Goal: Task Accomplishment & Management: Use online tool/utility

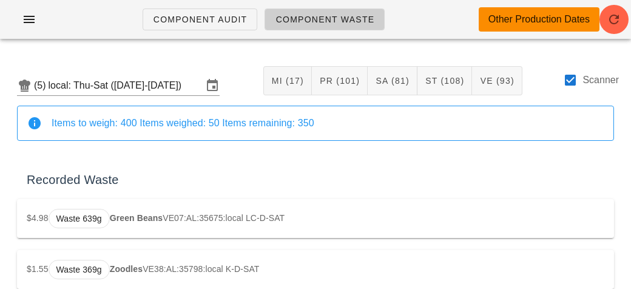
scroll to position [2020, 0]
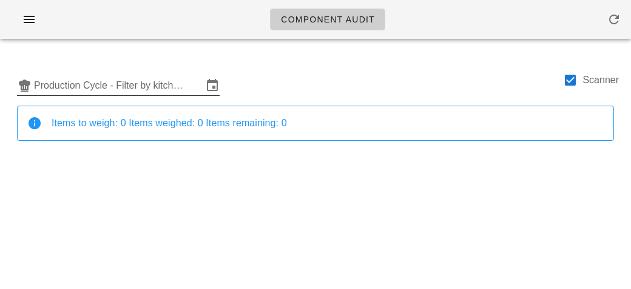
click at [159, 78] on input "Production Cycle - Filter by kitchen production schedules" at bounding box center [118, 85] width 169 height 19
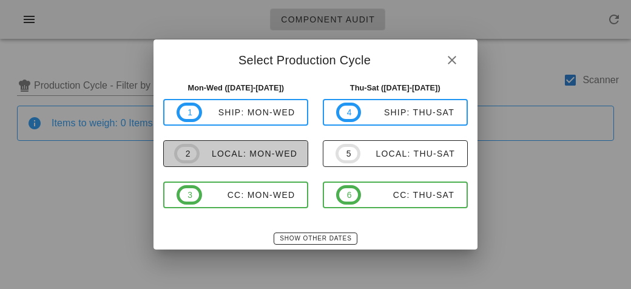
click at [277, 153] on div "local: Mon-Wed" at bounding box center [249, 154] width 98 height 10
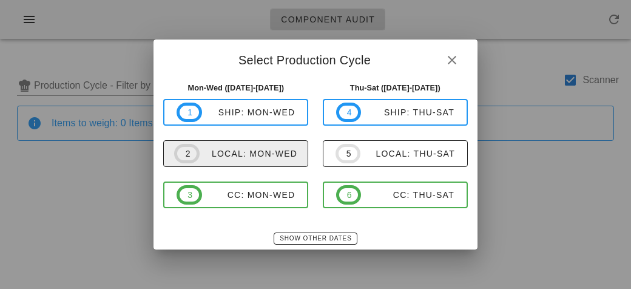
type input "local: Mon-Wed ([DATE]-[DATE])"
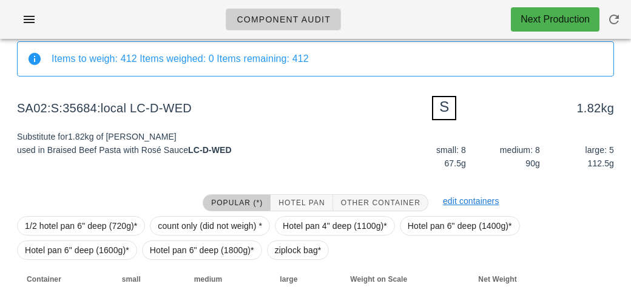
scroll to position [146, 0]
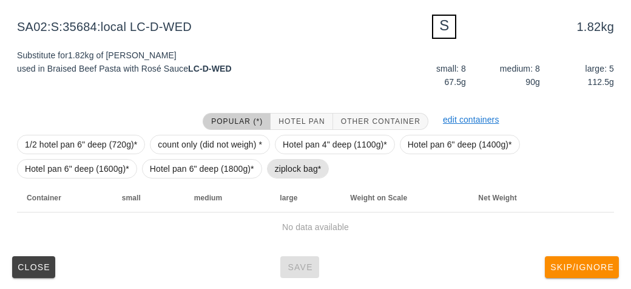
click at [288, 163] on span "ziplock bag*" at bounding box center [298, 169] width 47 height 18
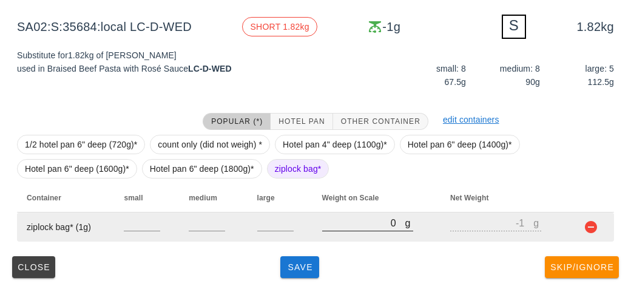
click at [324, 226] on input "0" at bounding box center [363, 223] width 83 height 16
type input "20"
type input "19"
type input "260"
type input "259"
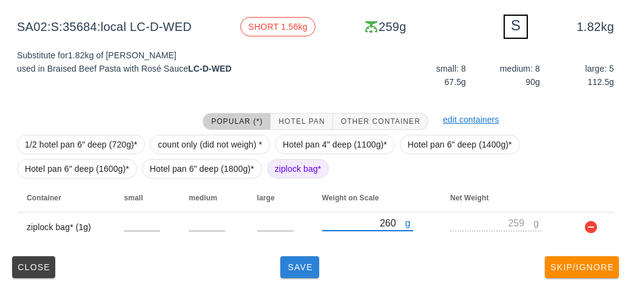
type input "260"
click at [290, 275] on button "Save" at bounding box center [300, 267] width 39 height 22
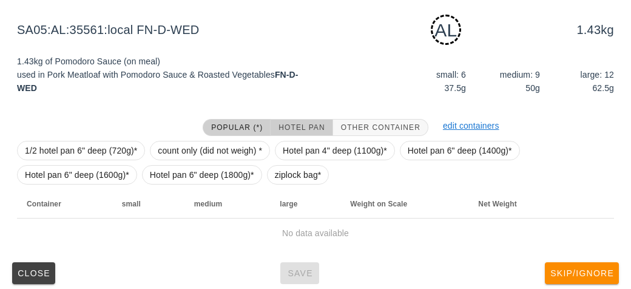
click at [291, 123] on span "Hotel Pan" at bounding box center [301, 127] width 47 height 9
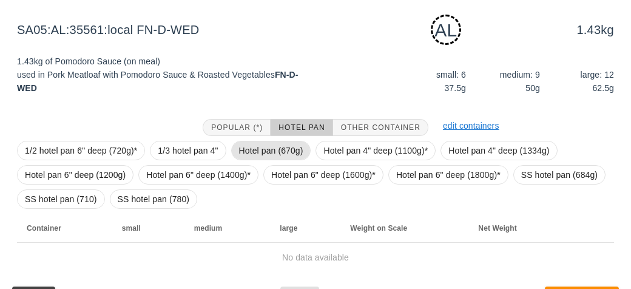
click at [256, 151] on span "Hotel pan (670g)" at bounding box center [271, 150] width 64 height 18
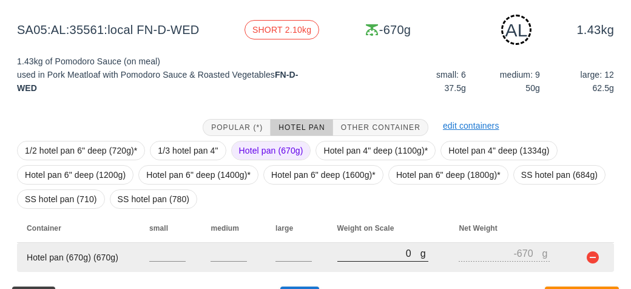
click at [353, 248] on input "0" at bounding box center [379, 253] width 83 height 16
type input "30"
type input "-640"
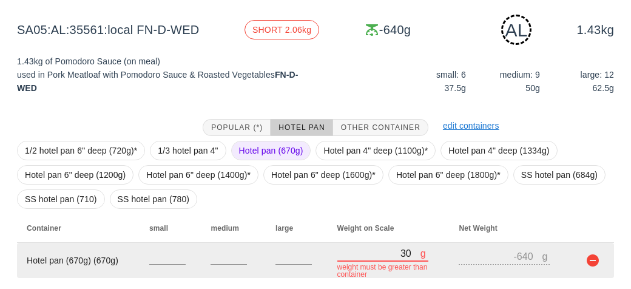
type input "370"
type input "-300"
type input "3710"
type input "3040"
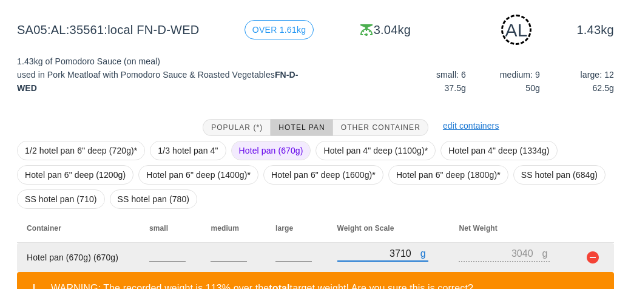
scroll to position [232, 0]
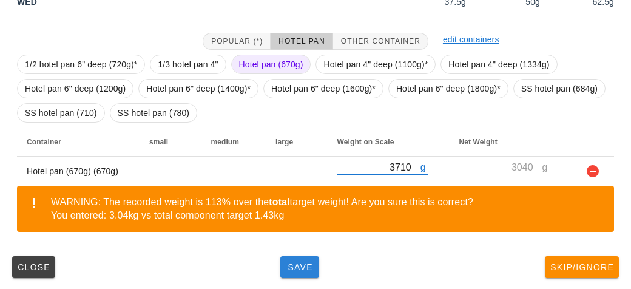
type input "3710"
click at [283, 267] on button "Save" at bounding box center [300, 267] width 39 height 22
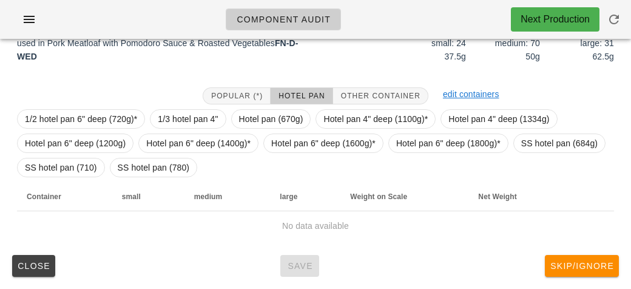
scroll to position [165, 0]
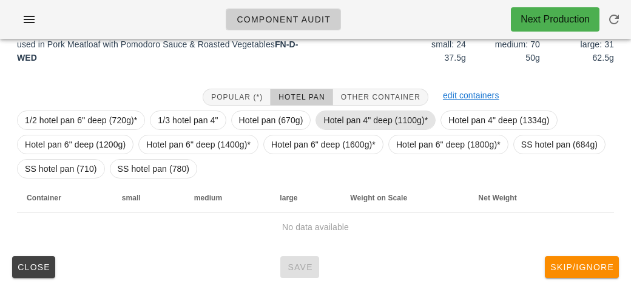
click at [335, 128] on span "Hotel pan 4" deep (1100g)*" at bounding box center [376, 120] width 104 height 18
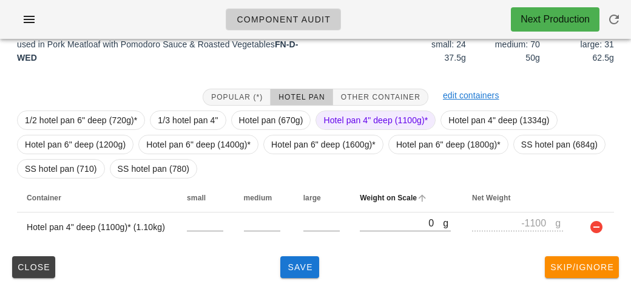
click at [383, 209] on th "Weight on Scale" at bounding box center [406, 197] width 112 height 29
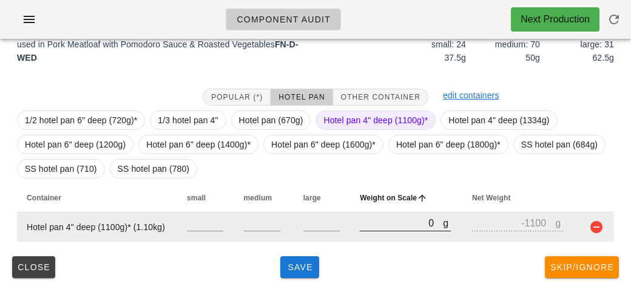
click at [368, 222] on input "0" at bounding box center [401, 223] width 83 height 16
type input "80"
type input "-1020"
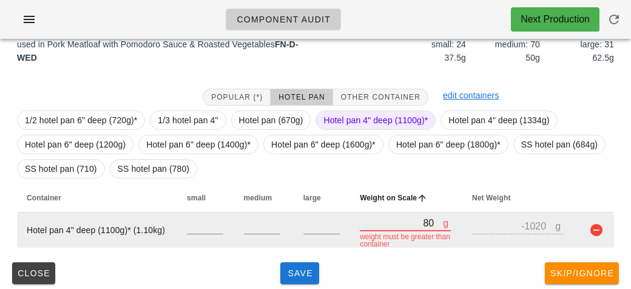
type input "850"
type input "-250"
type input "8510"
type input "7410"
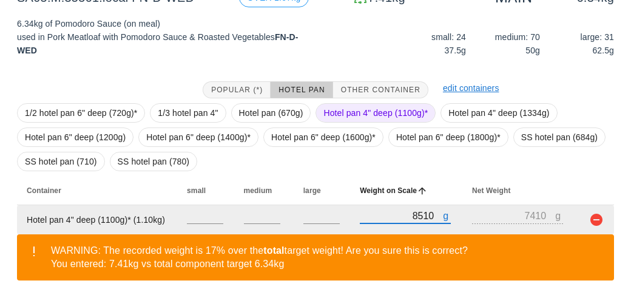
scroll to position [221, 0]
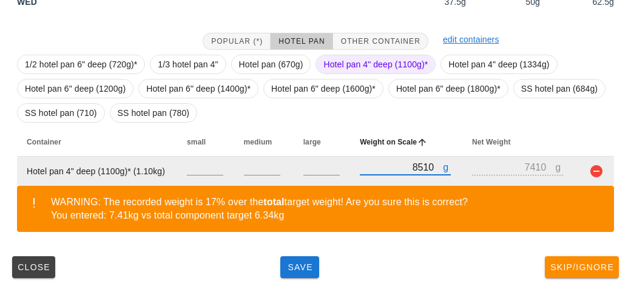
type input "8510"
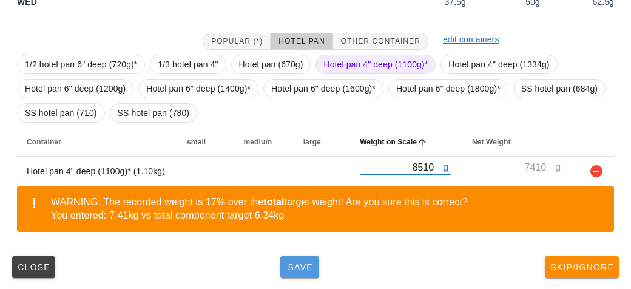
click at [305, 274] on button "Save" at bounding box center [300, 267] width 39 height 22
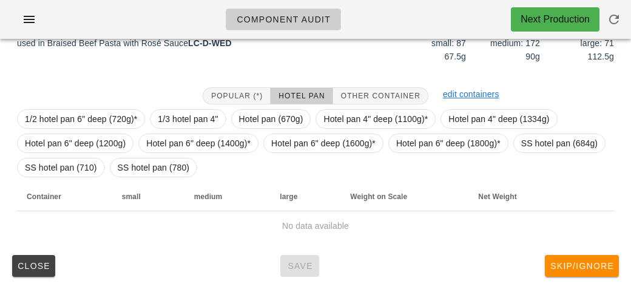
scroll to position [165, 0]
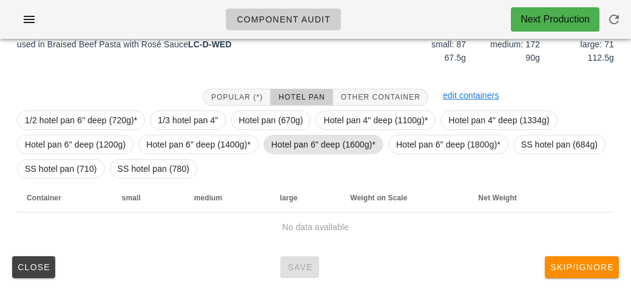
click at [311, 141] on span "Hotel pan 6" deep (1600g)*" at bounding box center [323, 144] width 104 height 18
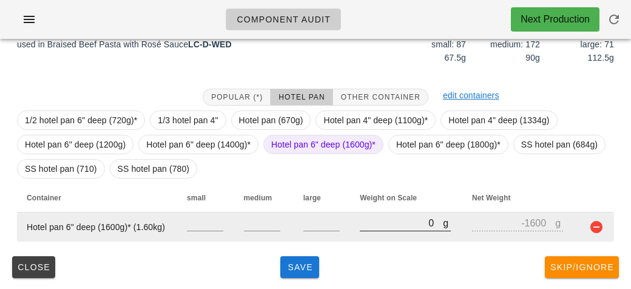
click at [370, 225] on input "0" at bounding box center [401, 223] width 83 height 16
type input "120"
type input "-1480"
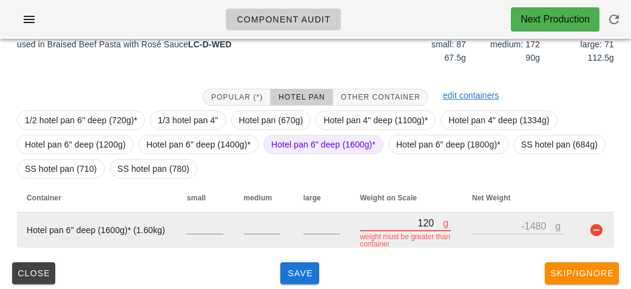
type input "1210"
type input "-390"
type input "12160"
type input "10560"
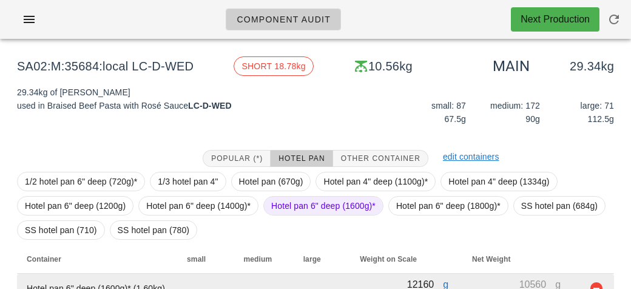
scroll to position [106, 0]
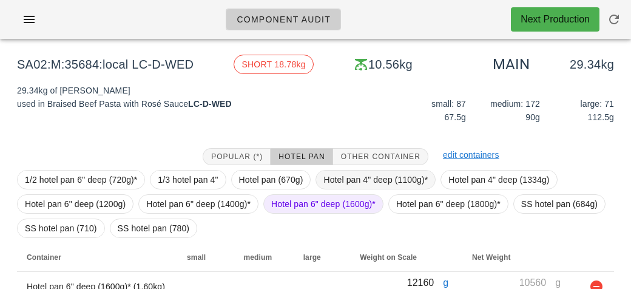
type input "12160"
click at [352, 187] on span "Hotel pan 4" deep (1100g)*" at bounding box center [376, 180] width 104 height 18
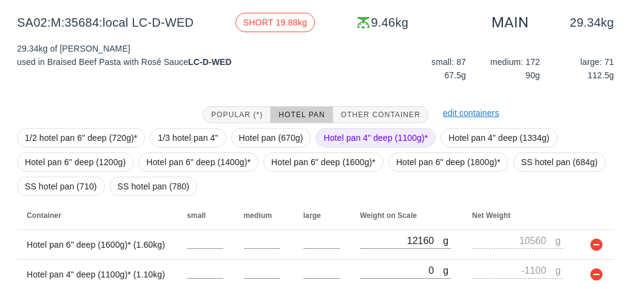
scroll to position [195, 0]
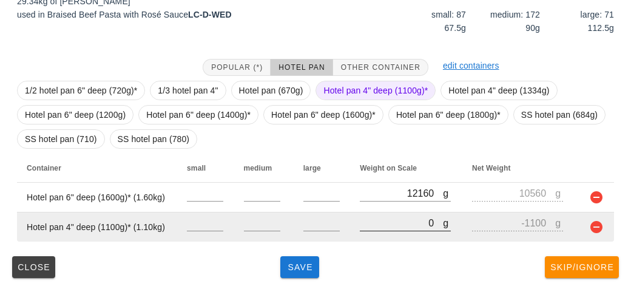
click at [378, 228] on input "0" at bounding box center [401, 223] width 83 height 16
type input "10"
type input "-1090"
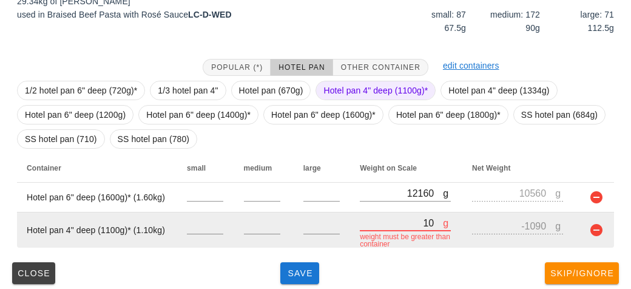
type input "110"
type input "-990"
type input "1170"
type input "70"
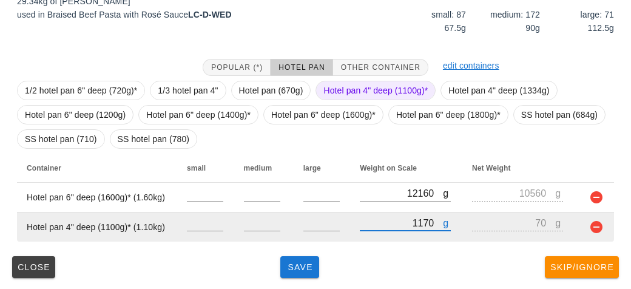
type input "11710"
type input "10610"
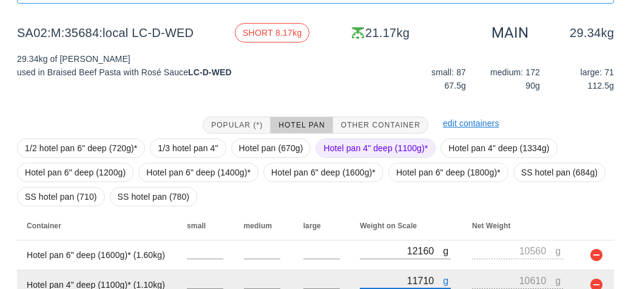
scroll to position [138, 0]
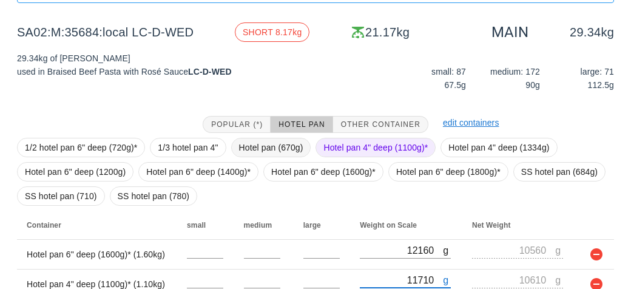
type input "11710"
click at [287, 148] on span "Hotel pan (670g)" at bounding box center [271, 147] width 64 height 18
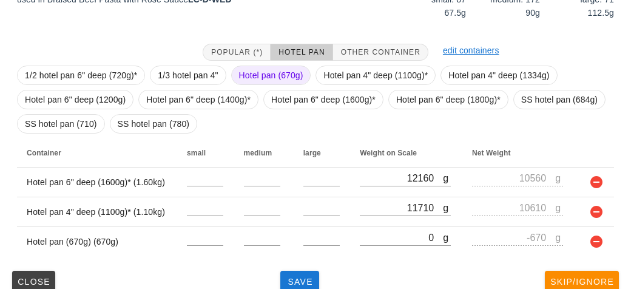
scroll to position [225, 0]
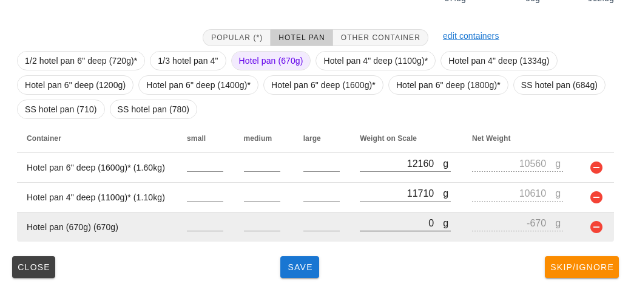
click at [389, 228] on input "0" at bounding box center [401, 223] width 83 height 16
type input "110"
type input "-560"
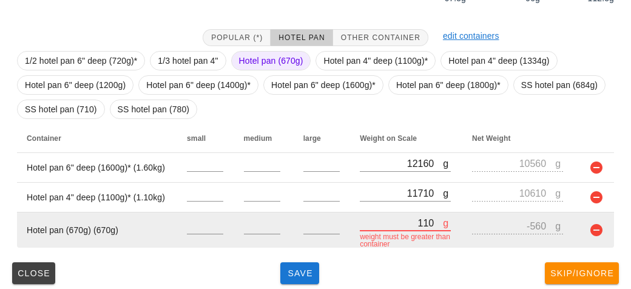
type input "1190"
type input "520"
type input "11990"
type input "11320"
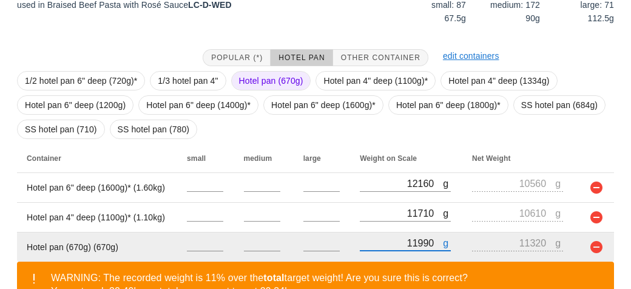
scroll to position [281, 0]
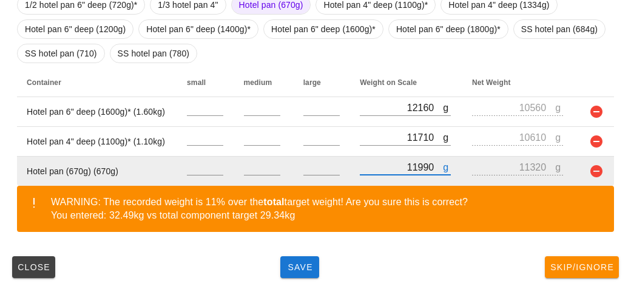
type input "11990"
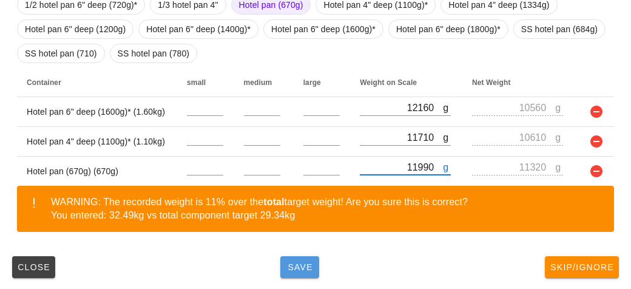
click at [304, 266] on span "Save" at bounding box center [299, 267] width 29 height 10
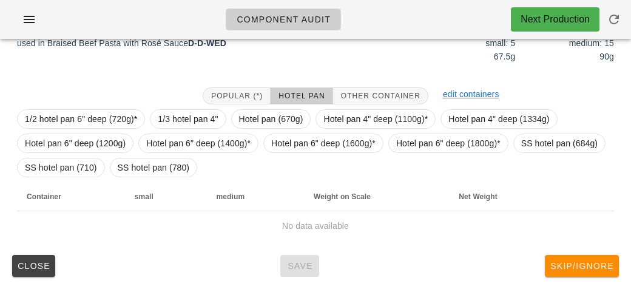
scroll to position [165, 0]
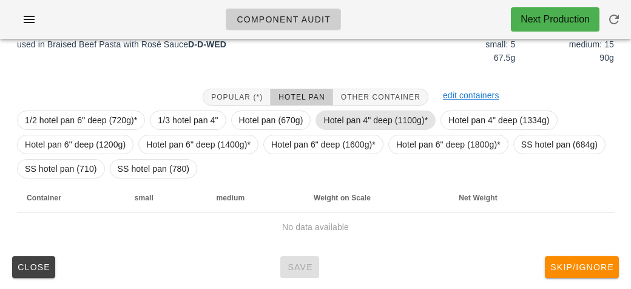
click at [335, 124] on span "Hotel pan 4" deep (1100g)*" at bounding box center [376, 120] width 104 height 18
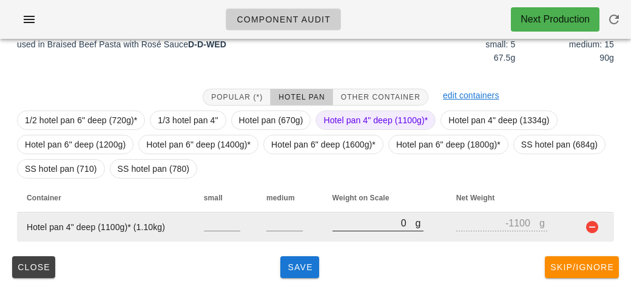
click at [362, 223] on input "0" at bounding box center [374, 223] width 83 height 16
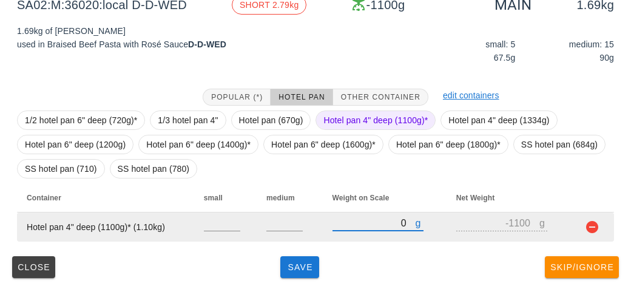
type input "20"
type input "-1080"
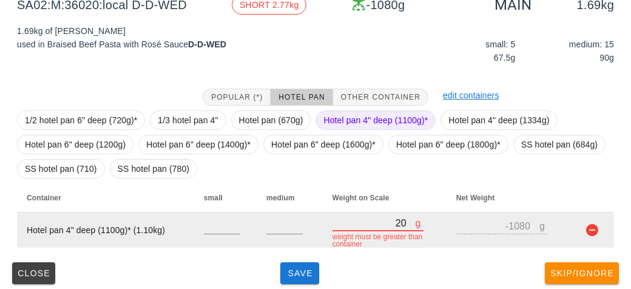
type input "270"
type input "-830"
type input "2790"
type input "1690"
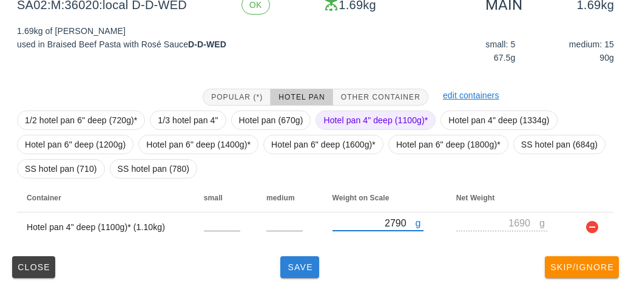
type input "2790"
click at [291, 268] on span "Save" at bounding box center [299, 267] width 29 height 10
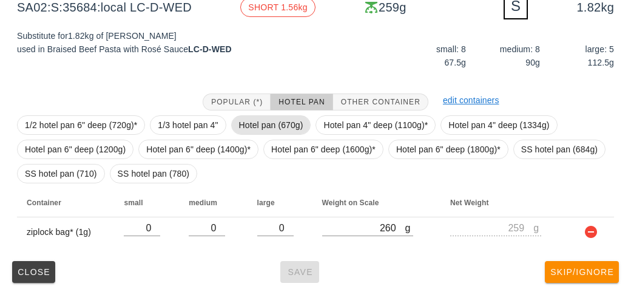
click at [279, 116] on span "Hotel pan (670g)" at bounding box center [271, 125] width 64 height 18
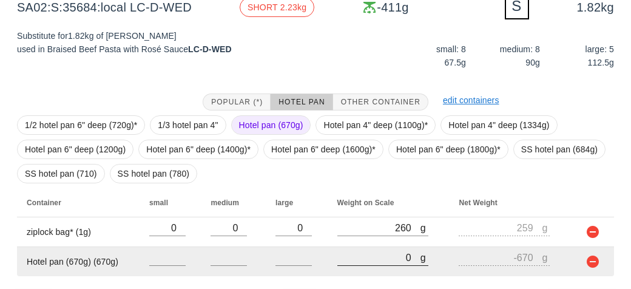
click at [358, 251] on input "0" at bounding box center [379, 258] width 83 height 16
type input "20"
type input "-650"
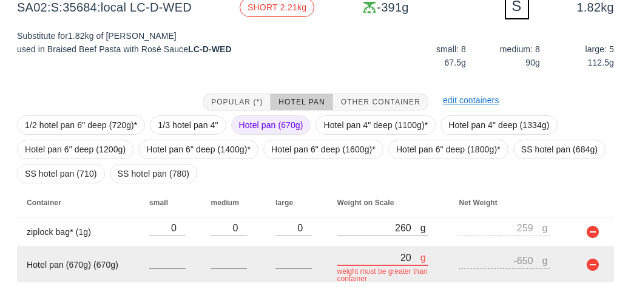
type input "280"
type input "-390"
type input "2830"
type input "2160"
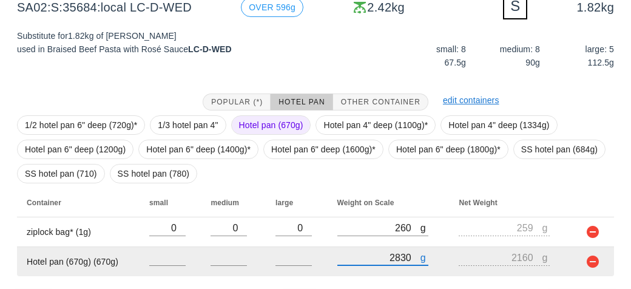
scroll to position [200, 0]
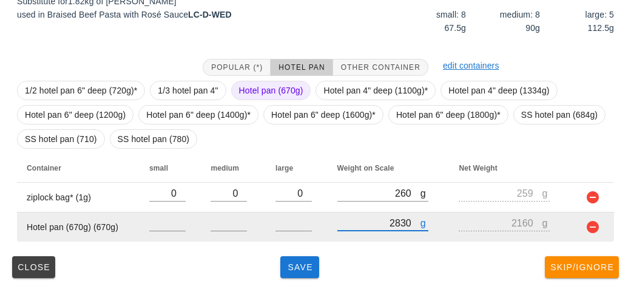
type input "2830"
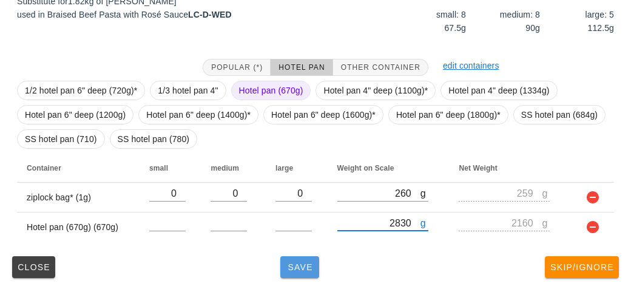
click at [291, 265] on span "Save" at bounding box center [299, 267] width 29 height 10
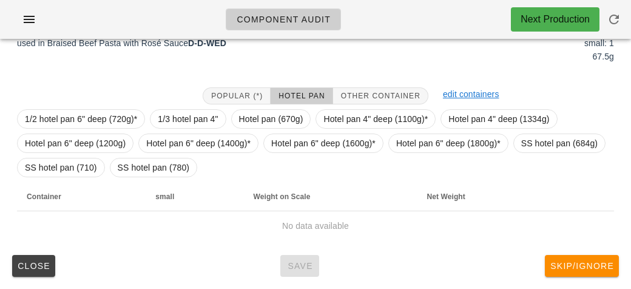
scroll to position [170, 0]
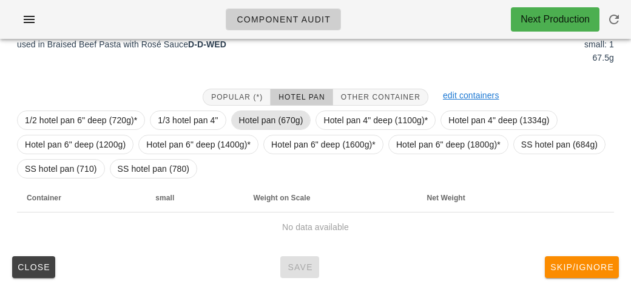
click at [251, 117] on span "Hotel pan (670g)" at bounding box center [271, 120] width 64 height 18
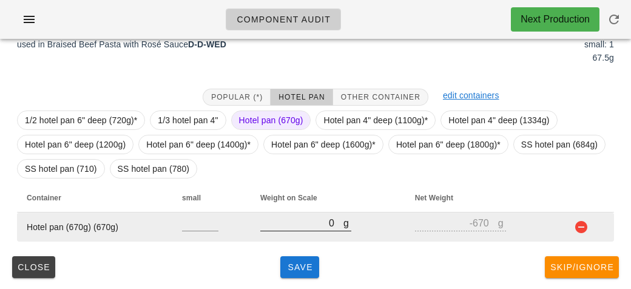
click at [296, 222] on input "0" at bounding box center [301, 223] width 83 height 16
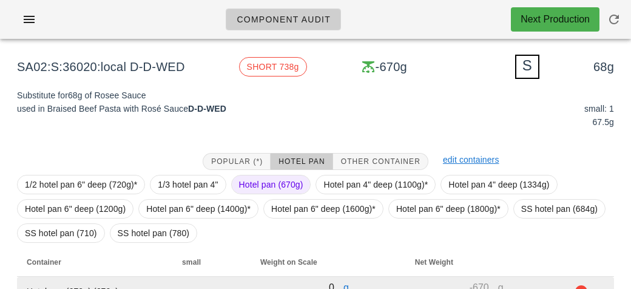
scroll to position [116, 0]
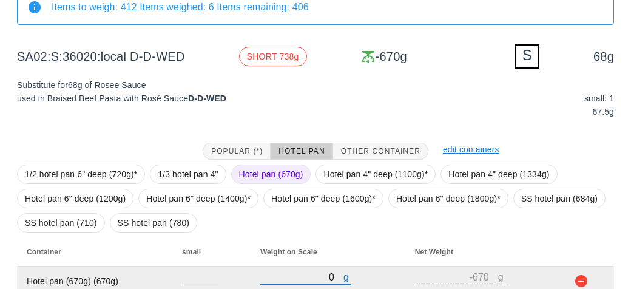
type input "70"
type input "-600"
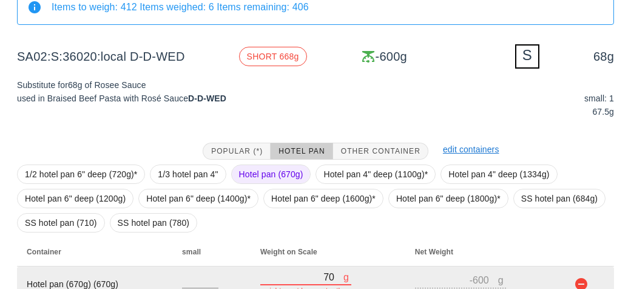
type input "730"
type input "60"
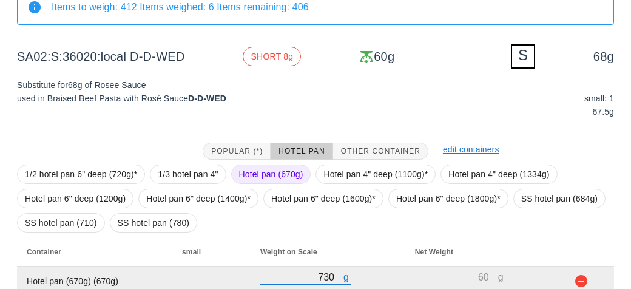
type input "73"
type input "-597"
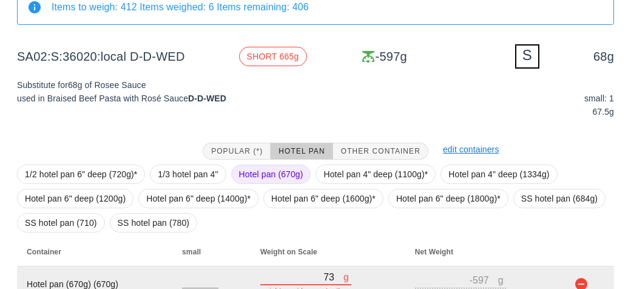
type input "738"
type input "68"
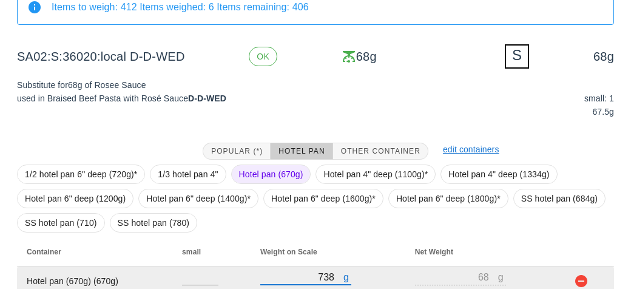
scroll to position [170, 0]
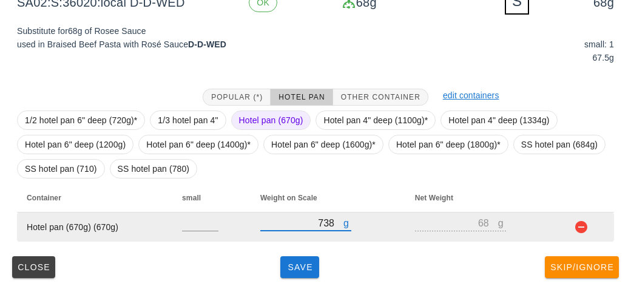
type input "738"
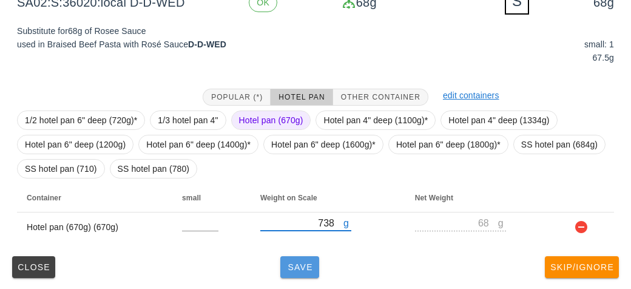
click at [290, 271] on button "Save" at bounding box center [300, 267] width 39 height 22
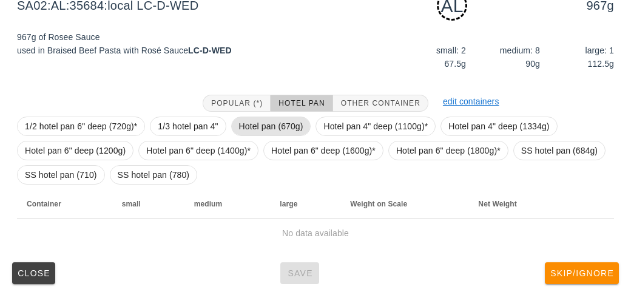
click at [257, 122] on span "Hotel pan (670g)" at bounding box center [271, 126] width 64 height 18
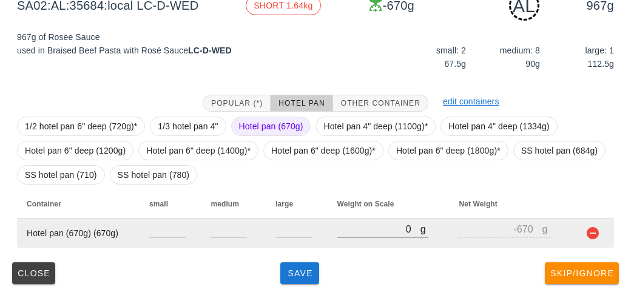
click at [353, 233] on input "0" at bounding box center [379, 229] width 83 height 16
type input "20"
type input "-650"
type input "220"
type input "-450"
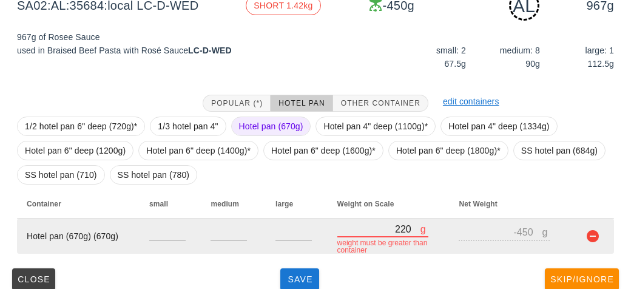
type input "2210"
type input "1540"
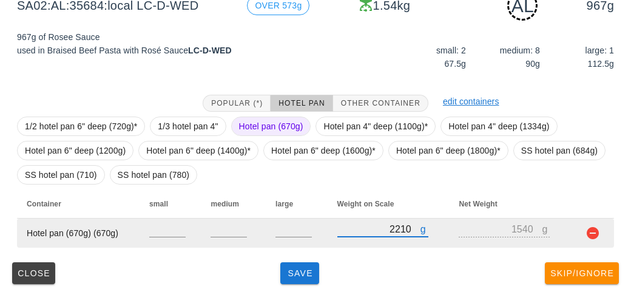
type input "2210"
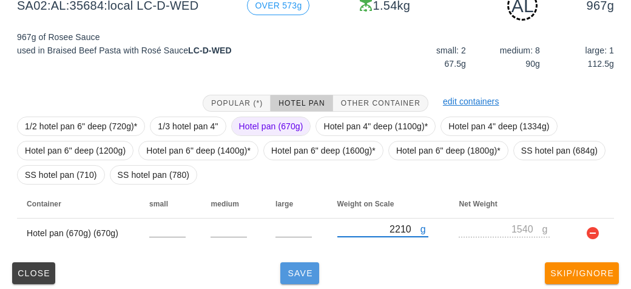
click at [298, 273] on span "Save" at bounding box center [299, 273] width 29 height 10
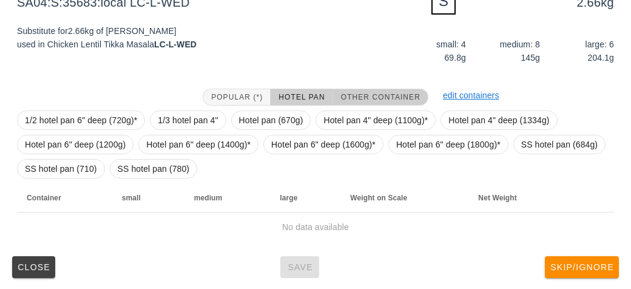
click at [353, 100] on span "Other Container" at bounding box center [381, 97] width 80 height 9
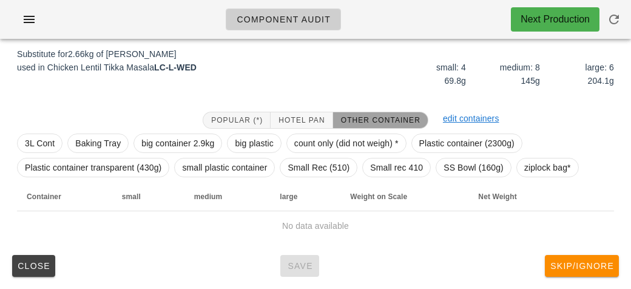
scroll to position [146, 0]
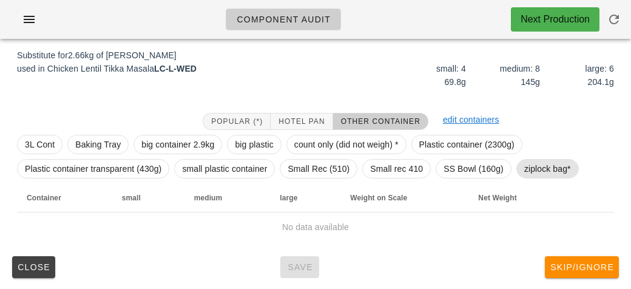
click at [531, 169] on span "ziplock bag*" at bounding box center [548, 169] width 47 height 18
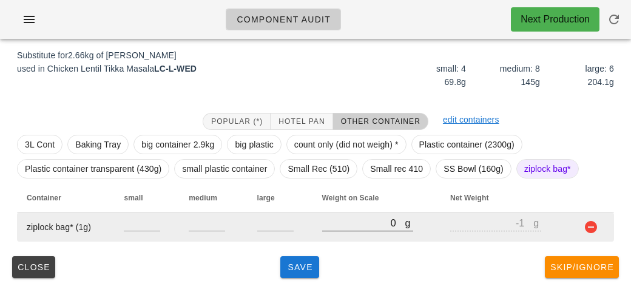
click at [336, 226] on input "0" at bounding box center [363, 223] width 83 height 16
type input "20"
type input "19"
type input "250"
type input "249"
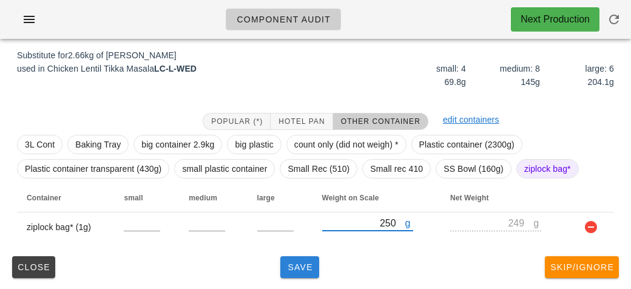
type input "250"
click at [298, 267] on span "Save" at bounding box center [299, 267] width 29 height 10
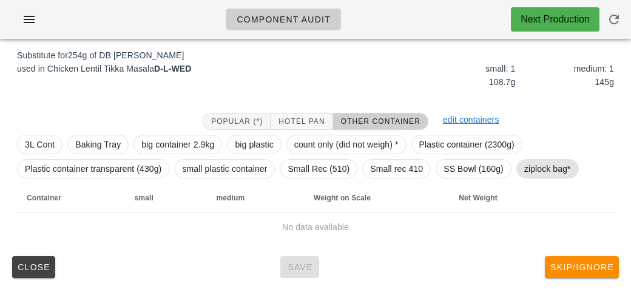
click at [533, 165] on span "ziplock bag*" at bounding box center [548, 169] width 47 height 18
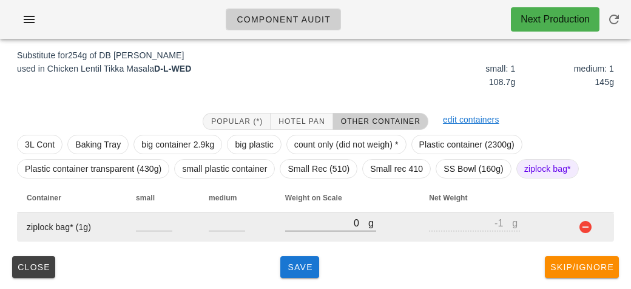
click at [315, 221] on input "0" at bounding box center [326, 223] width 83 height 16
type input "30"
type input "29"
type input "340"
type input "339"
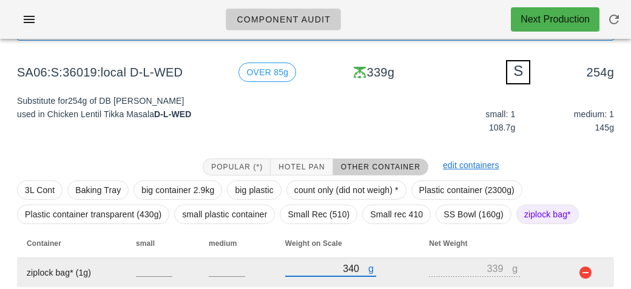
scroll to position [146, 0]
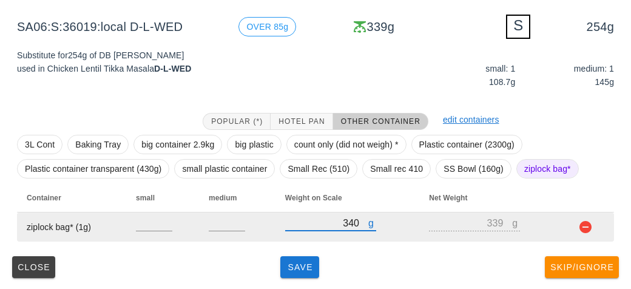
type input "340"
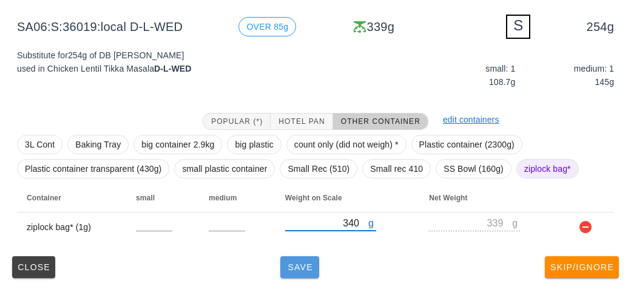
click at [291, 263] on span "Save" at bounding box center [299, 267] width 29 height 10
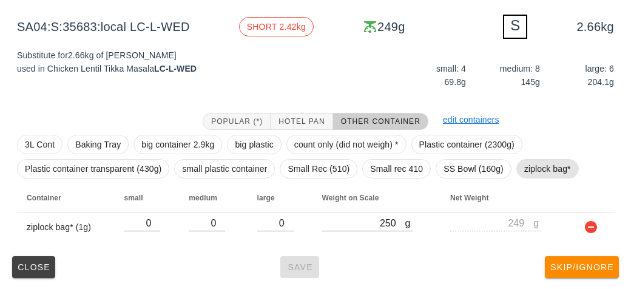
click at [538, 172] on span "ziplock bag*" at bounding box center [548, 169] width 47 height 18
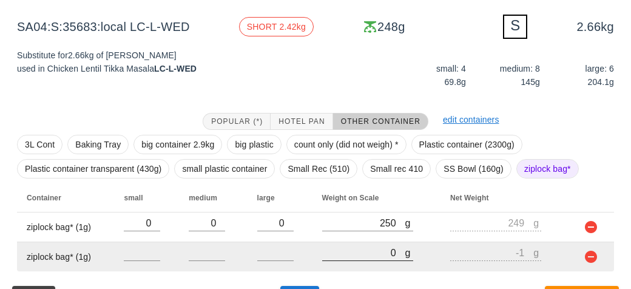
click at [369, 246] on input "0" at bounding box center [363, 253] width 83 height 16
type input "40"
type input "39"
type input "400"
type input "399"
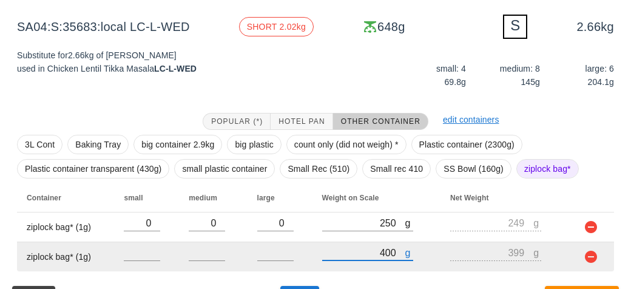
scroll to position [175, 0]
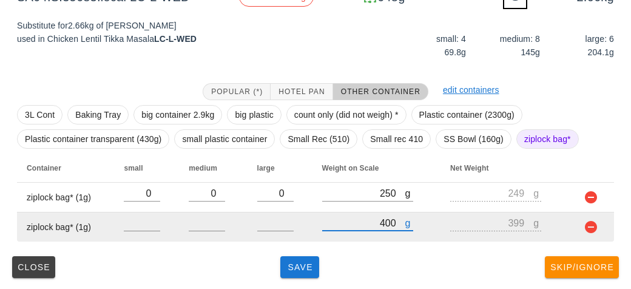
type input "400"
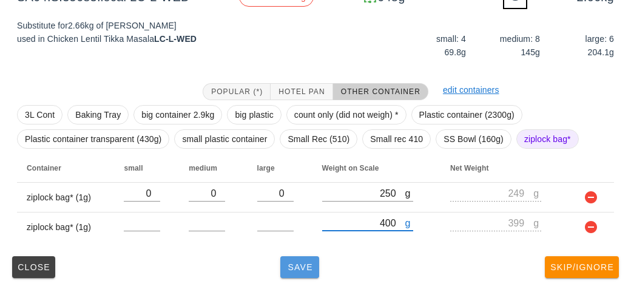
click at [292, 276] on button "Save" at bounding box center [300, 267] width 39 height 22
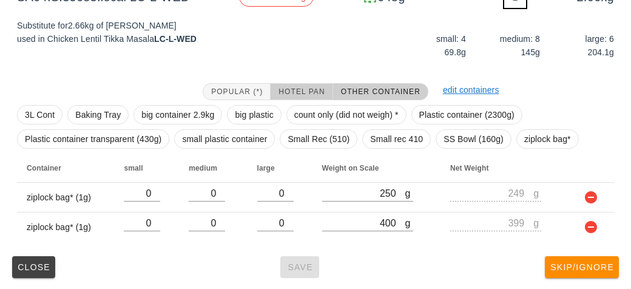
click at [294, 90] on span "Hotel Pan" at bounding box center [301, 91] width 47 height 9
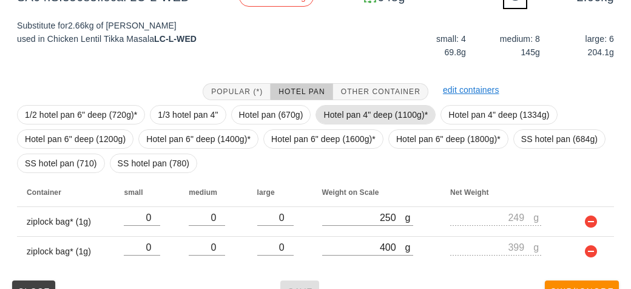
click at [348, 116] on span "Hotel pan 4" deep (1100g)*" at bounding box center [376, 115] width 104 height 18
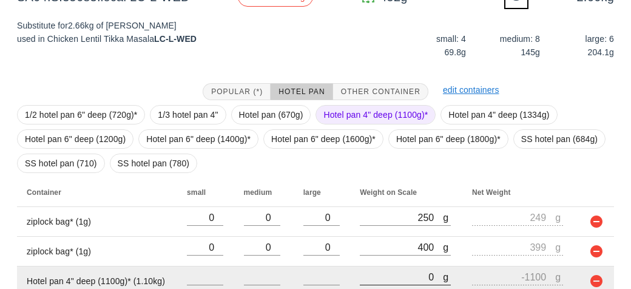
click at [366, 273] on input "0" at bounding box center [401, 277] width 83 height 16
type input "30"
type input "-1070"
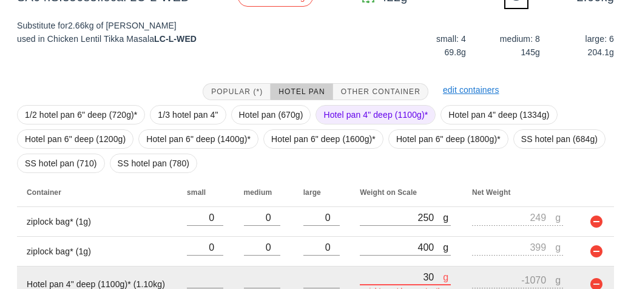
type input "380"
type input "-720"
type input "3820"
type input "2720"
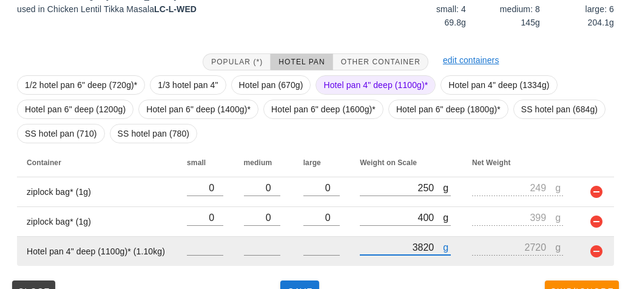
scroll to position [230, 0]
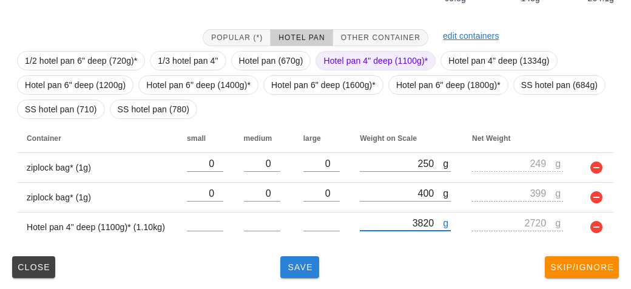
type input "3820"
click at [293, 259] on button "Save" at bounding box center [300, 267] width 39 height 22
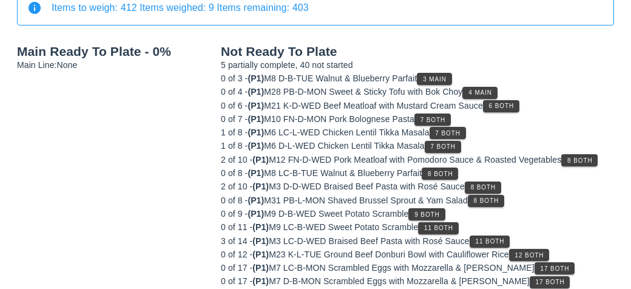
scroll to position [116, 0]
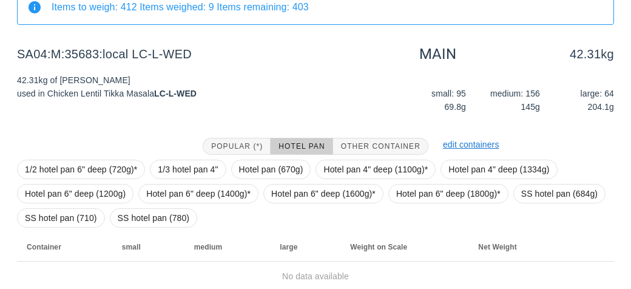
scroll to position [165, 0]
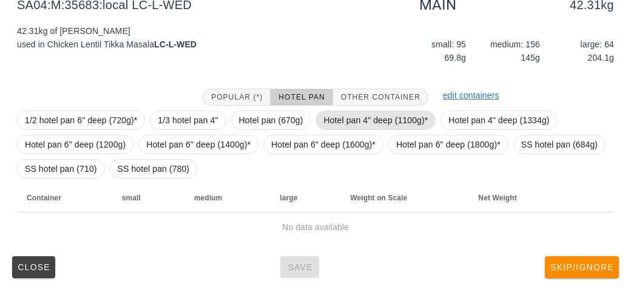
click at [344, 117] on span "Hotel pan 4" deep (1100g)*" at bounding box center [376, 120] width 104 height 18
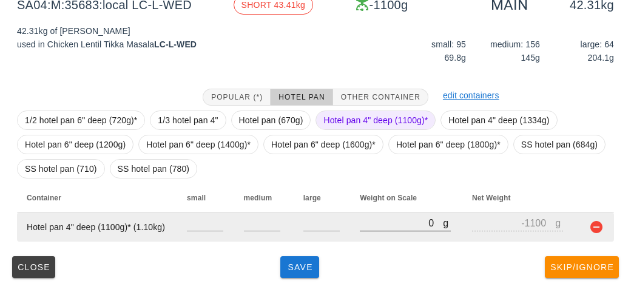
click at [382, 223] on input "0" at bounding box center [401, 223] width 83 height 16
type input "10"
type input "-1090"
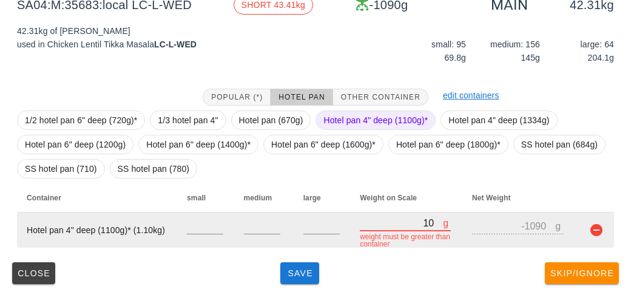
type input "150"
type input "-950"
type input "1560"
type input "460"
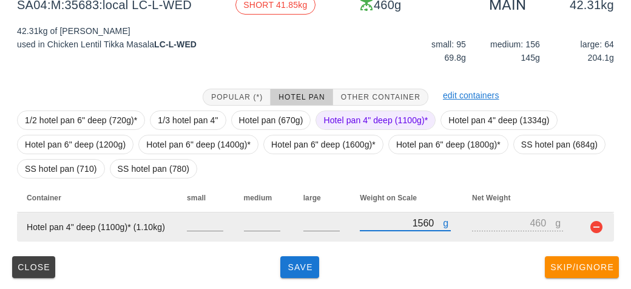
type input "15690"
type input "14590"
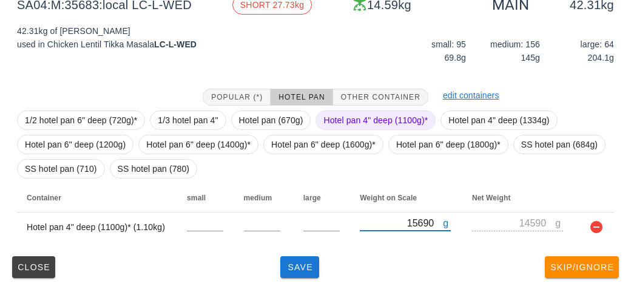
type input "15690"
click at [345, 122] on span "Hotel pan 4" deep (1100g)*" at bounding box center [376, 120] width 104 height 18
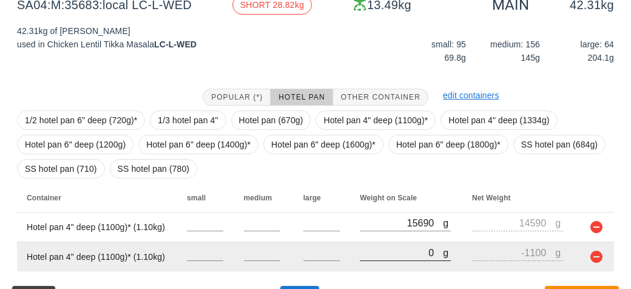
click at [396, 248] on input "0" at bounding box center [401, 253] width 83 height 16
type input "30"
type input "-1070"
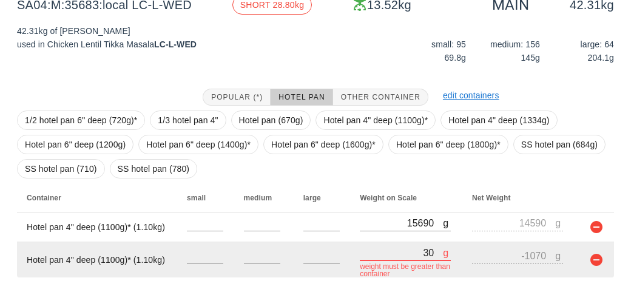
type input "390"
type input "-710"
type input "3900"
type input "2800"
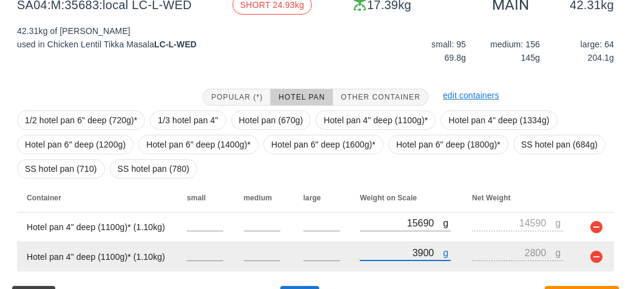
scroll to position [195, 0]
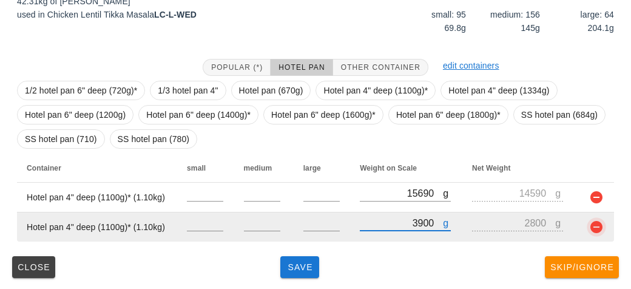
click at [596, 230] on button "button" at bounding box center [597, 227] width 15 height 15
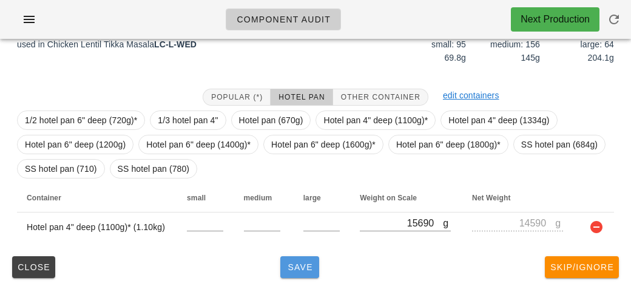
click at [301, 271] on span "Save" at bounding box center [299, 267] width 29 height 10
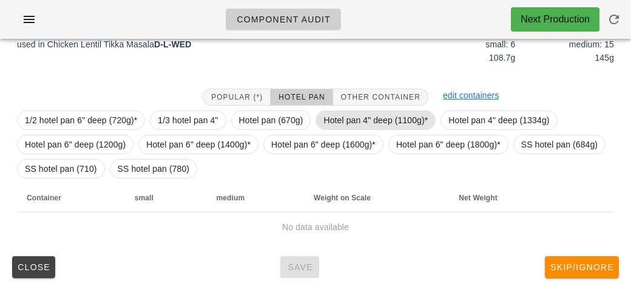
click at [345, 118] on span "Hotel pan 4" deep (1100g)*" at bounding box center [376, 120] width 104 height 18
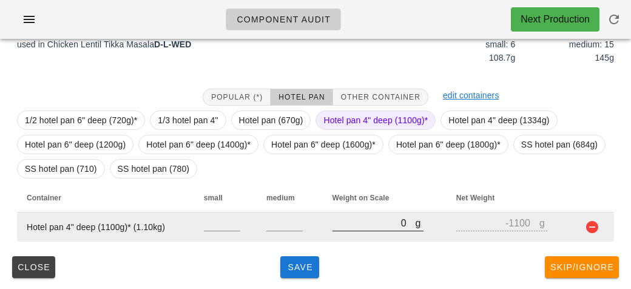
click at [360, 223] on input "0" at bounding box center [374, 223] width 83 height 16
type input "30"
type input "-1070"
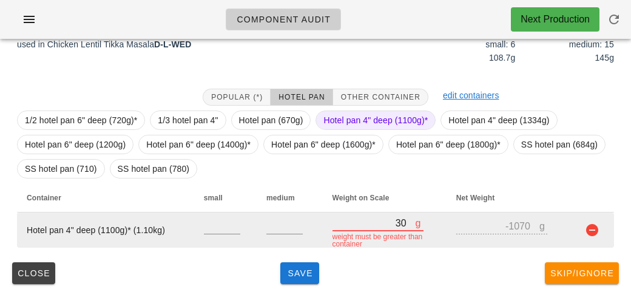
type input "390"
type input "-710"
type input "3900"
type input "2800"
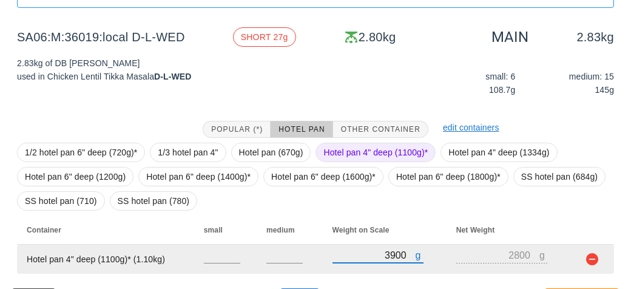
scroll to position [165, 0]
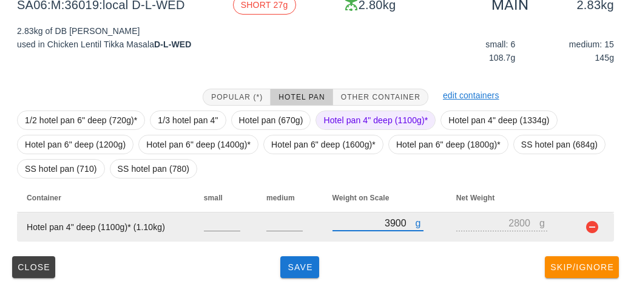
type input "3900"
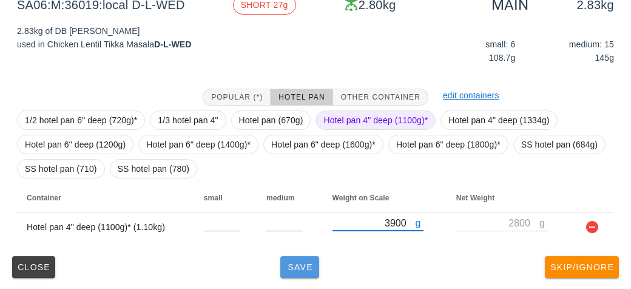
click at [302, 275] on button "Save" at bounding box center [300, 267] width 39 height 22
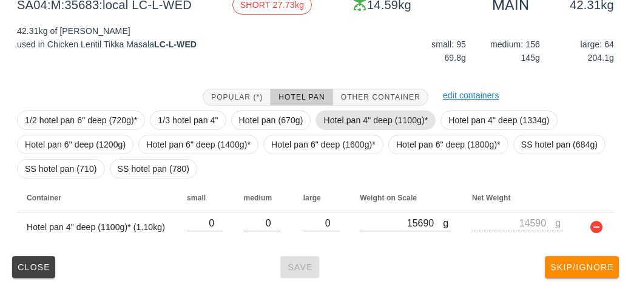
click at [368, 116] on span "Hotel pan 4" deep (1100g)*" at bounding box center [376, 120] width 104 height 18
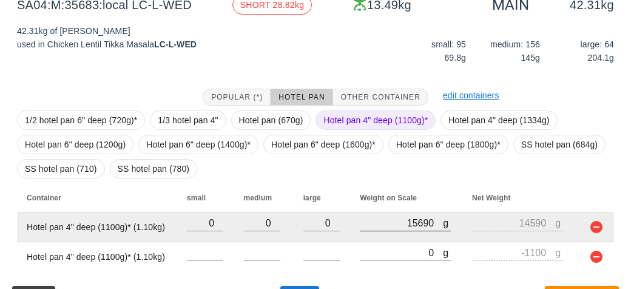
click at [399, 240] on div at bounding box center [405, 237] width 91 height 9
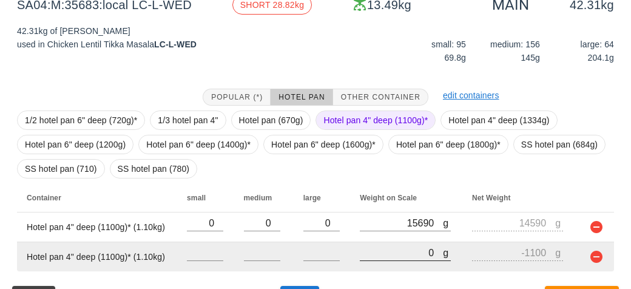
click at [391, 251] on input "0" at bounding box center [401, 253] width 83 height 16
type input "10"
type input "-1090"
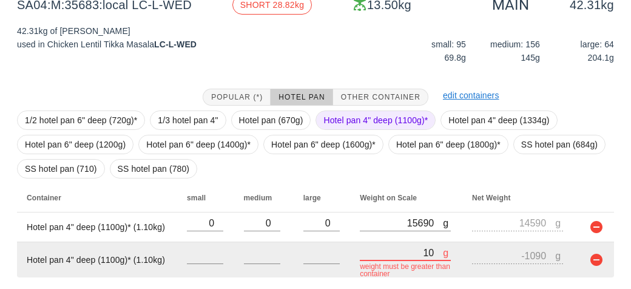
type input "150"
type input "-950"
type input "1560"
type input "460"
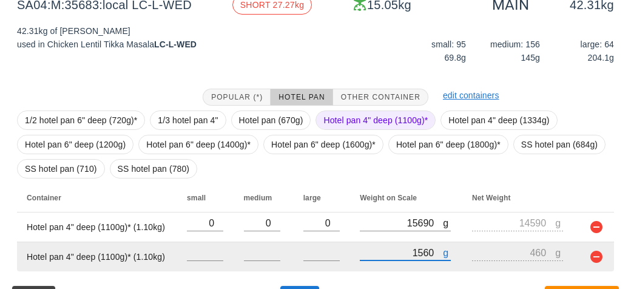
type input "15600"
type input "14500"
type input "15600"
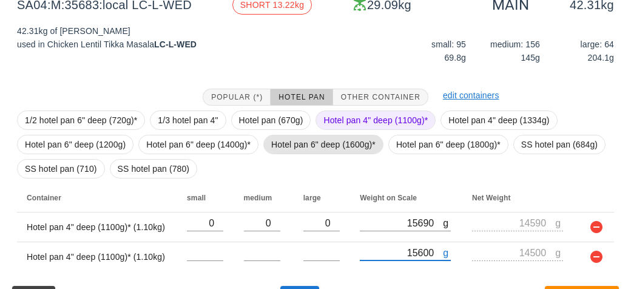
click at [304, 139] on span "Hotel pan 6" deep (1600g)*" at bounding box center [323, 144] width 104 height 18
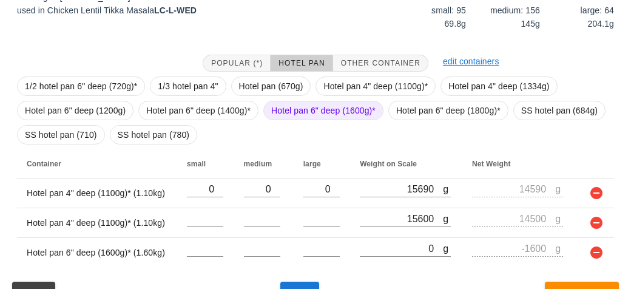
scroll to position [225, 0]
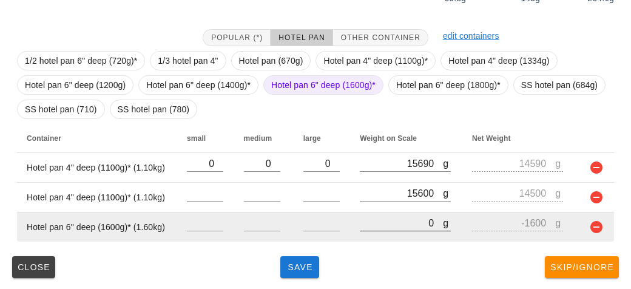
click at [380, 224] on input "0" at bounding box center [401, 223] width 83 height 16
type input "10"
type input "-1590"
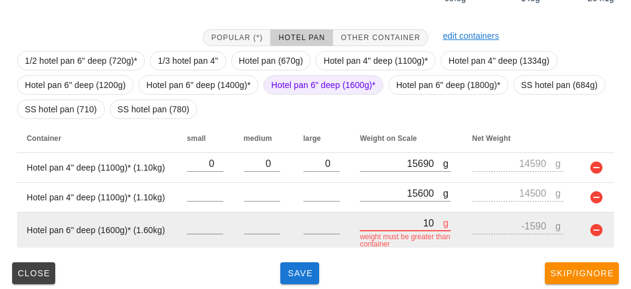
type input "150"
type input "-1450"
type input "1560"
type input "-40"
type input "15670"
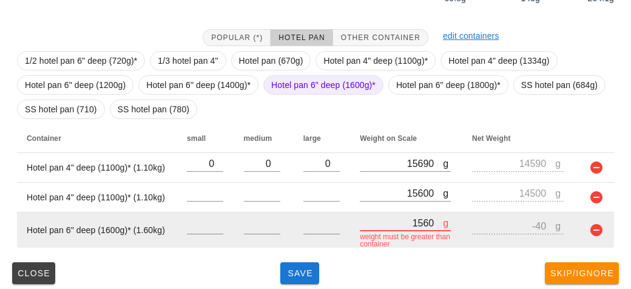
type input "14070"
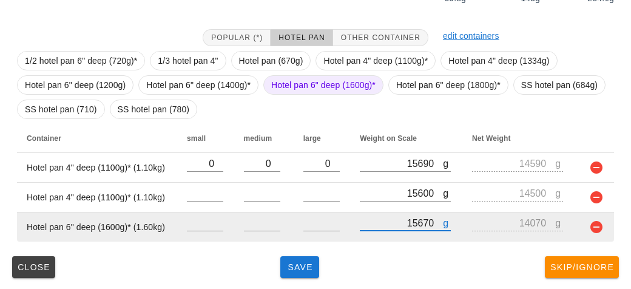
type input "15670"
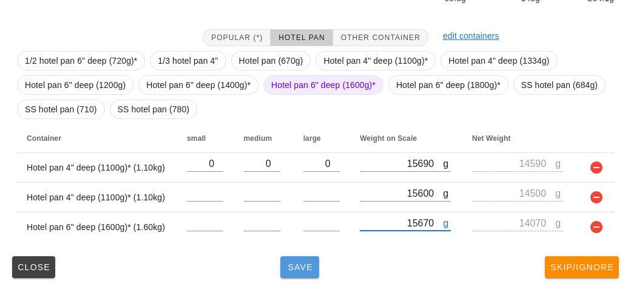
click at [282, 275] on button "Save" at bounding box center [300, 267] width 39 height 22
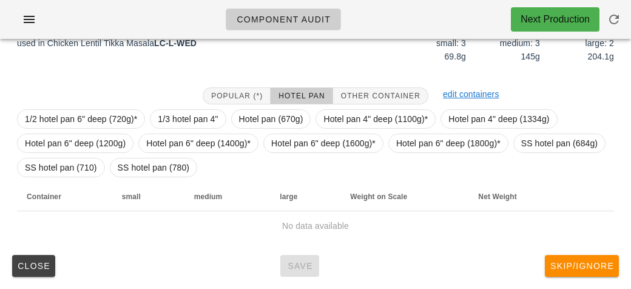
scroll to position [176, 0]
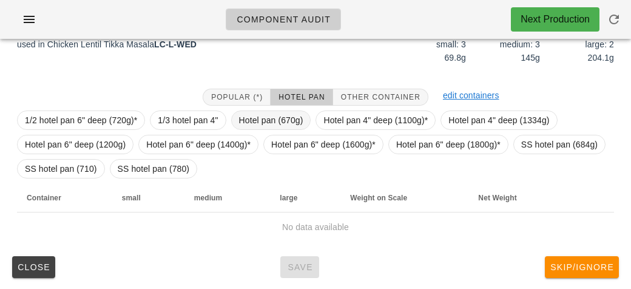
click at [243, 122] on span "Hotel pan (670g)" at bounding box center [271, 120] width 64 height 18
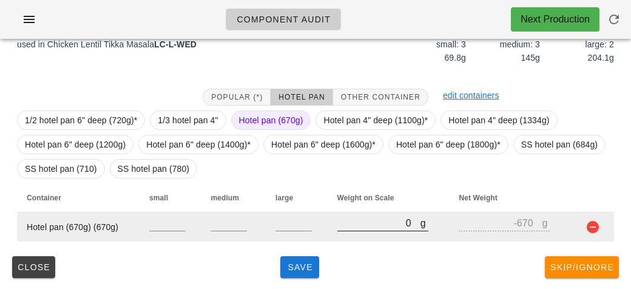
click at [366, 226] on input "0" at bounding box center [379, 223] width 83 height 16
type input "210"
type input "-460"
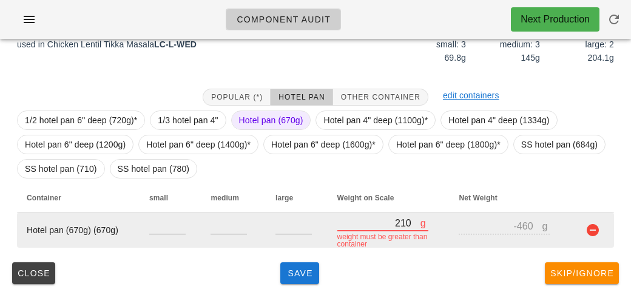
type input "2170"
type input "1500"
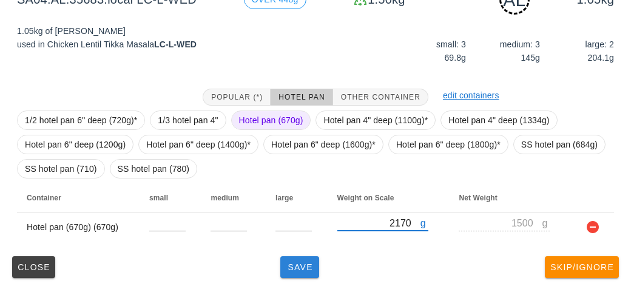
type input "2170"
click at [287, 271] on span "Save" at bounding box center [299, 267] width 29 height 10
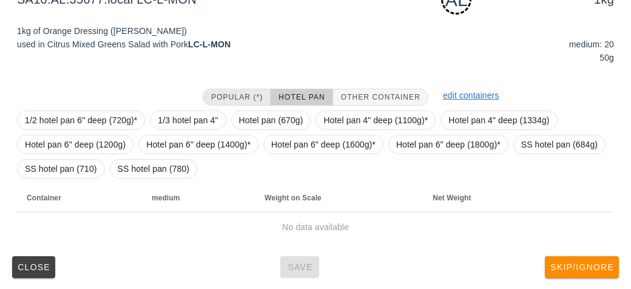
click at [217, 94] on span "Popular (*)" at bounding box center [237, 97] width 52 height 9
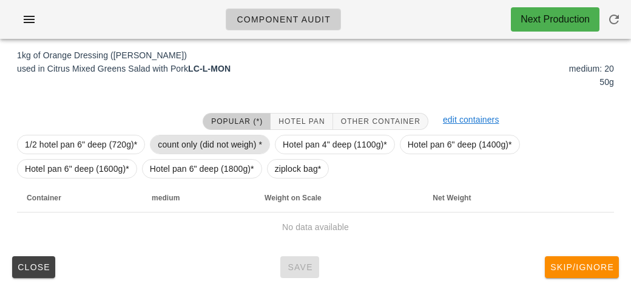
click at [219, 145] on span "count only (did not weigh) *" at bounding box center [210, 144] width 104 height 18
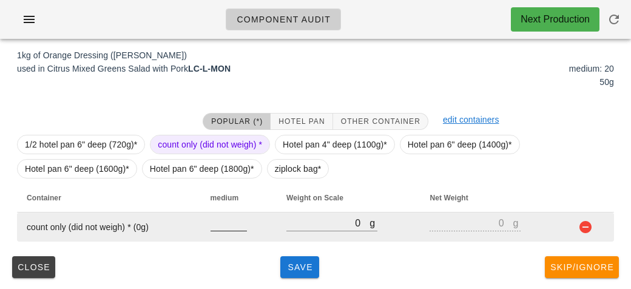
click at [234, 226] on input "number" at bounding box center [229, 223] width 36 height 16
type input "20"
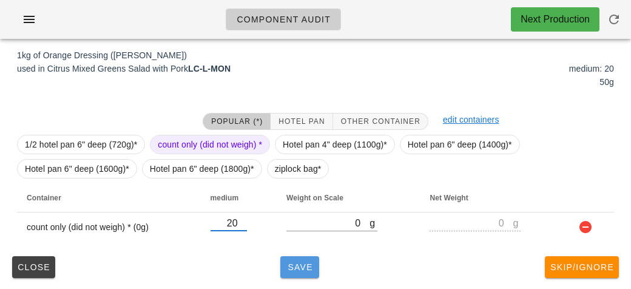
click at [309, 267] on span "Save" at bounding box center [299, 267] width 29 height 10
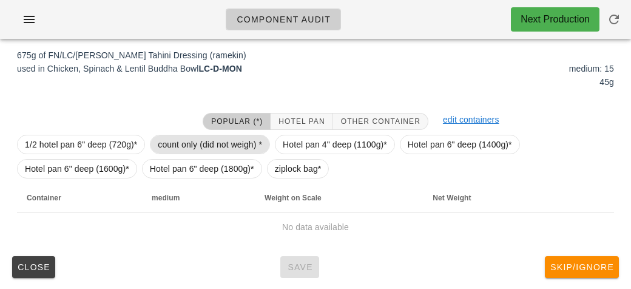
click at [165, 146] on span "count only (did not weigh) *" at bounding box center [210, 144] width 104 height 18
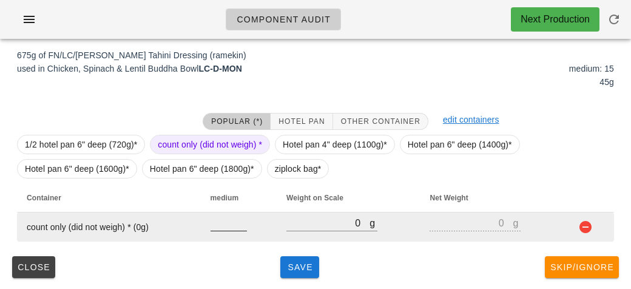
click at [216, 226] on input "number" at bounding box center [229, 223] width 36 height 16
type input "15"
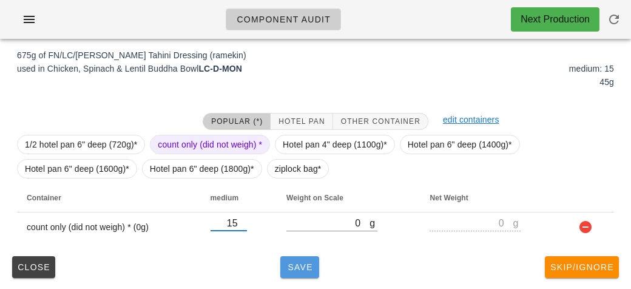
click at [292, 268] on span "Save" at bounding box center [299, 267] width 29 height 10
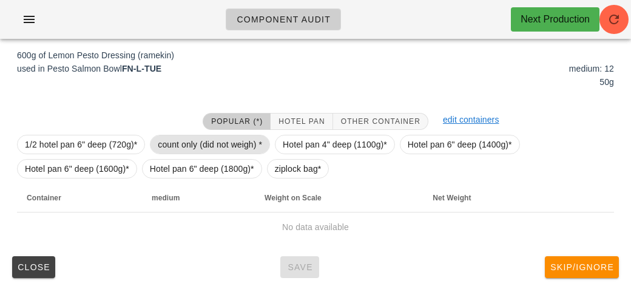
click at [169, 146] on span "count only (did not weigh) *" at bounding box center [210, 144] width 104 height 18
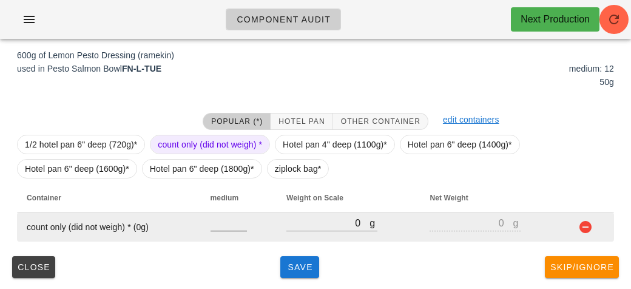
click at [226, 218] on input "number" at bounding box center [229, 223] width 36 height 16
type input "12"
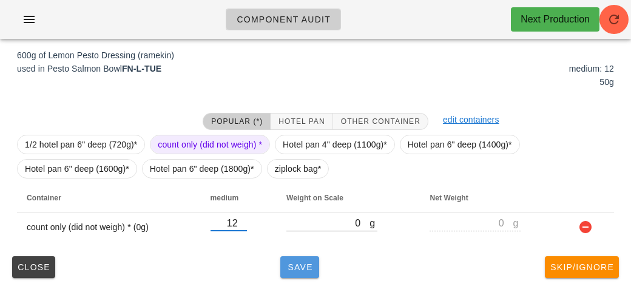
click at [291, 262] on span "Save" at bounding box center [299, 267] width 29 height 10
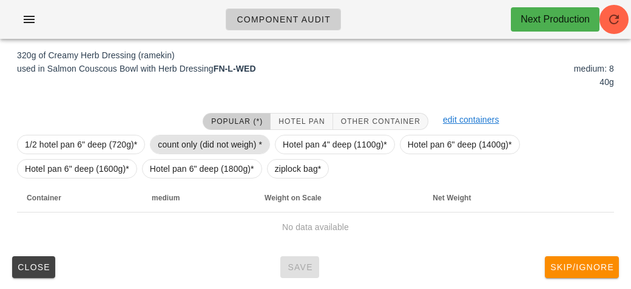
click at [186, 150] on span "count only (did not weigh) *" at bounding box center [210, 144] width 104 height 18
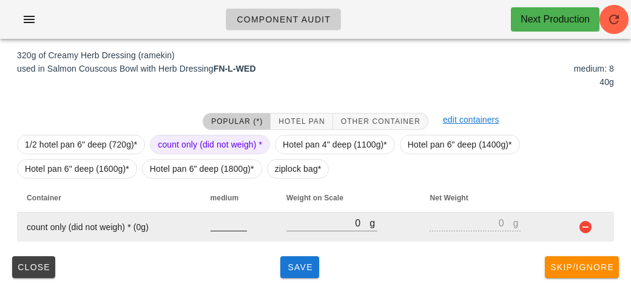
click at [222, 237] on div at bounding box center [229, 237] width 36 height 9
click at [222, 228] on input "number" at bounding box center [229, 223] width 36 height 16
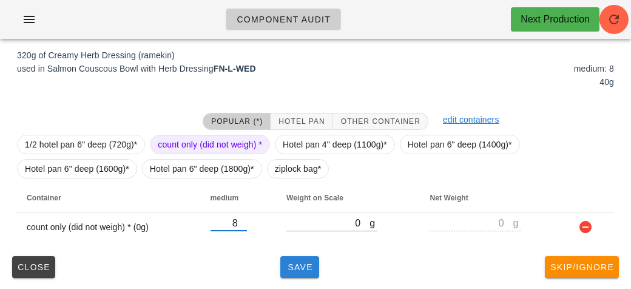
type input "8"
click at [304, 262] on span "Save" at bounding box center [299, 267] width 29 height 10
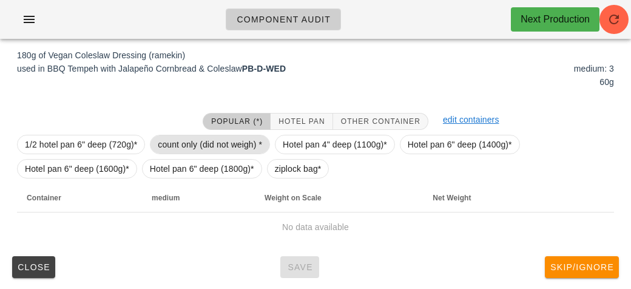
click at [182, 135] on span "count only (did not weigh) *" at bounding box center [210, 144] width 104 height 18
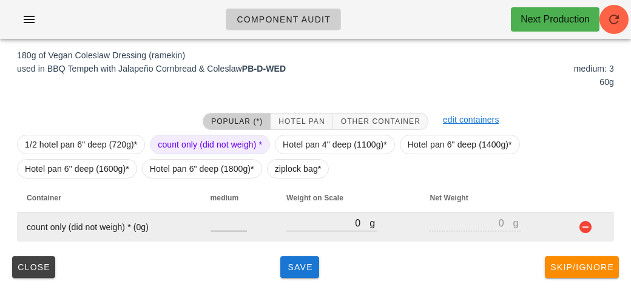
click at [219, 226] on input "number" at bounding box center [229, 223] width 36 height 16
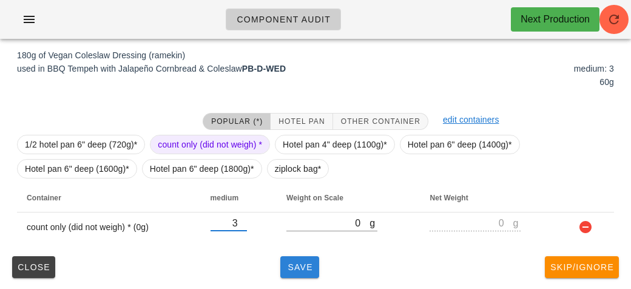
type input "3"
click at [291, 276] on button "Save" at bounding box center [300, 267] width 39 height 22
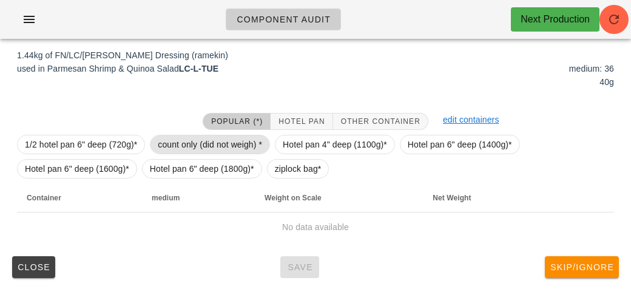
click at [185, 152] on span "count only (did not weigh) *" at bounding box center [210, 144] width 104 height 18
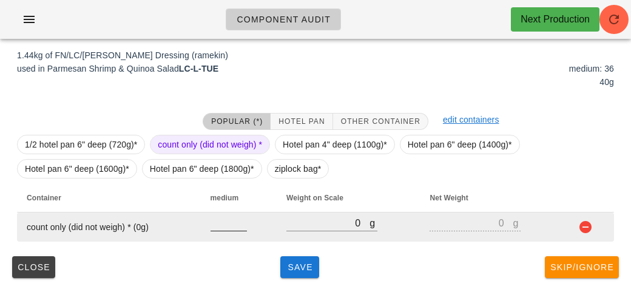
click at [223, 228] on input "number" at bounding box center [229, 223] width 36 height 16
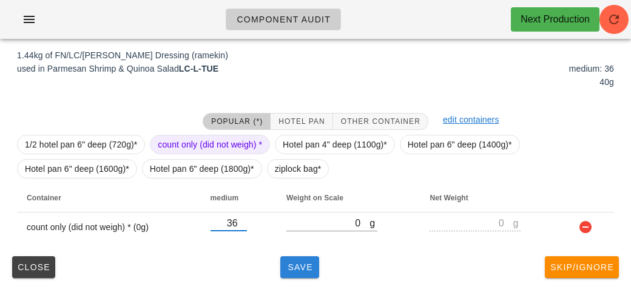
type input "36"
click at [307, 266] on span "Save" at bounding box center [299, 267] width 29 height 10
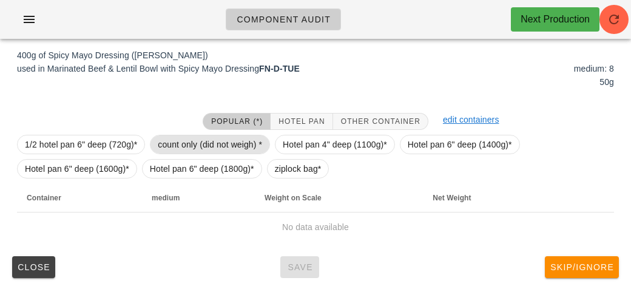
click at [156, 143] on span "count only (did not weigh) *" at bounding box center [210, 144] width 120 height 19
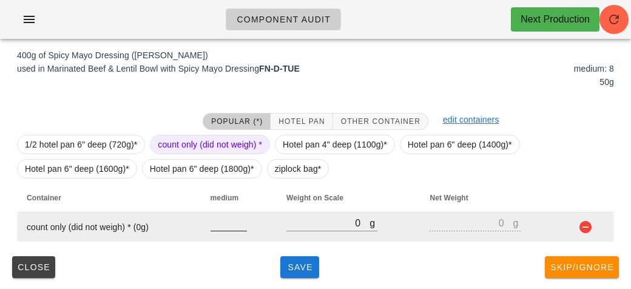
click at [223, 220] on input "number" at bounding box center [229, 223] width 36 height 16
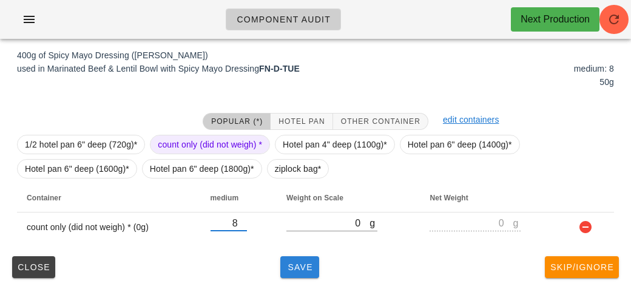
type input "8"
click at [298, 262] on span "Save" at bounding box center [299, 267] width 29 height 10
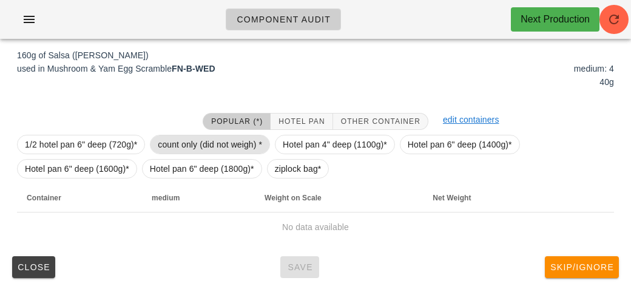
click at [180, 146] on span "count only (did not weigh) *" at bounding box center [210, 144] width 104 height 18
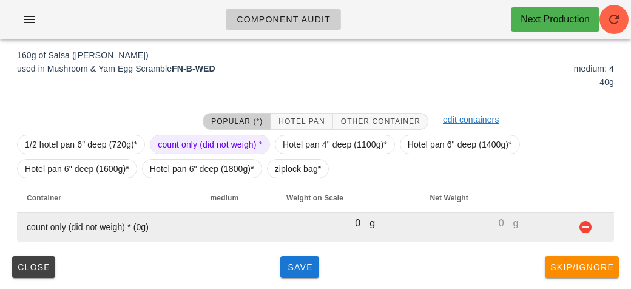
click at [219, 219] on input "number" at bounding box center [229, 223] width 36 height 16
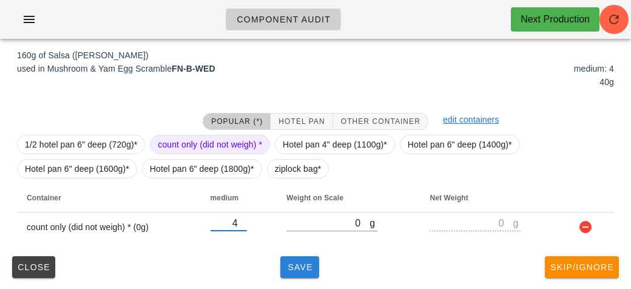
type input "4"
click at [295, 257] on button "Save" at bounding box center [300, 267] width 39 height 22
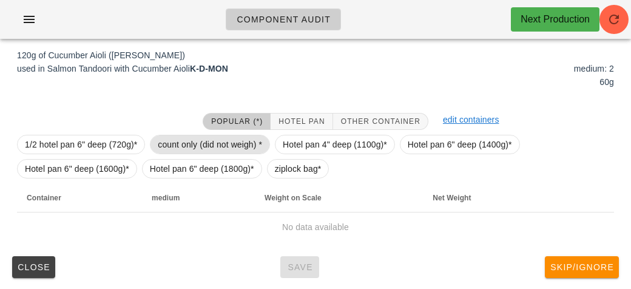
click at [186, 139] on span "count only (did not weigh) *" at bounding box center [210, 144] width 104 height 18
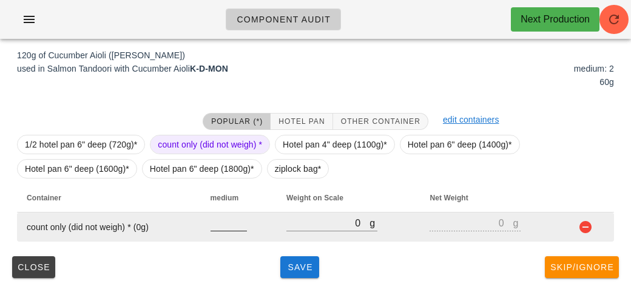
click at [228, 219] on input "number" at bounding box center [229, 223] width 36 height 16
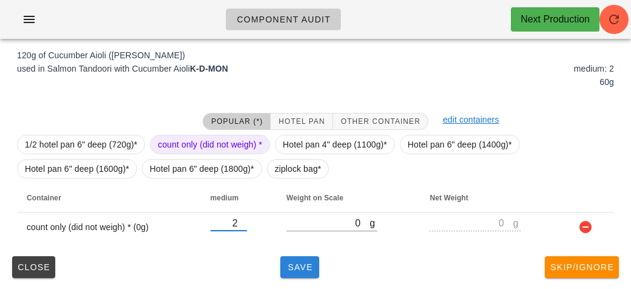
type input "2"
click at [290, 273] on button "Save" at bounding box center [300, 267] width 39 height 22
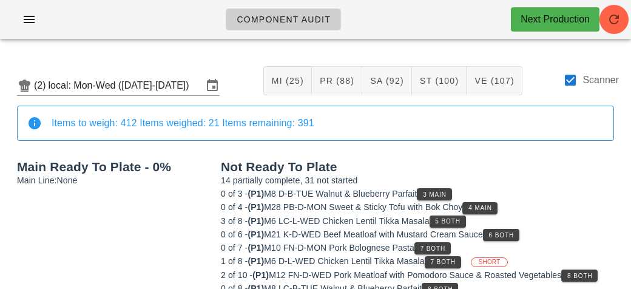
scroll to position [152, 0]
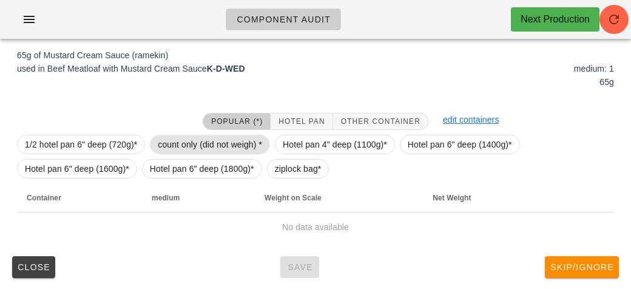
click at [178, 138] on span "count only (did not weigh) *" at bounding box center [210, 144] width 104 height 18
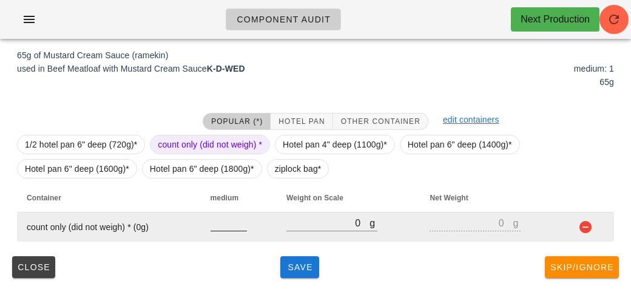
click at [225, 226] on input "number" at bounding box center [229, 223] width 36 height 16
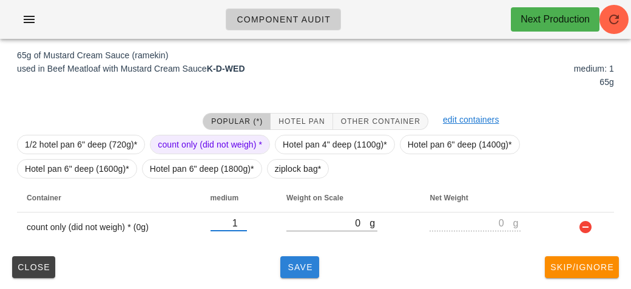
type input "1"
click at [304, 276] on button "Save" at bounding box center [300, 267] width 39 height 22
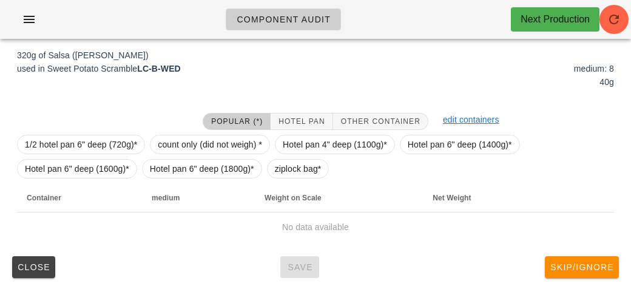
click at [176, 158] on div "1/2 hotel pan 6" deep (720g)* count only (did not weigh) * Hotel pan 4" deep (1…" at bounding box center [315, 156] width 597 height 53
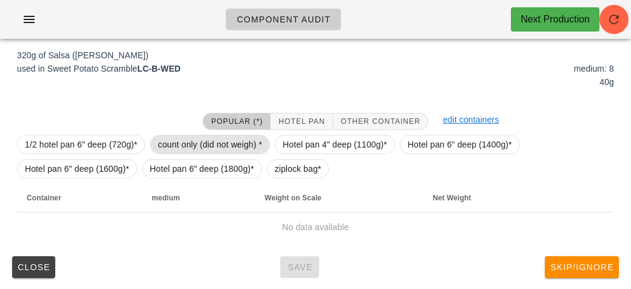
click at [176, 142] on span "count only (did not weigh) *" at bounding box center [210, 144] width 104 height 18
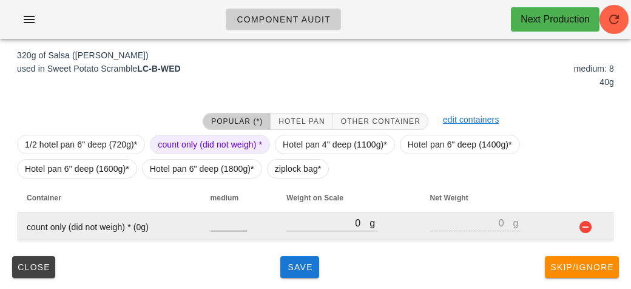
click at [227, 220] on input "number" at bounding box center [229, 223] width 36 height 16
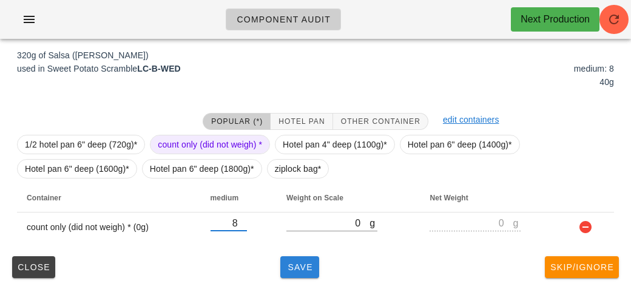
type input "8"
click at [294, 262] on span "Save" at bounding box center [299, 267] width 29 height 10
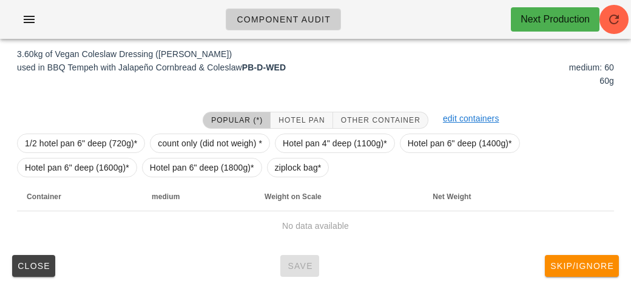
scroll to position [141, 0]
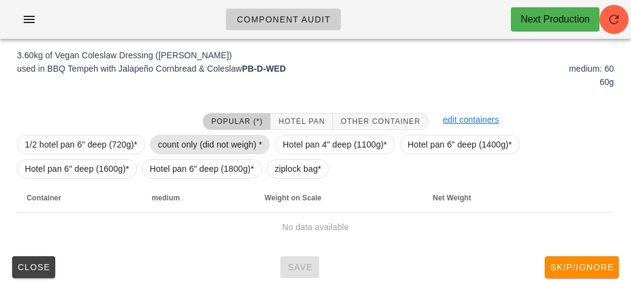
click at [185, 141] on span "count only (did not weigh) *" at bounding box center [210, 144] width 104 height 18
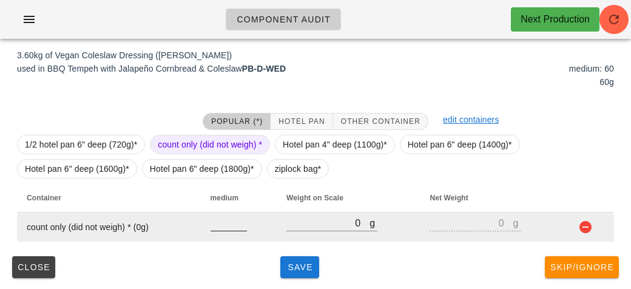
click at [225, 229] on input "number" at bounding box center [229, 223] width 36 height 16
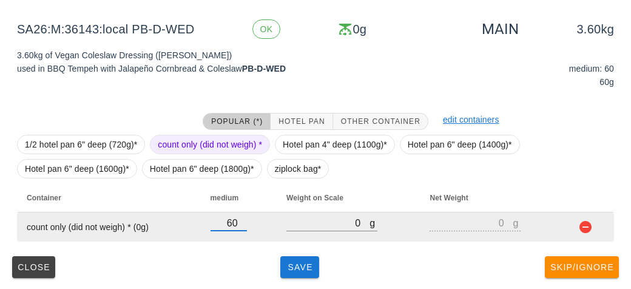
type input "60"
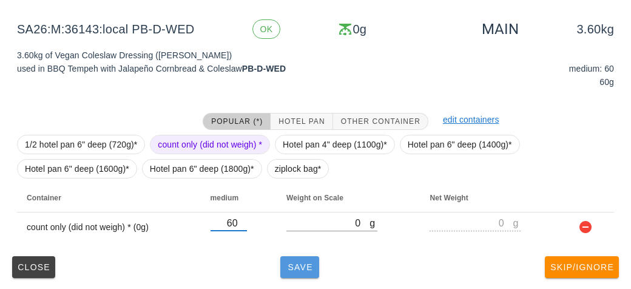
click at [299, 274] on button "Save" at bounding box center [300, 267] width 39 height 22
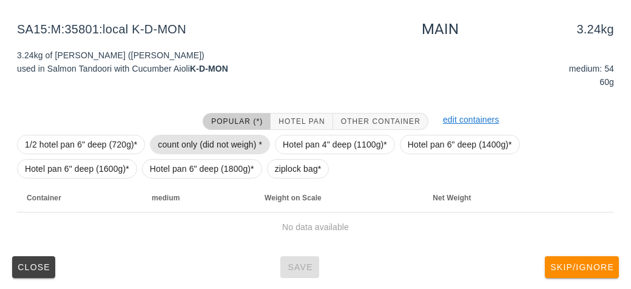
click at [181, 135] on span "count only (did not weigh) *" at bounding box center [210, 144] width 120 height 19
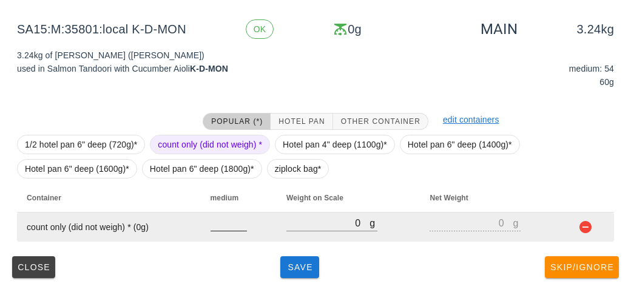
click at [220, 219] on input "number" at bounding box center [229, 223] width 36 height 16
type input "54"
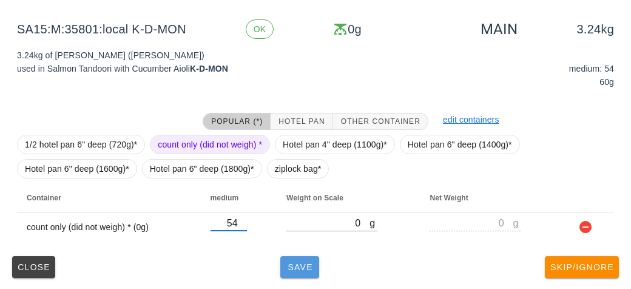
click at [286, 271] on button "Save" at bounding box center [300, 267] width 39 height 22
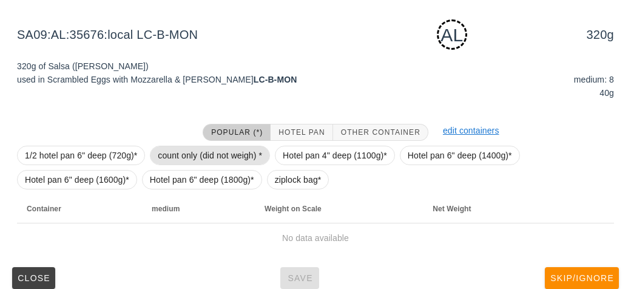
click at [176, 150] on span "count only (did not weigh) *" at bounding box center [210, 155] width 104 height 18
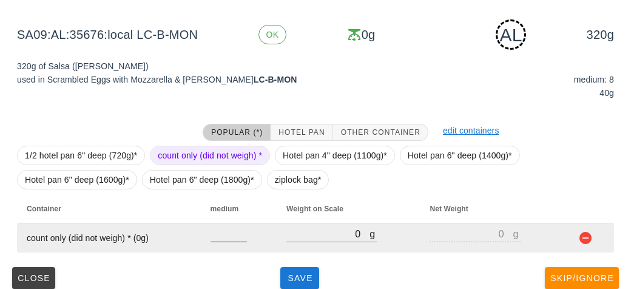
click at [219, 231] on input "number" at bounding box center [229, 234] width 36 height 16
type input "8"
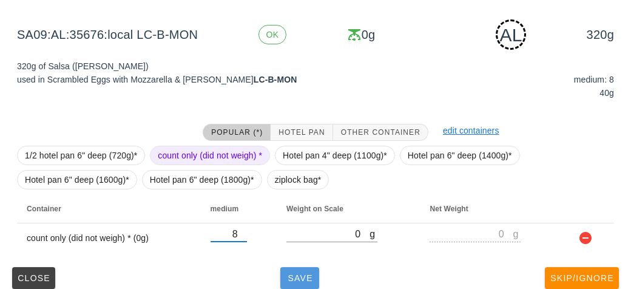
click at [290, 275] on span "Save" at bounding box center [299, 278] width 29 height 10
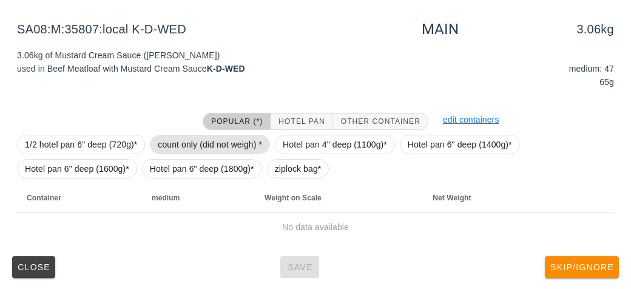
click at [186, 137] on span "count only (did not weigh) *" at bounding box center [210, 144] width 104 height 18
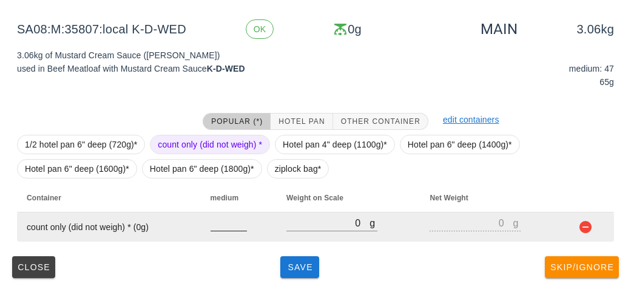
click at [230, 222] on input "number" at bounding box center [229, 223] width 36 height 16
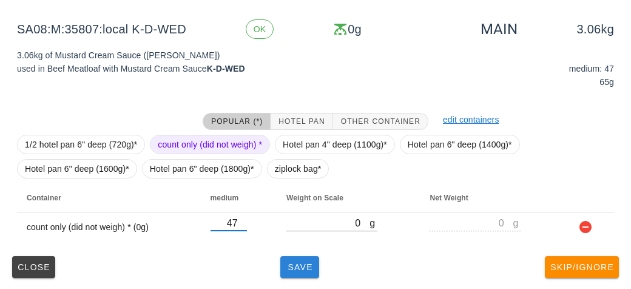
type input "47"
click at [294, 270] on span "Save" at bounding box center [299, 267] width 29 height 10
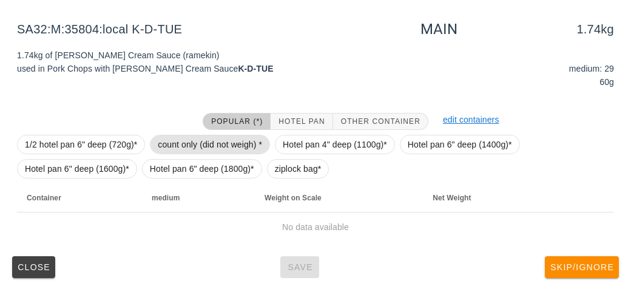
click at [170, 141] on span "count only (did not weigh) *" at bounding box center [210, 144] width 104 height 18
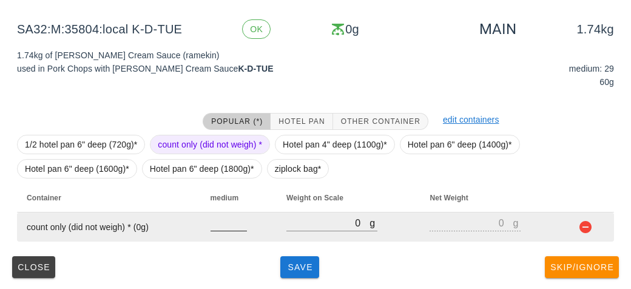
click at [220, 228] on input "number" at bounding box center [229, 223] width 36 height 16
type input "29"
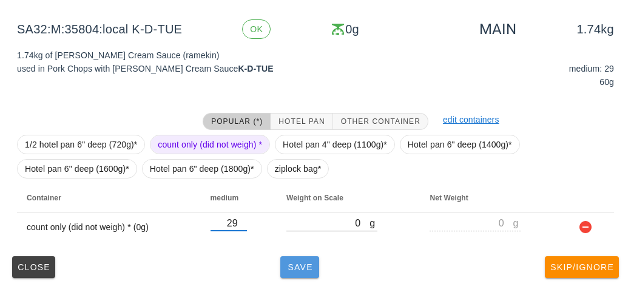
click at [309, 267] on span "Save" at bounding box center [299, 267] width 29 height 10
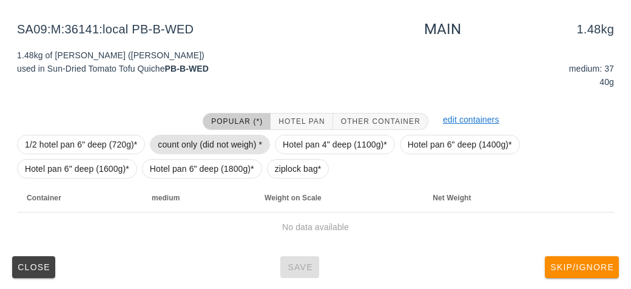
click at [172, 146] on span "count only (did not weigh) *" at bounding box center [210, 144] width 104 height 18
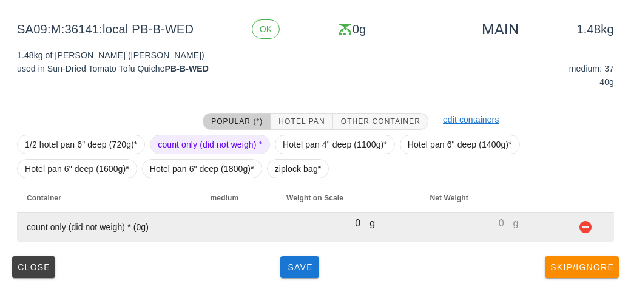
click at [220, 220] on input "number" at bounding box center [229, 223] width 36 height 16
type input "37"
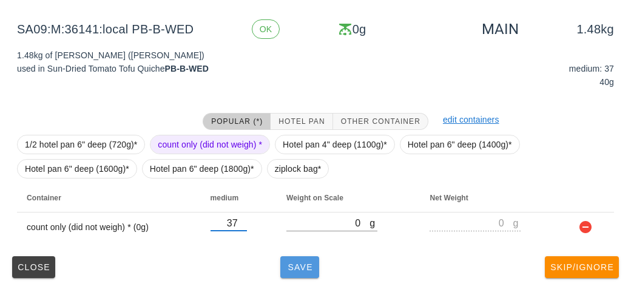
click at [298, 259] on button "Save" at bounding box center [300, 267] width 39 height 22
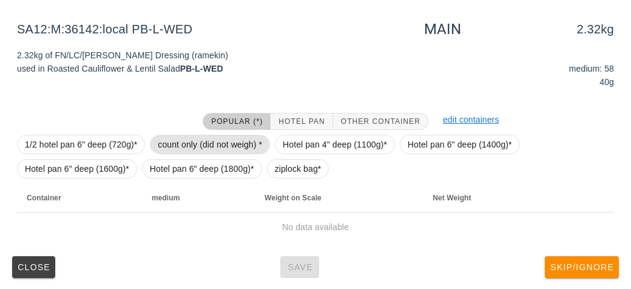
click at [173, 136] on span "count only (did not weigh) *" at bounding box center [210, 144] width 104 height 18
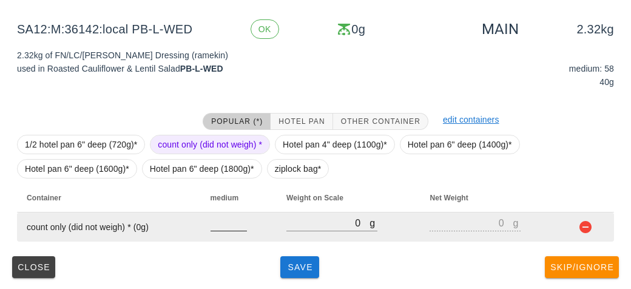
click at [230, 227] on input "number" at bounding box center [229, 223] width 36 height 16
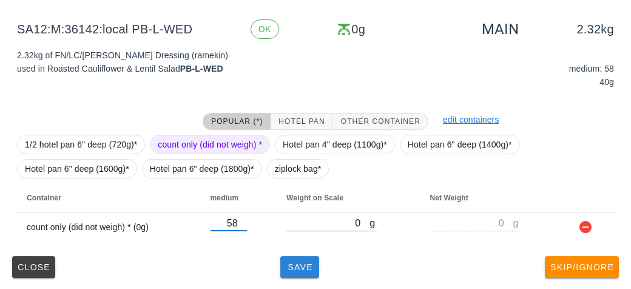
type input "58"
click at [300, 269] on span "Save" at bounding box center [299, 267] width 29 height 10
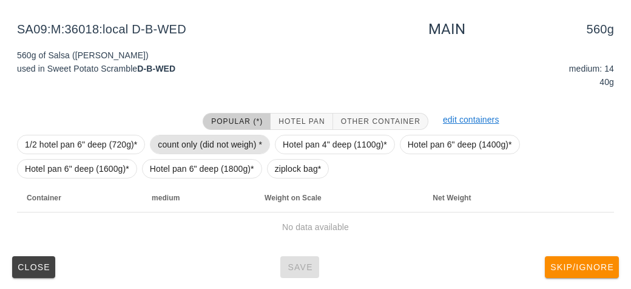
click at [199, 146] on span "count only (did not weigh) *" at bounding box center [210, 144] width 104 height 18
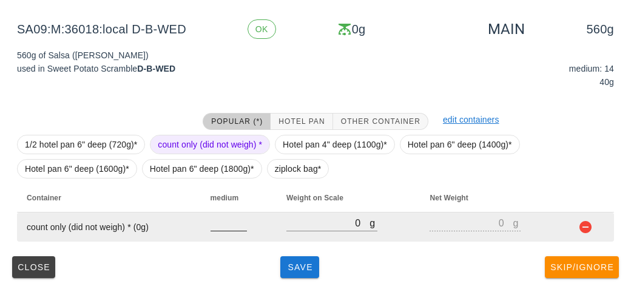
click at [220, 220] on input "number" at bounding box center [229, 223] width 36 height 16
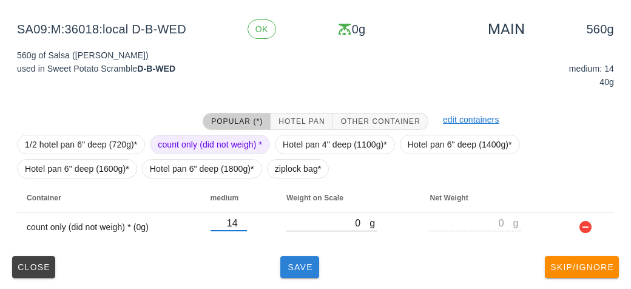
type input "14"
click at [292, 271] on span "Save" at bounding box center [299, 267] width 29 height 10
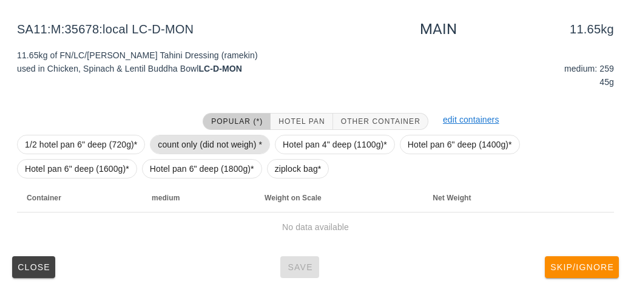
click at [172, 141] on span "count only (did not weigh) *" at bounding box center [210, 144] width 104 height 18
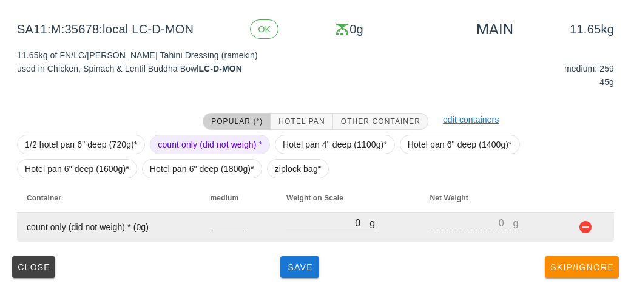
click at [225, 219] on input "number" at bounding box center [229, 223] width 36 height 16
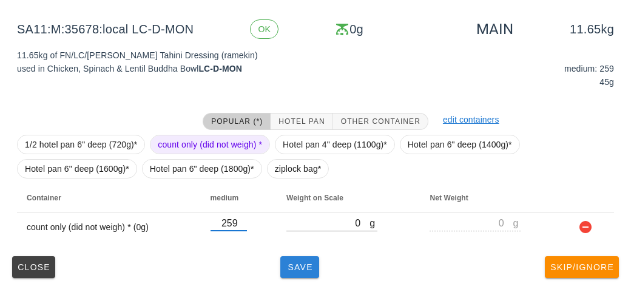
type input "259"
click at [304, 267] on span "Save" at bounding box center [299, 267] width 29 height 10
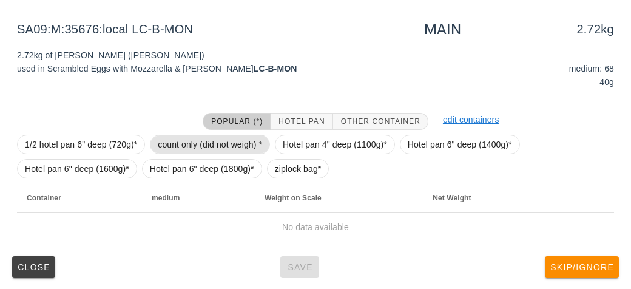
click at [196, 150] on span "count only (did not weigh) *" at bounding box center [210, 144] width 104 height 18
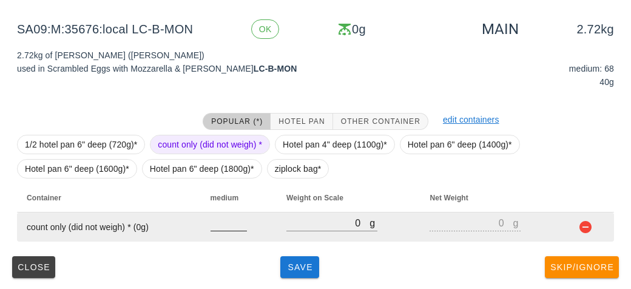
click at [236, 240] on div at bounding box center [229, 237] width 36 height 9
click at [226, 222] on input "number" at bounding box center [229, 223] width 36 height 16
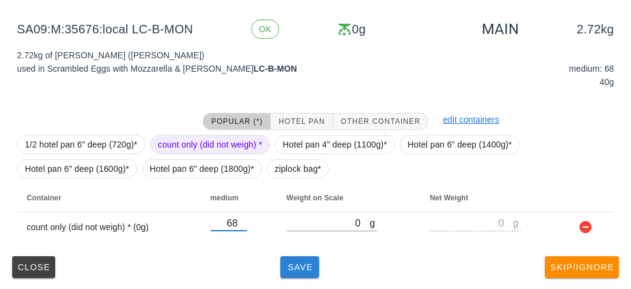
type input "68"
click at [303, 266] on span "Save" at bounding box center [299, 267] width 29 height 10
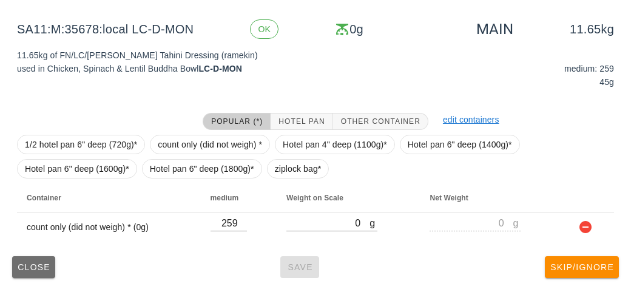
click at [25, 270] on span "Close" at bounding box center [33, 267] width 33 height 10
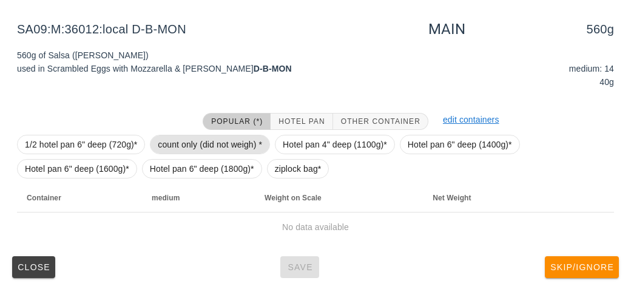
click at [168, 141] on span "count only (did not weigh) *" at bounding box center [210, 144] width 104 height 18
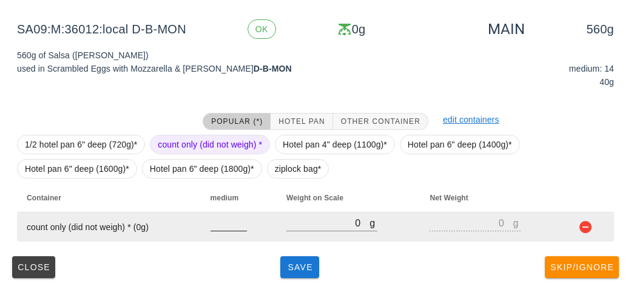
click at [225, 226] on input "number" at bounding box center [229, 223] width 36 height 16
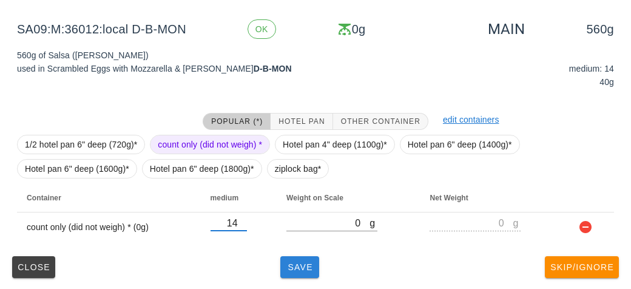
type input "14"
click at [288, 264] on span "Save" at bounding box center [299, 267] width 29 height 10
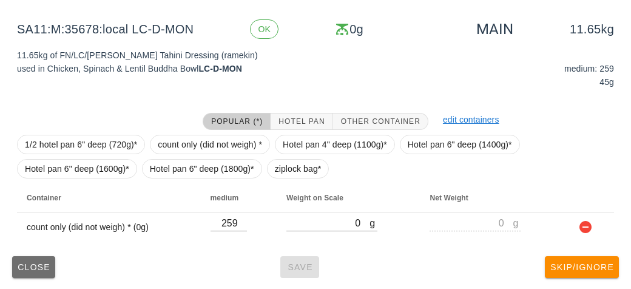
click at [50, 265] on span "Close" at bounding box center [33, 267] width 33 height 10
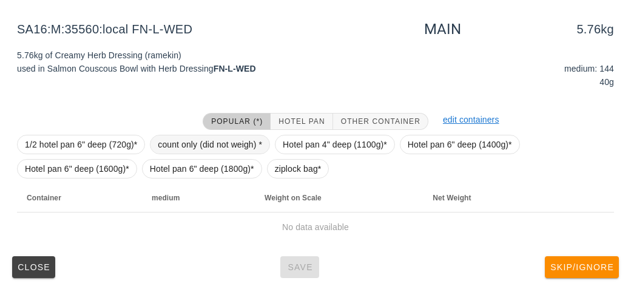
click at [175, 151] on span "count only (did not weigh) *" at bounding box center [210, 144] width 104 height 18
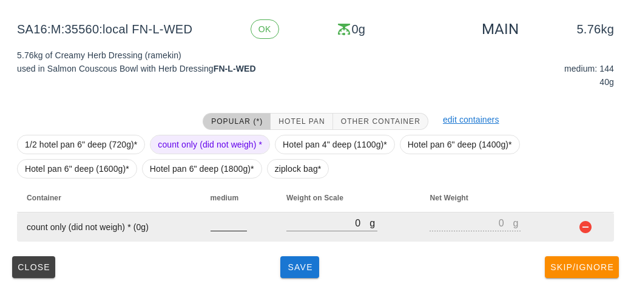
click at [211, 220] on input "number" at bounding box center [229, 223] width 36 height 16
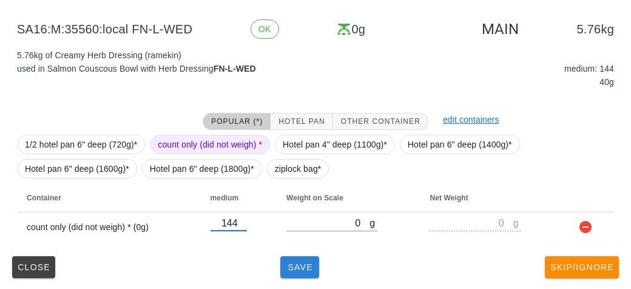
type input "144"
click at [307, 269] on span "Save" at bounding box center [299, 267] width 29 height 10
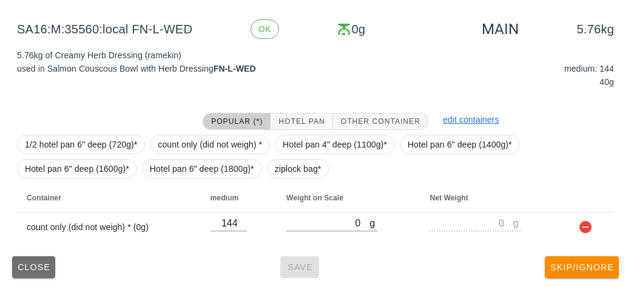
click at [27, 259] on button "Close" at bounding box center [33, 267] width 43 height 22
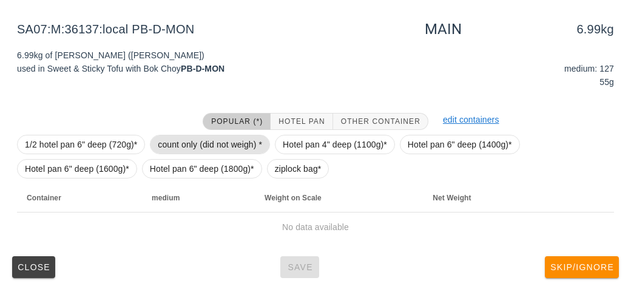
click at [176, 136] on span "count only (did not weigh) *" at bounding box center [210, 144] width 104 height 18
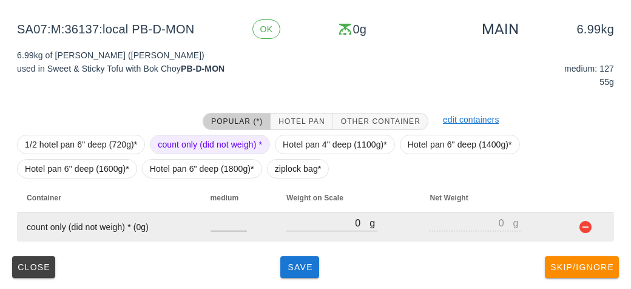
click at [220, 222] on input "number" at bounding box center [229, 223] width 36 height 16
type input "127"
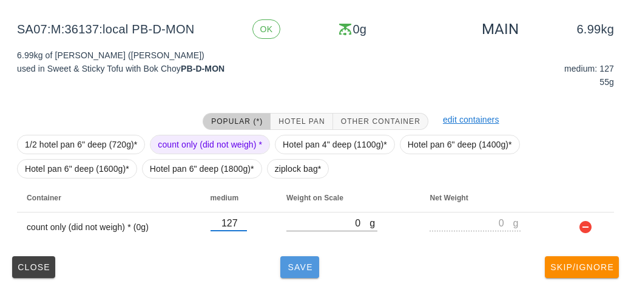
click at [299, 263] on span "Save" at bounding box center [299, 267] width 29 height 10
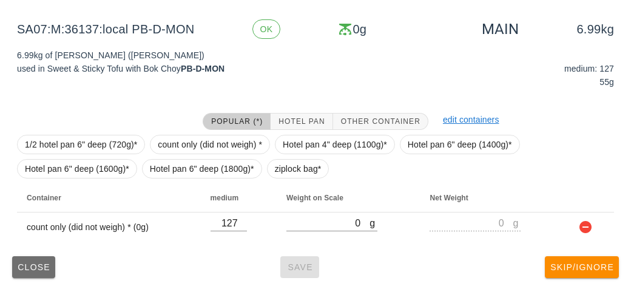
click at [24, 277] on button "Close" at bounding box center [33, 267] width 43 height 22
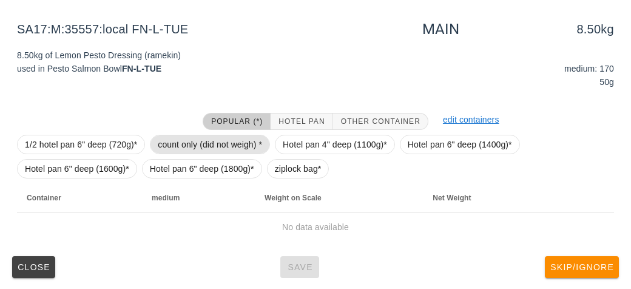
click at [211, 151] on span "count only (did not weigh) *" at bounding box center [210, 144] width 104 height 18
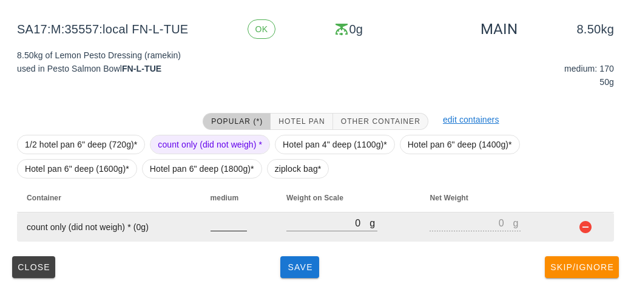
click at [219, 226] on input "number" at bounding box center [229, 223] width 36 height 16
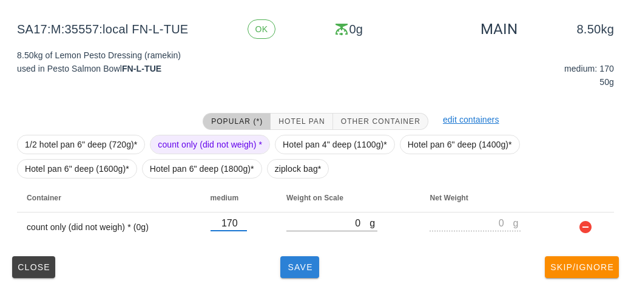
type input "170"
click at [304, 264] on span "Save" at bounding box center [299, 267] width 29 height 10
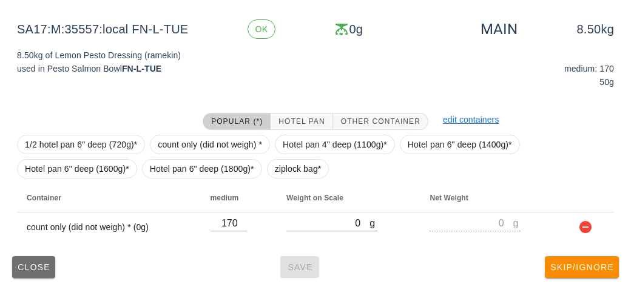
click at [25, 270] on span "Close" at bounding box center [33, 267] width 33 height 10
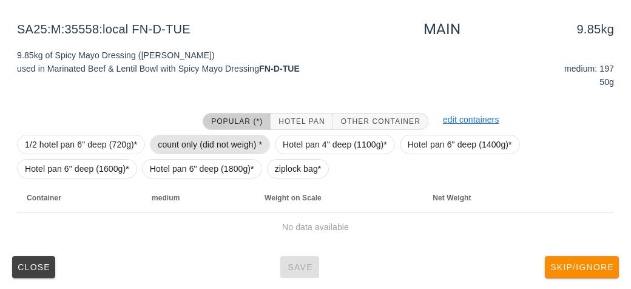
click at [184, 143] on span "count only (did not weigh) *" at bounding box center [210, 144] width 104 height 18
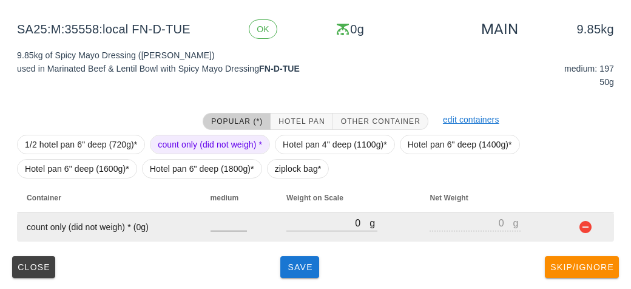
click at [224, 226] on input "number" at bounding box center [229, 223] width 36 height 16
type input "197"
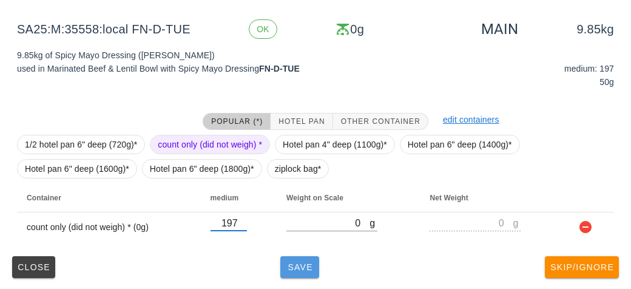
click at [290, 265] on span "Save" at bounding box center [299, 267] width 29 height 10
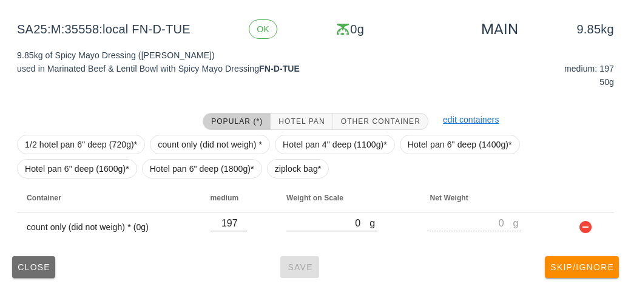
click at [43, 262] on span "Close" at bounding box center [33, 267] width 33 height 10
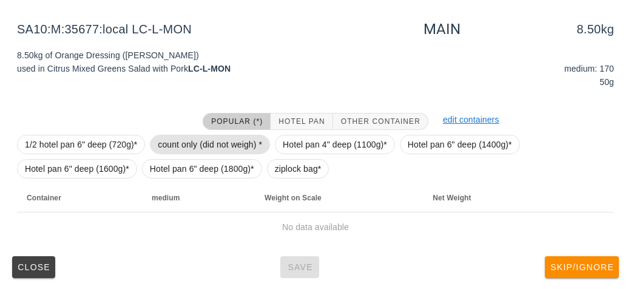
click at [183, 142] on span "count only (did not weigh) *" at bounding box center [210, 144] width 104 height 18
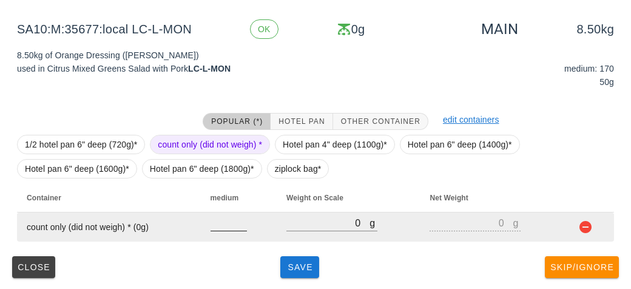
click at [226, 227] on input "number" at bounding box center [229, 223] width 36 height 16
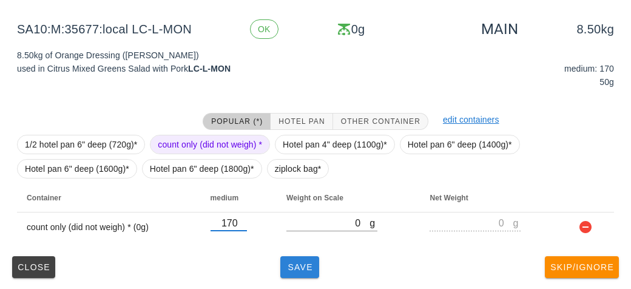
type input "170"
click at [301, 269] on span "Save" at bounding box center [299, 267] width 29 height 10
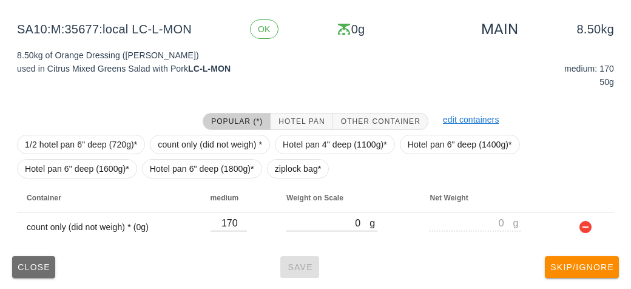
click at [29, 263] on span "Close" at bounding box center [33, 267] width 33 height 10
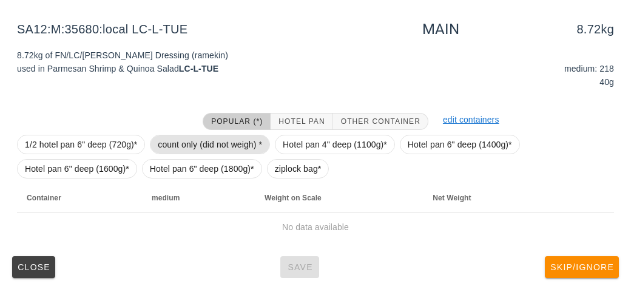
click at [177, 149] on span "count only (did not weigh) *" at bounding box center [210, 144] width 104 height 18
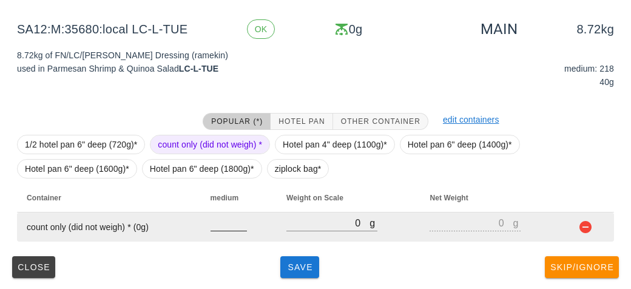
click at [222, 228] on input "number" at bounding box center [229, 223] width 36 height 16
type input "218"
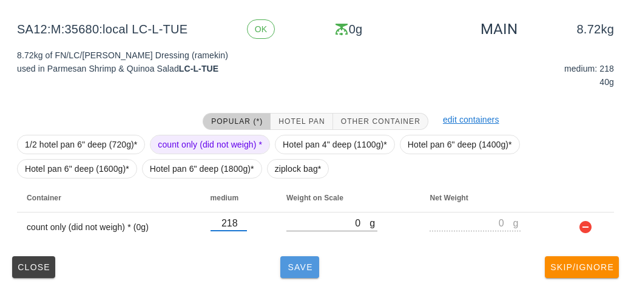
click at [290, 265] on span "Save" at bounding box center [299, 267] width 29 height 10
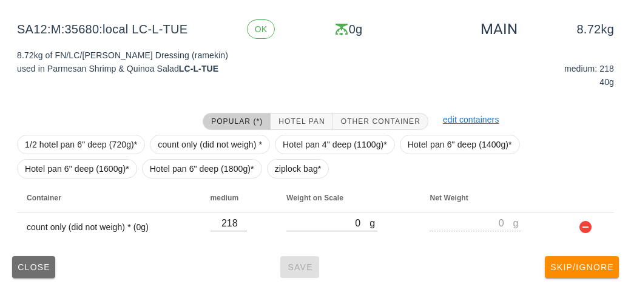
click at [33, 265] on span "Close" at bounding box center [33, 267] width 33 height 10
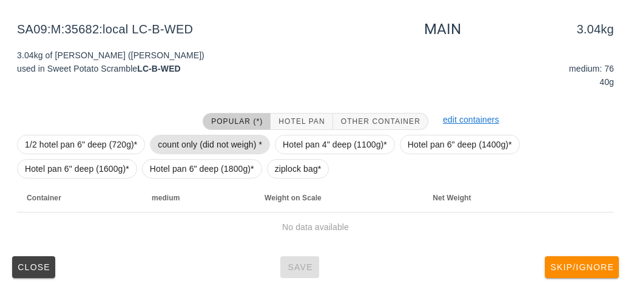
click at [174, 146] on span "count only (did not weigh) *" at bounding box center [210, 144] width 104 height 18
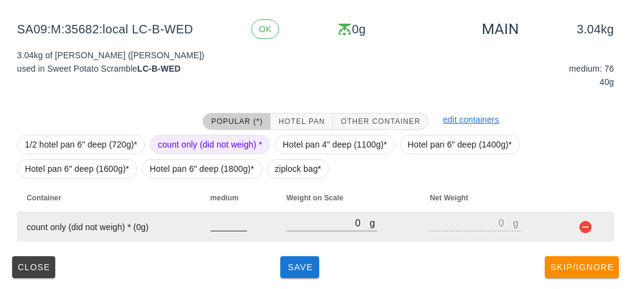
click at [234, 222] on input "number" at bounding box center [229, 223] width 36 height 16
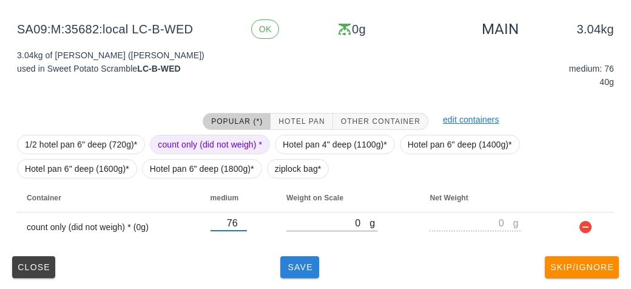
type input "76"
click at [294, 273] on button "Save" at bounding box center [300, 267] width 39 height 22
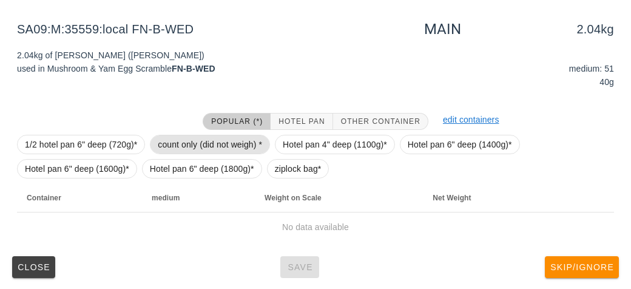
click at [175, 135] on span "count only (did not weigh) *" at bounding box center [210, 144] width 104 height 18
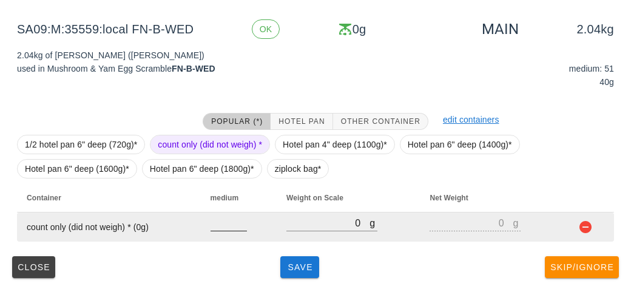
click at [227, 226] on input "number" at bounding box center [229, 223] width 36 height 16
type input "51"
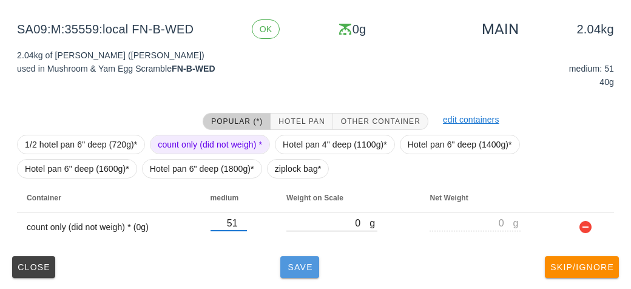
click at [284, 271] on button "Save" at bounding box center [300, 267] width 39 height 22
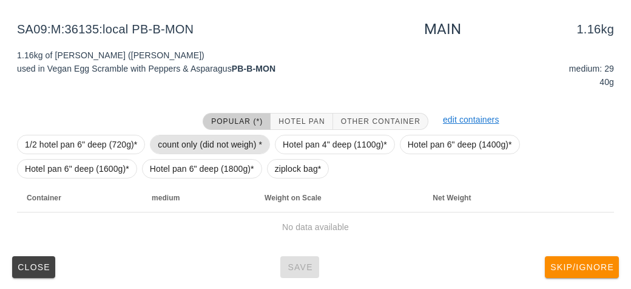
click at [183, 145] on span "count only (did not weigh) *" at bounding box center [210, 144] width 104 height 18
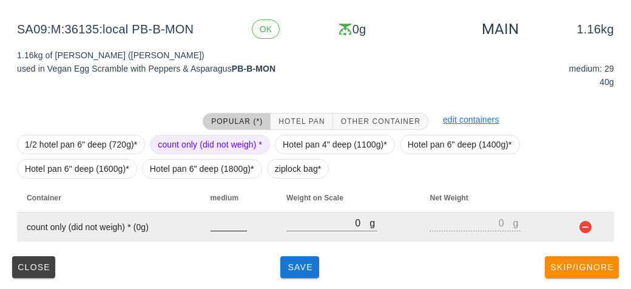
click at [220, 225] on input "number" at bounding box center [229, 223] width 36 height 16
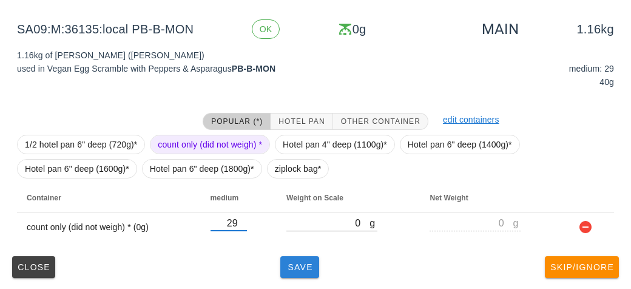
type input "29"
click at [300, 267] on span "Save" at bounding box center [299, 267] width 29 height 10
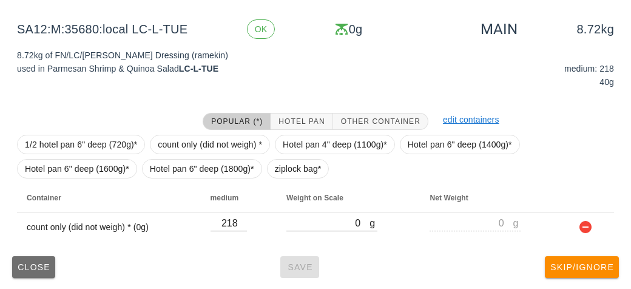
click at [19, 262] on span "Close" at bounding box center [33, 267] width 33 height 10
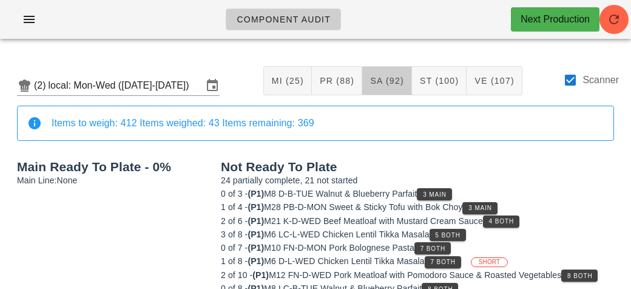
click at [383, 77] on span "SA (92)" at bounding box center [387, 81] width 35 height 10
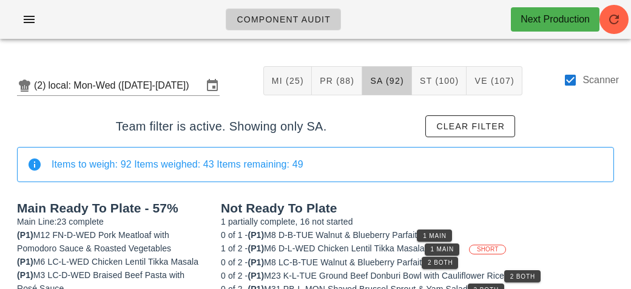
scroll to position [22, 0]
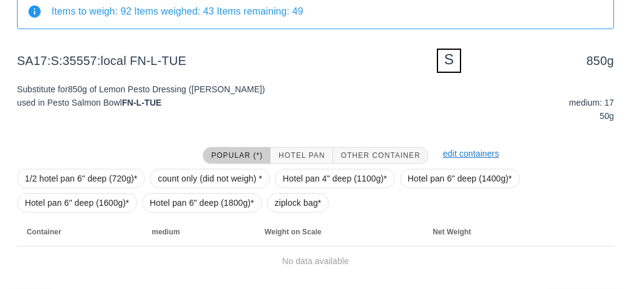
scroll to position [187, 0]
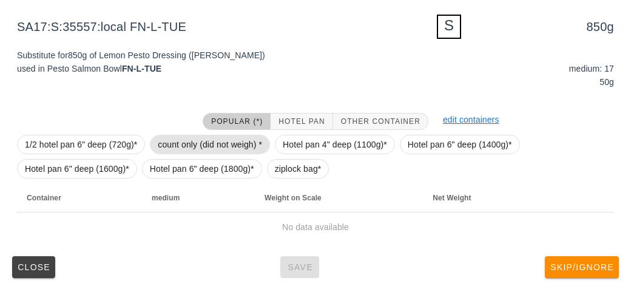
click at [196, 145] on span "count only (did not weigh) *" at bounding box center [210, 144] width 104 height 18
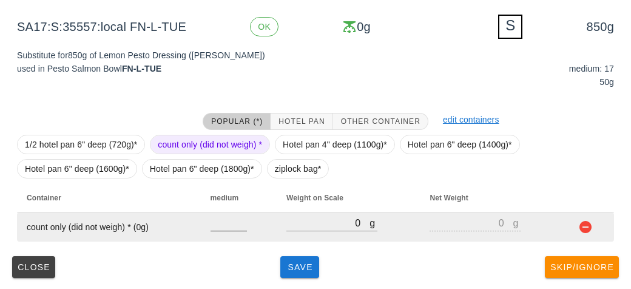
click at [217, 226] on input "number" at bounding box center [229, 223] width 36 height 16
type input "17"
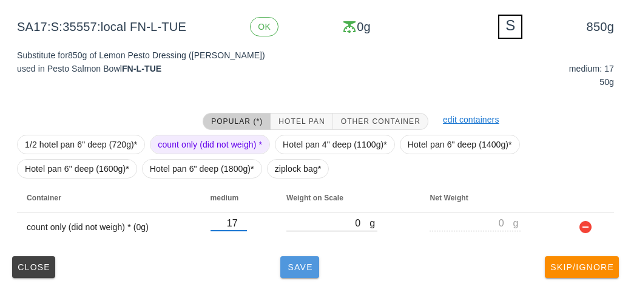
click at [292, 267] on span "Save" at bounding box center [299, 267] width 29 height 10
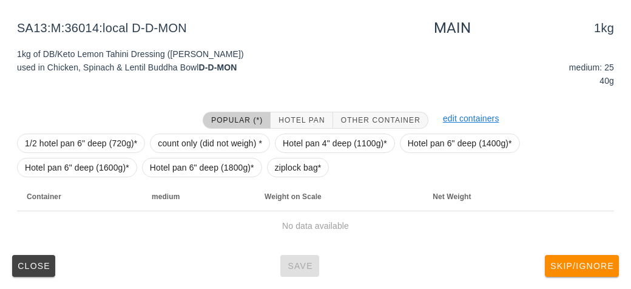
scroll to position [182, 0]
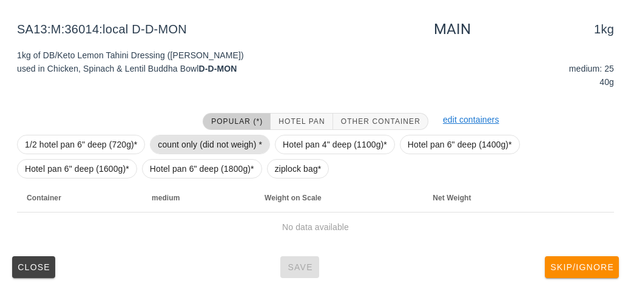
click at [188, 146] on span "count only (did not weigh) *" at bounding box center [210, 144] width 104 height 18
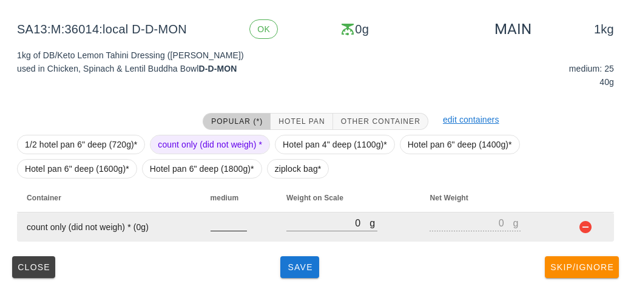
click at [217, 225] on input "number" at bounding box center [229, 223] width 36 height 16
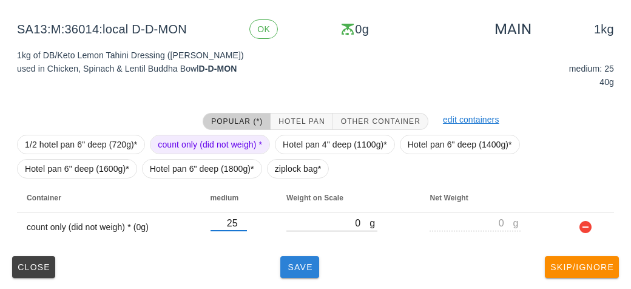
type input "25"
click at [305, 264] on span "Save" at bounding box center [299, 267] width 29 height 10
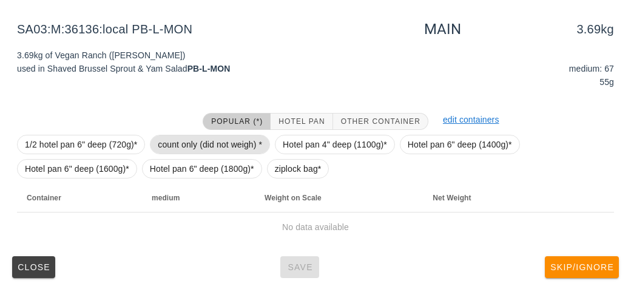
click at [175, 139] on span "count only (did not weigh) *" at bounding box center [210, 144] width 104 height 18
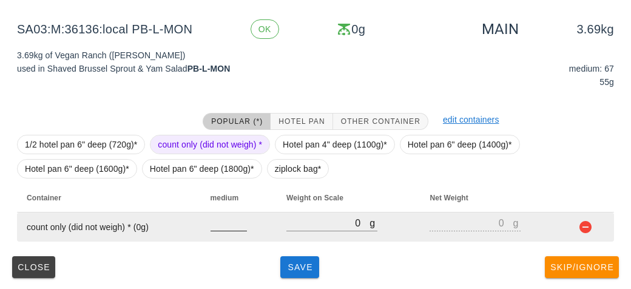
click at [219, 222] on input "number" at bounding box center [229, 223] width 36 height 16
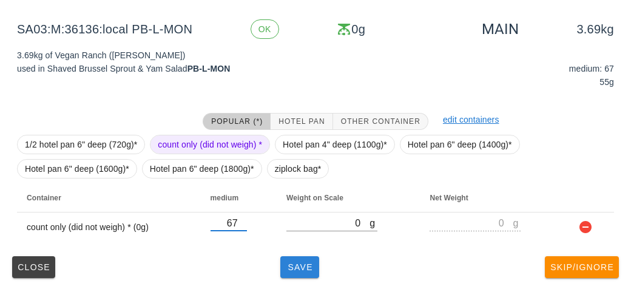
type input "67"
click at [294, 264] on span "Save" at bounding box center [299, 267] width 29 height 10
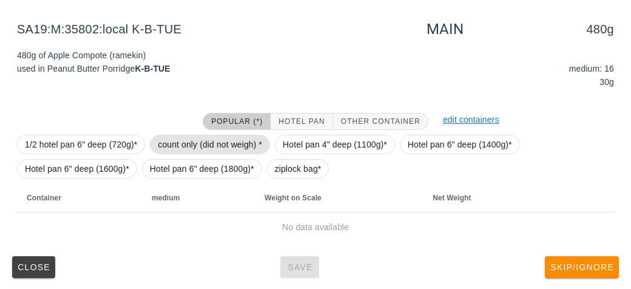
click at [195, 135] on span "count only (did not weigh) *" at bounding box center [210, 144] width 104 height 18
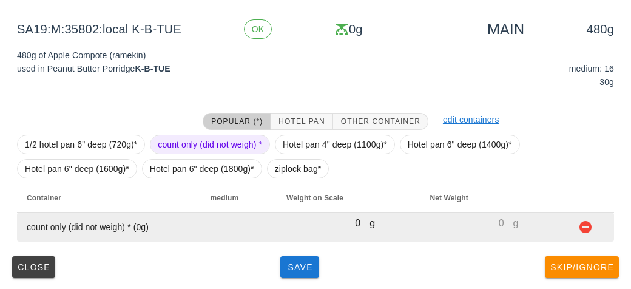
click at [213, 220] on input "number" at bounding box center [229, 223] width 36 height 16
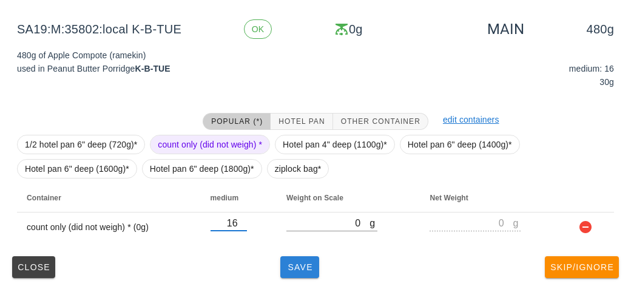
type input "16"
click at [290, 264] on span "Save" at bounding box center [299, 267] width 29 height 10
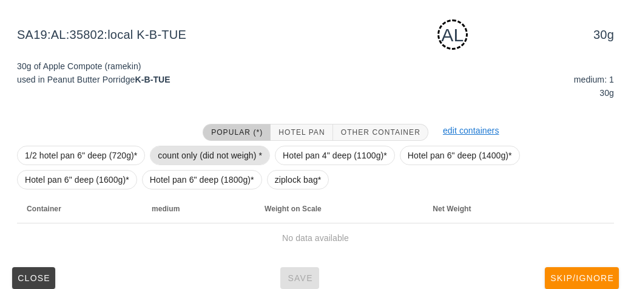
click at [189, 151] on span "count only (did not weigh) *" at bounding box center [210, 155] width 104 height 18
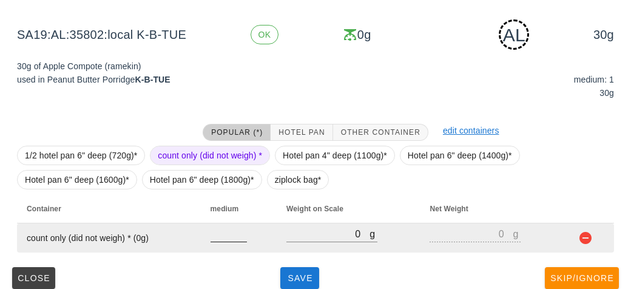
click at [234, 238] on input "number" at bounding box center [229, 234] width 36 height 16
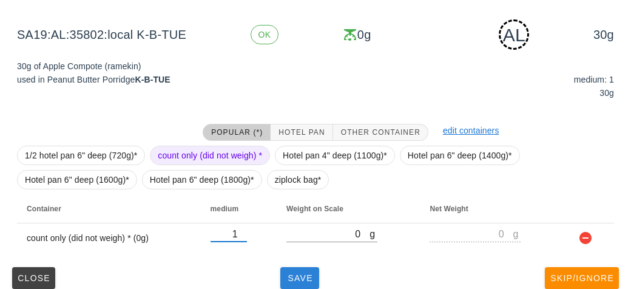
type input "1"
click at [296, 267] on button "Save" at bounding box center [300, 278] width 39 height 22
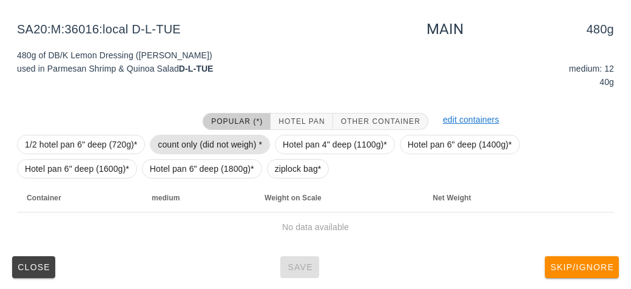
click at [176, 136] on span "count only (did not weigh) *" at bounding box center [210, 144] width 104 height 18
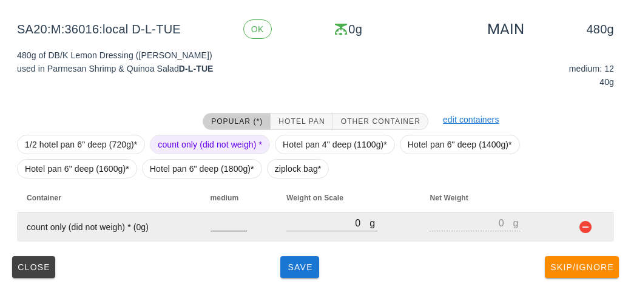
click at [225, 226] on input "number" at bounding box center [229, 223] width 36 height 16
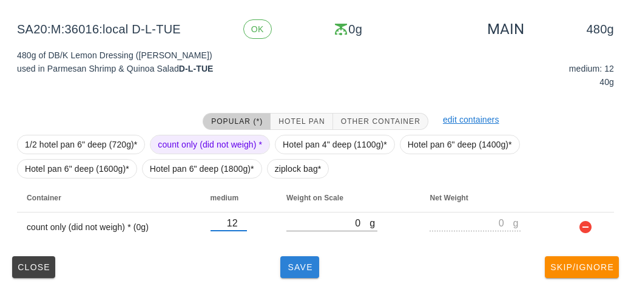
type input "12"
click at [315, 265] on button "Save" at bounding box center [300, 267] width 39 height 22
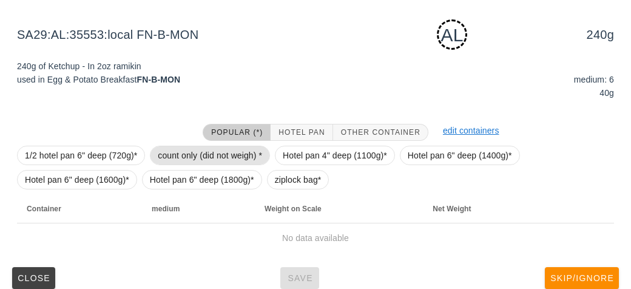
click at [199, 155] on span "count only (did not weigh) *" at bounding box center [210, 155] width 104 height 18
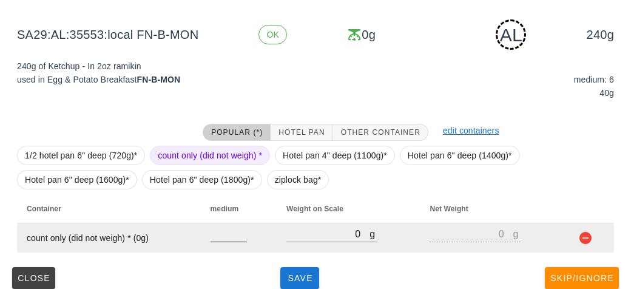
click at [226, 233] on input "number" at bounding box center [229, 234] width 36 height 16
type input "6"
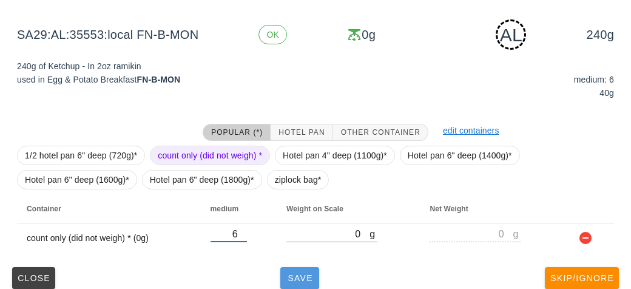
click at [302, 275] on span "Save" at bounding box center [299, 278] width 29 height 10
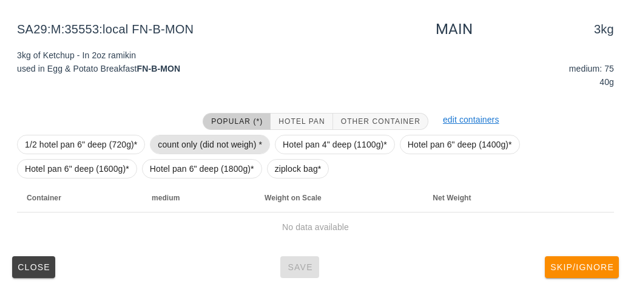
click at [180, 140] on span "count only (did not weigh) *" at bounding box center [210, 144] width 104 height 18
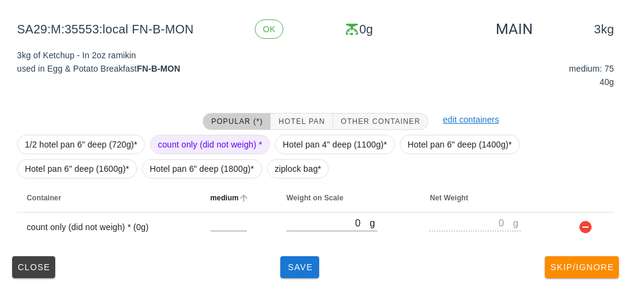
click at [222, 209] on th "medium" at bounding box center [239, 197] width 76 height 29
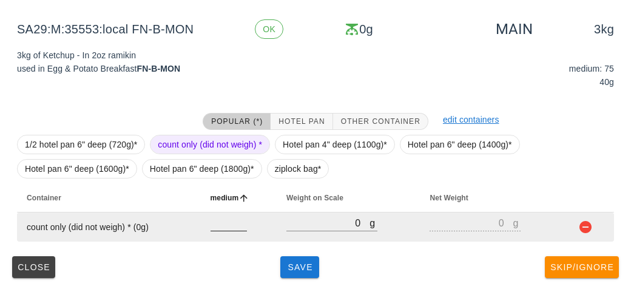
click at [223, 225] on input "number" at bounding box center [229, 223] width 36 height 16
type input "75"
click at [288, 240] on div at bounding box center [332, 237] width 91 height 9
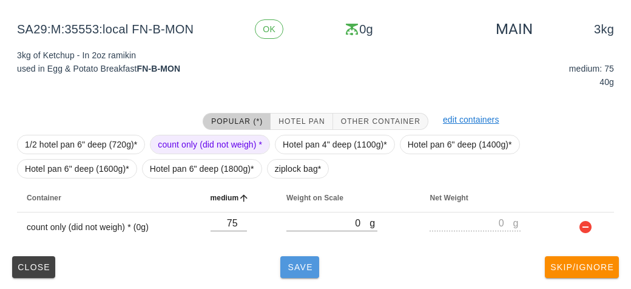
click at [284, 256] on button "Save" at bounding box center [300, 267] width 39 height 22
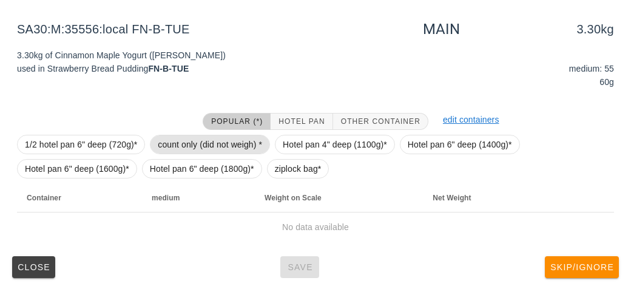
click at [188, 137] on span "count only (did not weigh) *" at bounding box center [210, 144] width 104 height 18
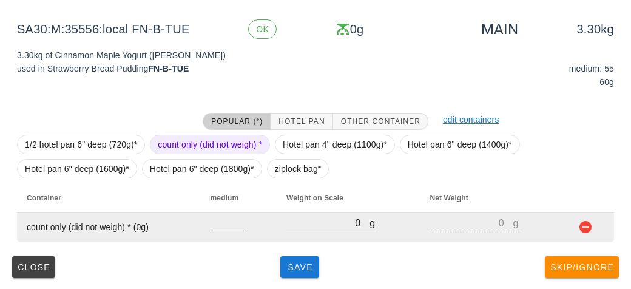
click at [218, 225] on input "number" at bounding box center [229, 223] width 36 height 16
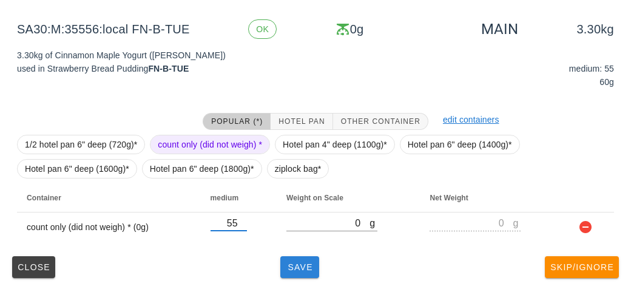
type input "55"
click at [284, 273] on button "Save" at bounding box center [300, 267] width 39 height 22
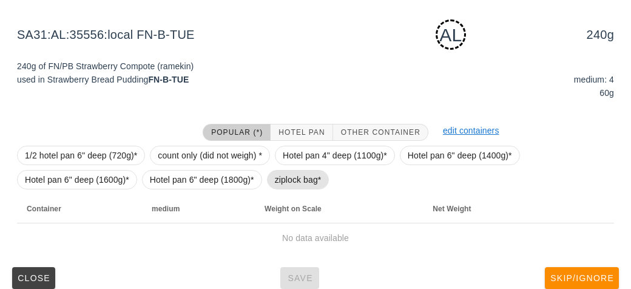
click at [290, 186] on span "ziplock bag*" at bounding box center [298, 180] width 47 height 18
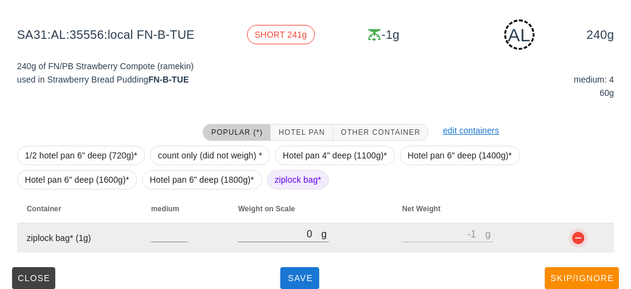
click at [576, 239] on button "button" at bounding box center [578, 238] width 15 height 15
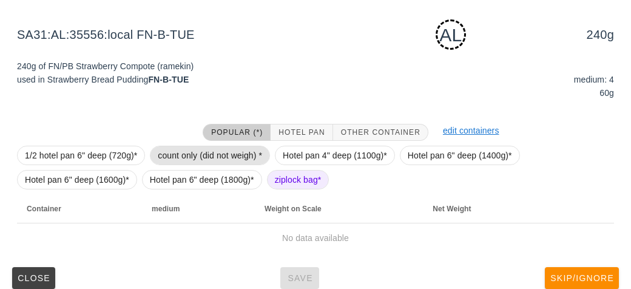
click at [191, 158] on span "count only (did not weigh) *" at bounding box center [210, 155] width 104 height 18
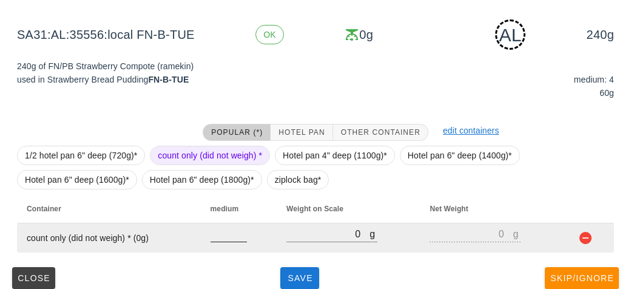
click at [225, 238] on input "number" at bounding box center [229, 234] width 36 height 16
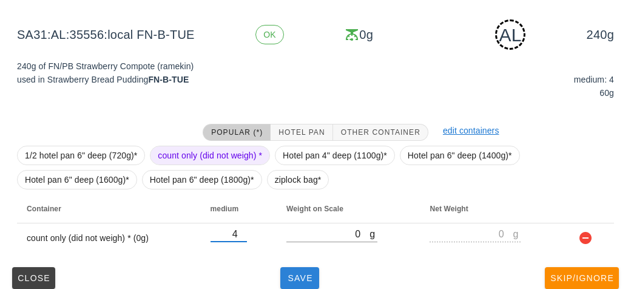
type input "4"
click at [295, 273] on span "Save" at bounding box center [299, 278] width 29 height 10
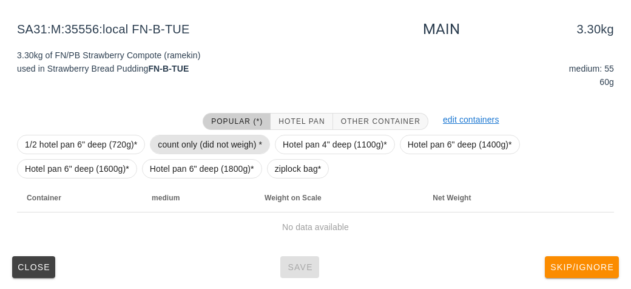
click at [180, 135] on span "count only (did not weigh) *" at bounding box center [210, 144] width 120 height 19
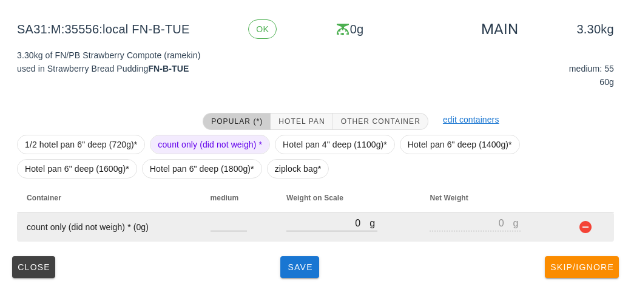
click at [221, 213] on td at bounding box center [239, 227] width 76 height 29
click at [222, 226] on input "number" at bounding box center [229, 223] width 36 height 16
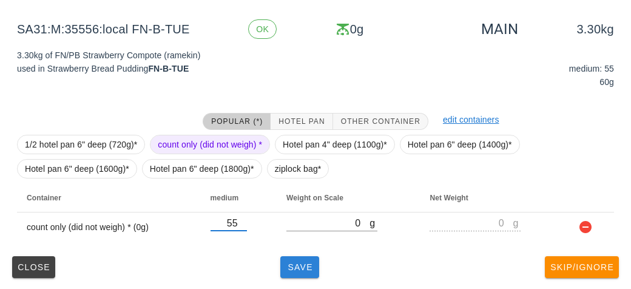
type input "55"
click at [290, 267] on span "Save" at bounding box center [299, 267] width 29 height 10
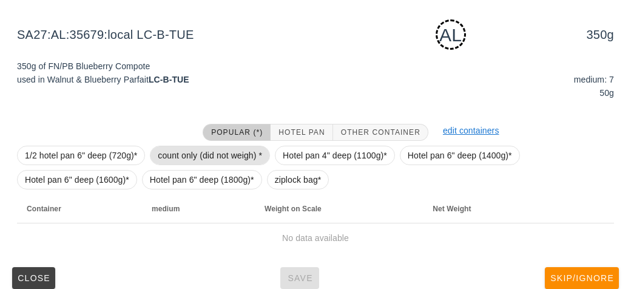
click at [180, 147] on span "count only (did not weigh) *" at bounding box center [210, 155] width 104 height 18
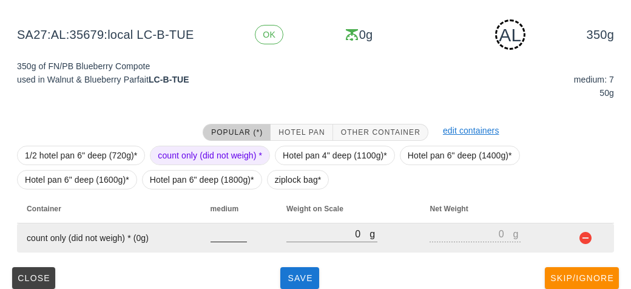
click at [225, 239] on input "number" at bounding box center [229, 234] width 36 height 16
type input "7"
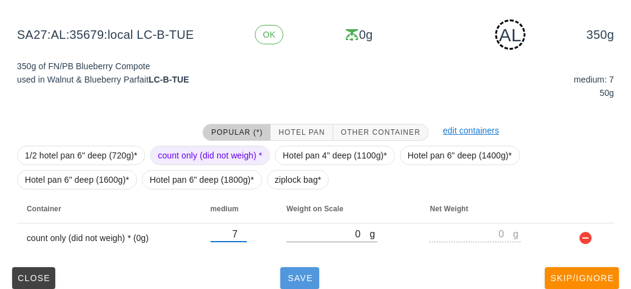
click at [289, 273] on span "Save" at bounding box center [299, 278] width 29 height 10
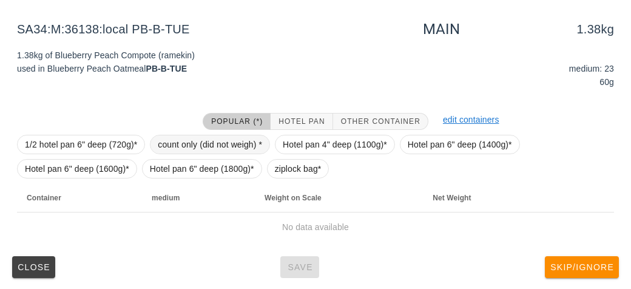
click at [179, 135] on span "count only (did not weigh) *" at bounding box center [210, 144] width 104 height 18
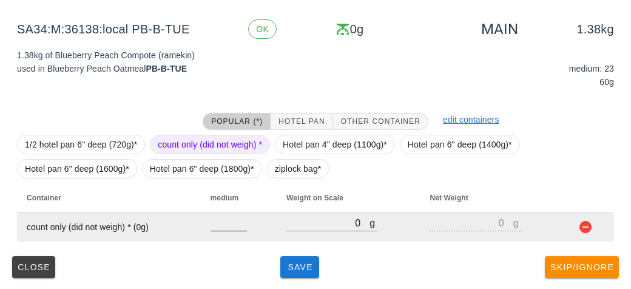
click at [222, 227] on input "number" at bounding box center [229, 223] width 36 height 16
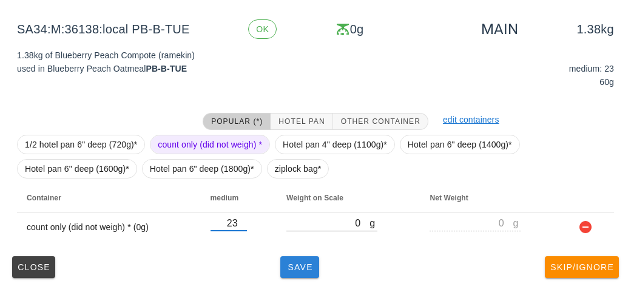
type input "23"
click at [298, 267] on span "Save" at bounding box center [299, 267] width 29 height 10
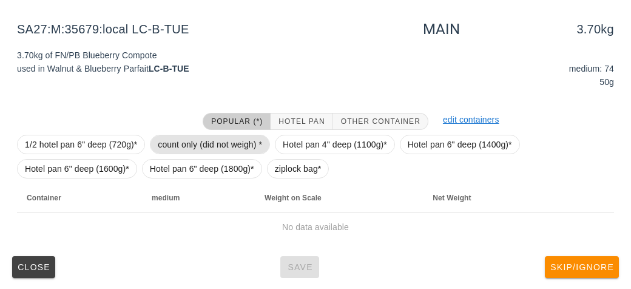
click at [175, 143] on span "count only (did not weigh) *" at bounding box center [210, 144] width 104 height 18
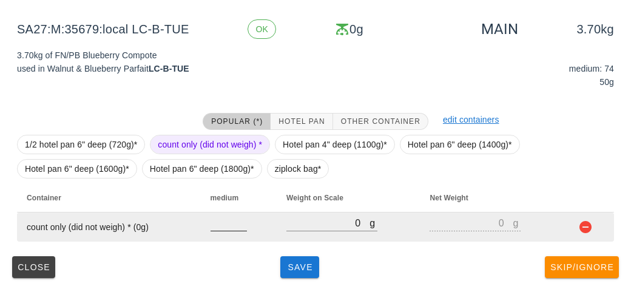
click at [215, 220] on input "number" at bounding box center [229, 223] width 36 height 16
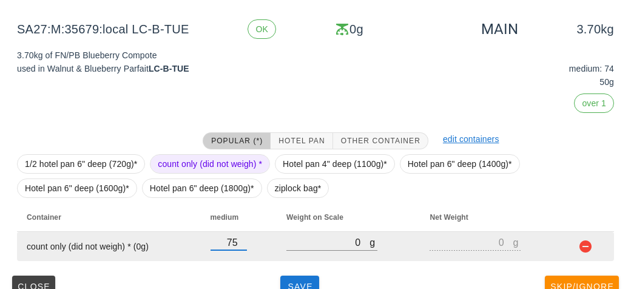
type input "75"
click at [290, 257] on div at bounding box center [332, 257] width 91 height 9
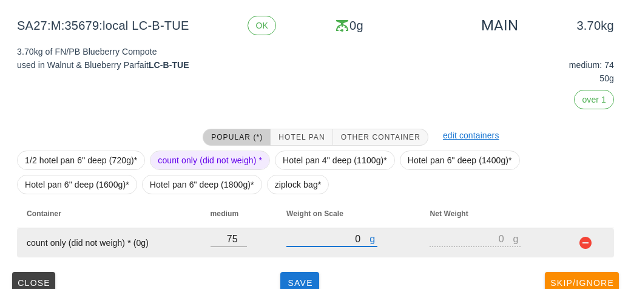
scroll to position [202, 0]
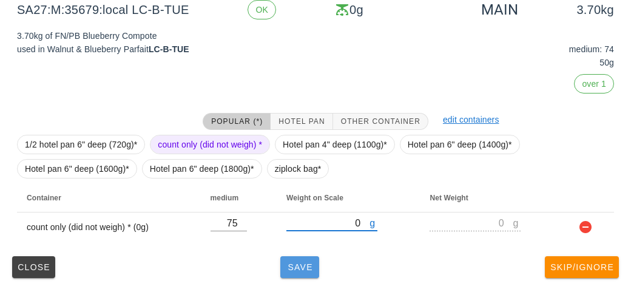
click at [290, 257] on div "Close Save Skip/Ignore" at bounding box center [315, 267] width 617 height 32
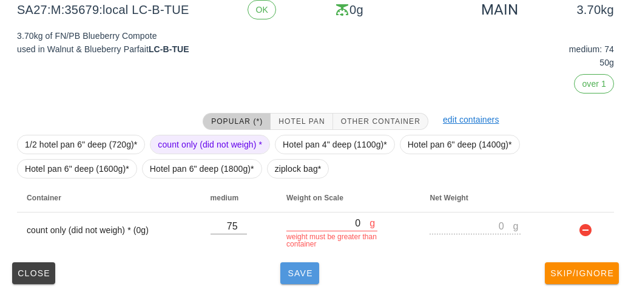
click at [302, 268] on span "Save" at bounding box center [299, 273] width 29 height 10
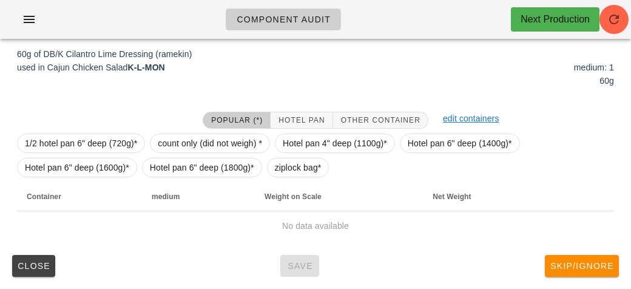
scroll to position [193, 0]
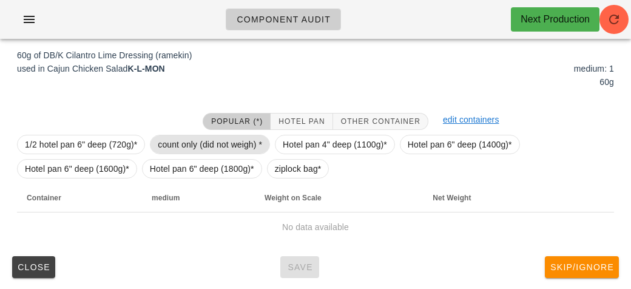
click at [206, 136] on span "count only (did not weigh) *" at bounding box center [210, 144] width 104 height 18
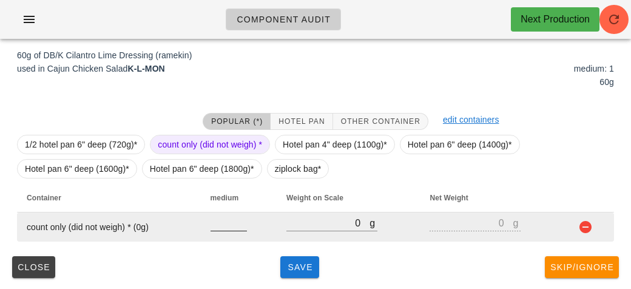
click at [222, 226] on input "number" at bounding box center [229, 223] width 36 height 16
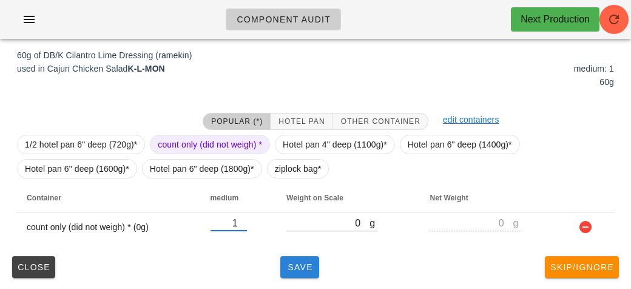
type input "1"
click at [309, 277] on button "Save" at bounding box center [300, 267] width 39 height 22
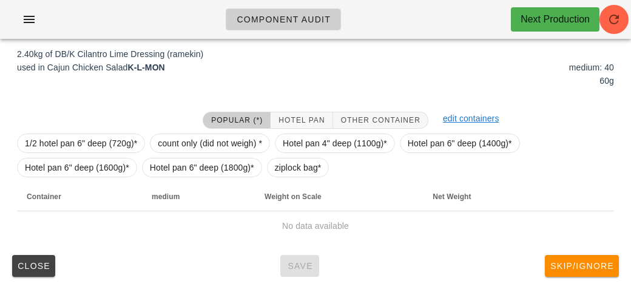
scroll to position [182, 0]
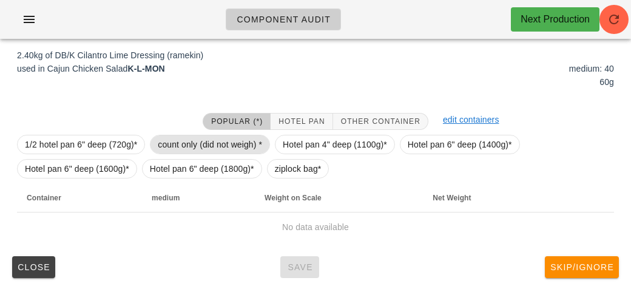
click at [192, 138] on span "count only (did not weigh) *" at bounding box center [210, 144] width 104 height 18
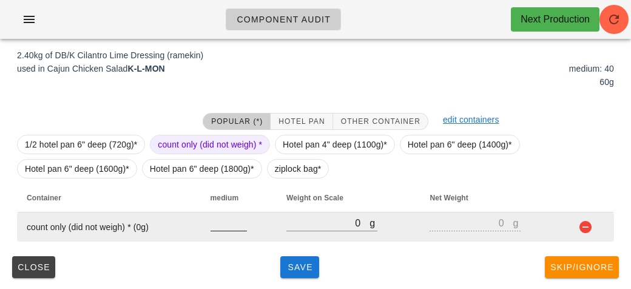
click at [220, 220] on input "number" at bounding box center [229, 223] width 36 height 16
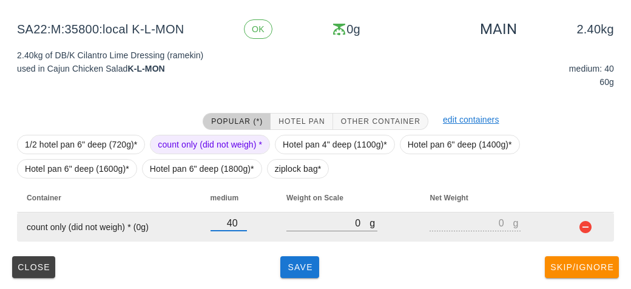
type input "40"
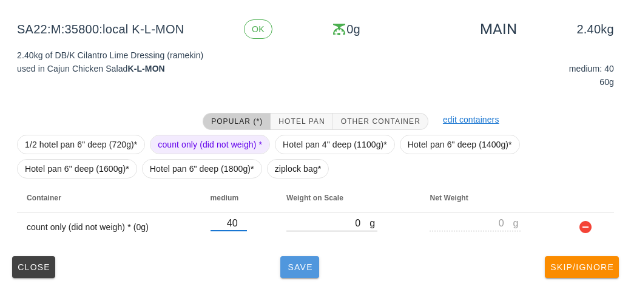
click at [296, 258] on button "Save" at bounding box center [300, 267] width 39 height 22
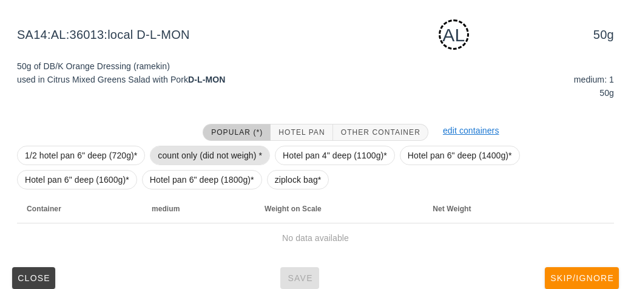
click at [197, 147] on span "count only (did not weigh) *" at bounding box center [210, 155] width 104 height 18
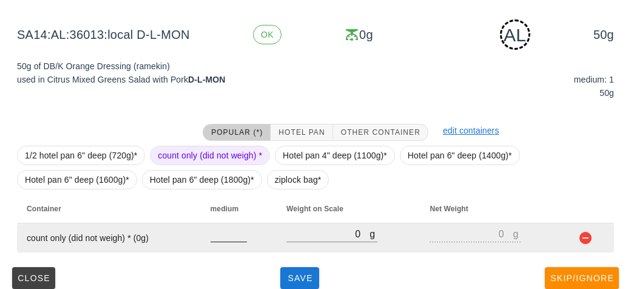
click at [219, 237] on input "number" at bounding box center [229, 234] width 36 height 16
type input "1"
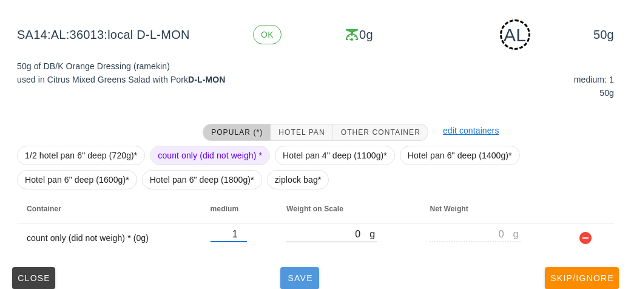
click at [287, 279] on span "Save" at bounding box center [299, 278] width 29 height 10
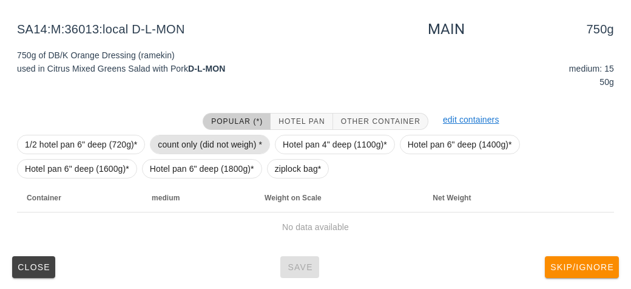
click at [165, 141] on span "count only (did not weigh) *" at bounding box center [210, 144] width 104 height 18
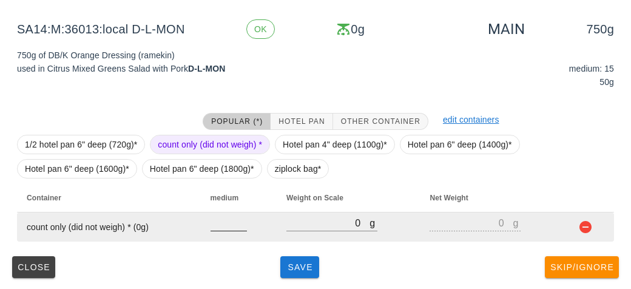
click at [225, 228] on input "number" at bounding box center [229, 223] width 36 height 16
type input "15"
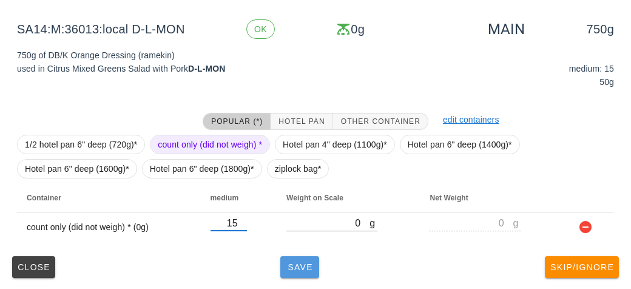
click at [294, 273] on button "Save" at bounding box center [300, 267] width 39 height 22
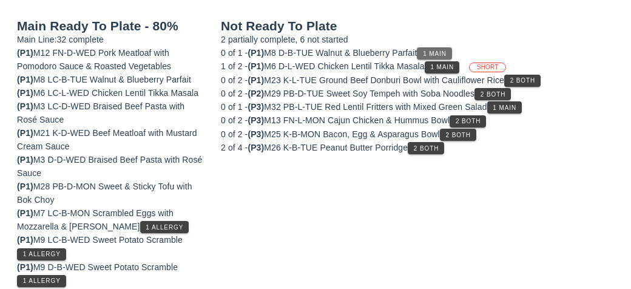
click at [447, 53] on span "1 Main" at bounding box center [435, 53] width 24 height 7
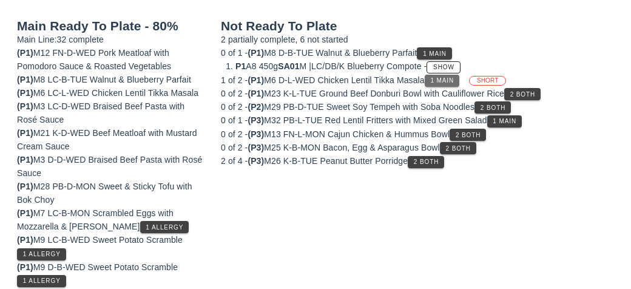
click at [455, 77] on span "1 Main" at bounding box center [442, 80] width 24 height 7
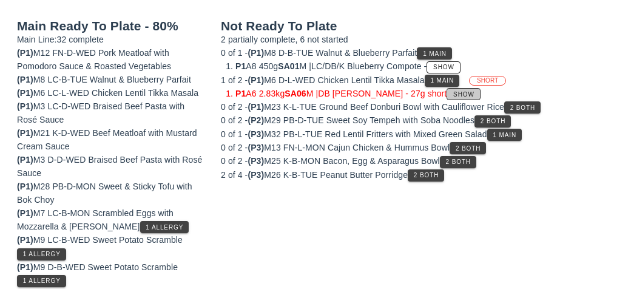
click at [475, 95] on span "Show" at bounding box center [464, 94] width 22 height 7
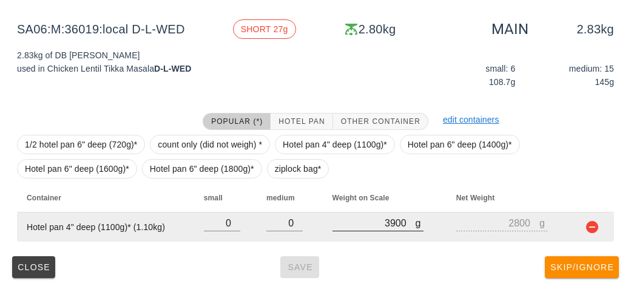
click at [399, 217] on input "3900" at bounding box center [374, 223] width 83 height 16
type input "390"
type input "-710"
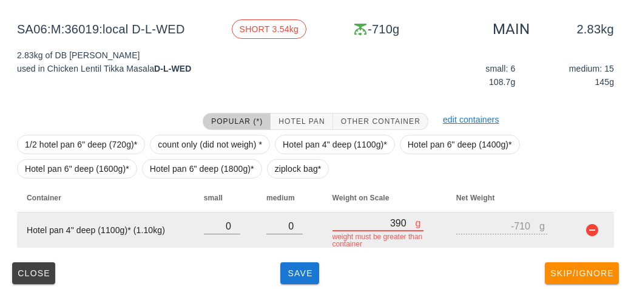
type input "39"
type input "-1061"
type input "392"
type input "-708"
type input "3927"
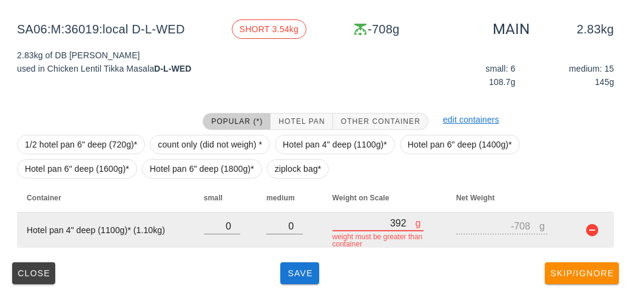
type input "2827"
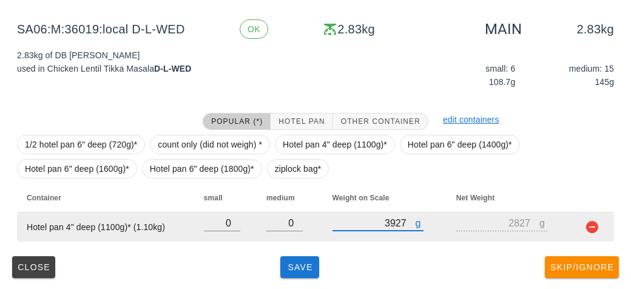
type input "3927"
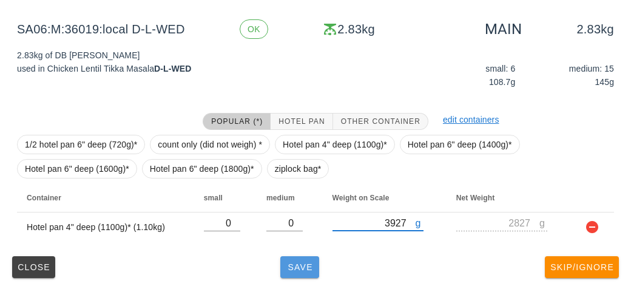
click at [302, 269] on span "Save" at bounding box center [299, 267] width 29 height 10
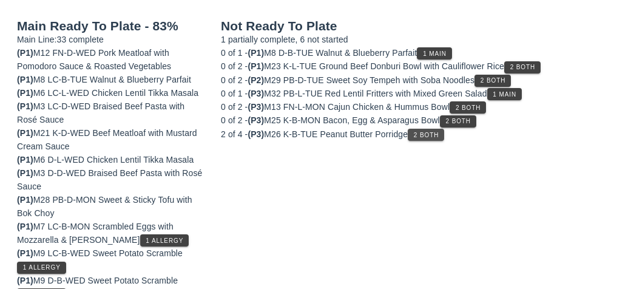
click at [434, 136] on button "2 Both" at bounding box center [426, 135] width 36 height 12
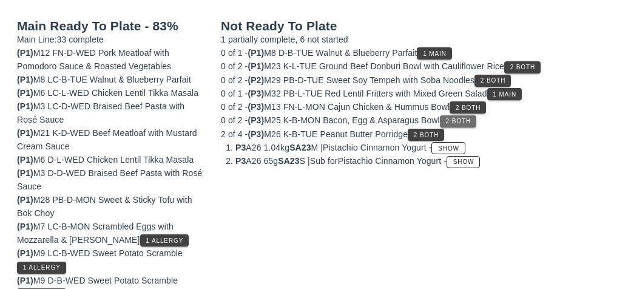
click at [458, 121] on span "2 Both" at bounding box center [459, 121] width 26 height 7
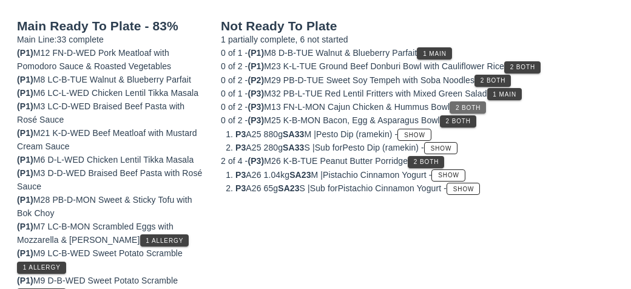
click at [471, 109] on button "2 Both" at bounding box center [468, 107] width 36 height 12
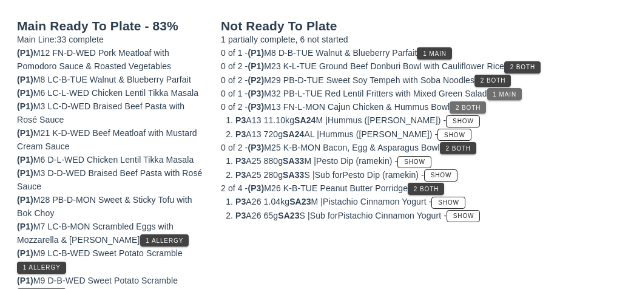
click at [505, 93] on span "1 Main" at bounding box center [504, 94] width 24 height 7
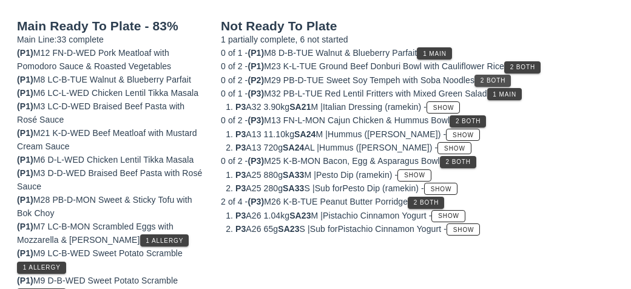
click at [498, 75] on button "2 Both" at bounding box center [493, 81] width 36 height 12
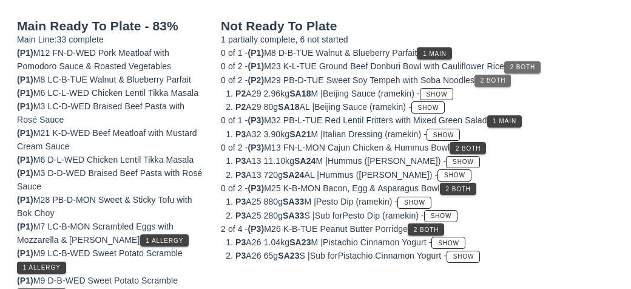
click at [534, 64] on span "2 Both" at bounding box center [523, 67] width 26 height 7
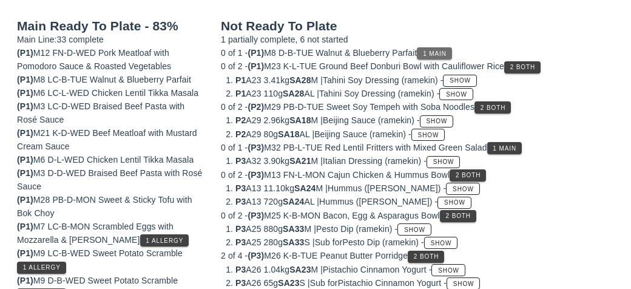
click at [434, 53] on span "1 Main" at bounding box center [435, 53] width 24 height 7
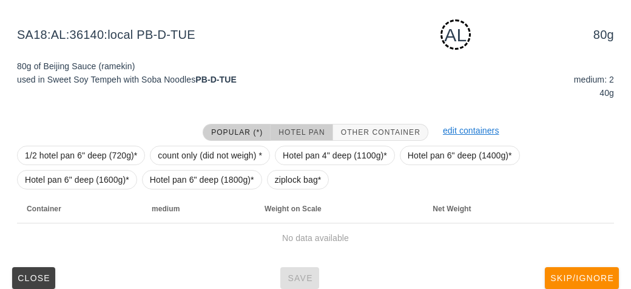
click at [291, 128] on span "Hotel Pan" at bounding box center [301, 132] width 47 height 9
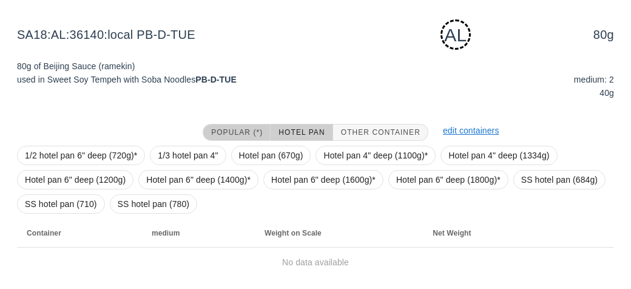
click at [217, 130] on span "Popular (*)" at bounding box center [237, 132] width 52 height 9
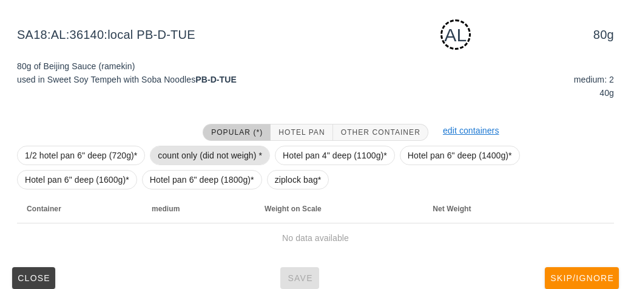
click at [195, 155] on span "count only (did not weigh) *" at bounding box center [210, 155] width 104 height 18
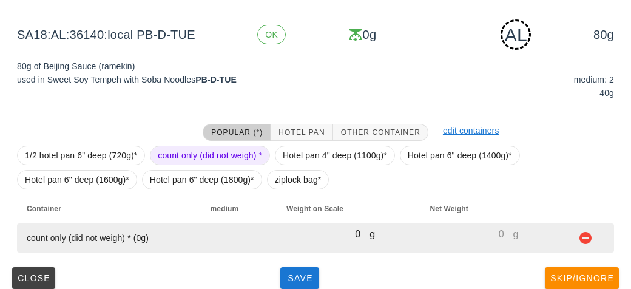
click at [218, 234] on input "number" at bounding box center [229, 234] width 36 height 16
type input "2"
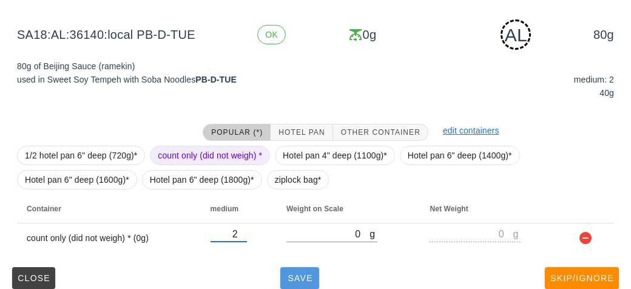
click at [293, 280] on span "Save" at bounding box center [299, 278] width 29 height 10
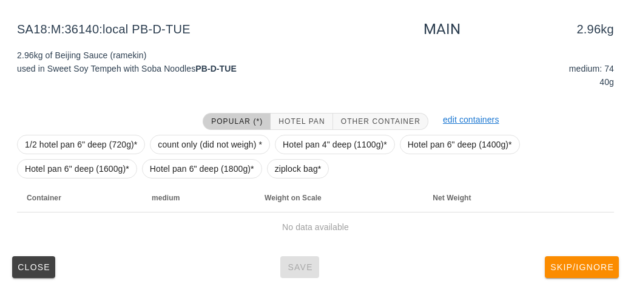
click at [203, 120] on div "Popular (*) Hotel Pan Other Container" at bounding box center [316, 122] width 240 height 32
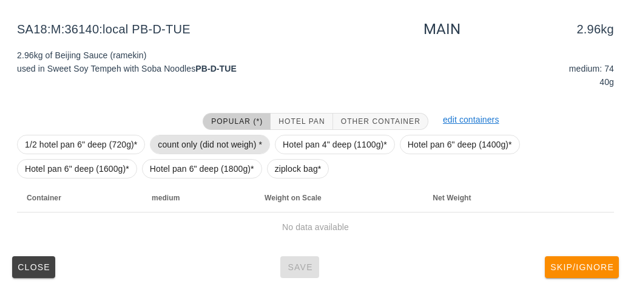
click at [170, 145] on span "count only (did not weigh) *" at bounding box center [210, 144] width 104 height 18
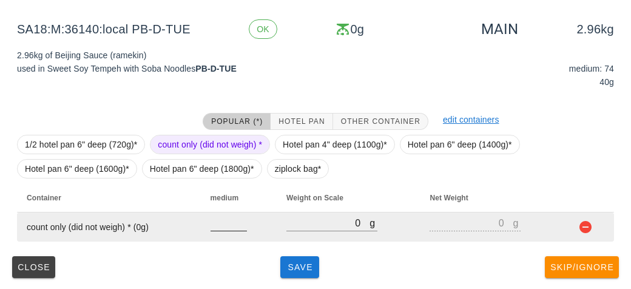
click at [221, 226] on input "number" at bounding box center [229, 223] width 36 height 16
type input "4"
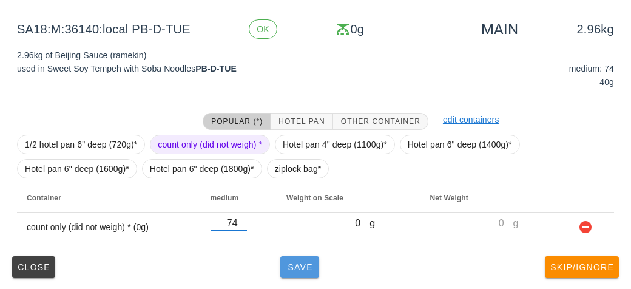
click at [305, 275] on button "Save" at bounding box center [300, 267] width 39 height 22
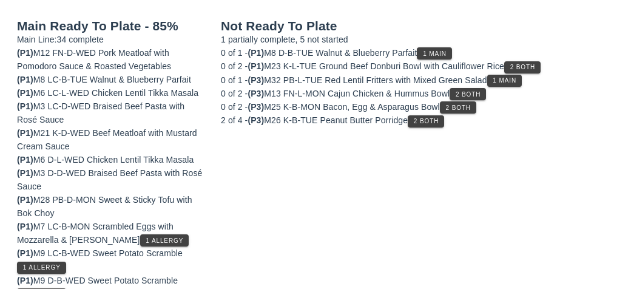
click at [443, 57] on button "1 Main" at bounding box center [434, 53] width 35 height 12
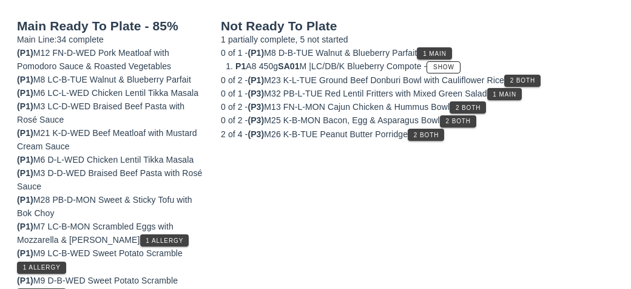
click at [546, 73] on div "0 of 2 - (P1) M23 K-L-TUE Ground Beef Donburi Bowl with Cauliflower Rice 2 Both" at bounding box center [417, 79] width 393 height 13
click at [521, 77] on span "2 Both" at bounding box center [523, 80] width 26 height 7
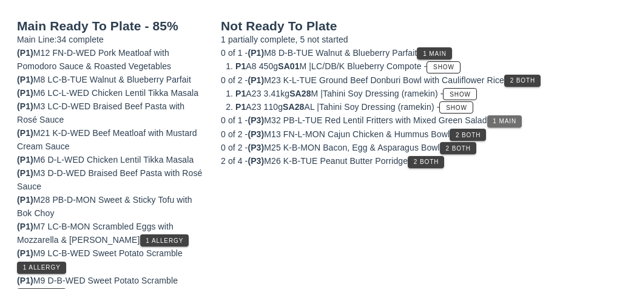
click at [506, 118] on span "1 Main" at bounding box center [504, 121] width 24 height 7
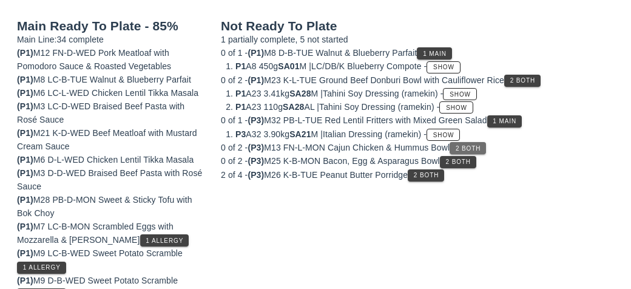
click at [468, 147] on span "2 Both" at bounding box center [468, 148] width 26 height 7
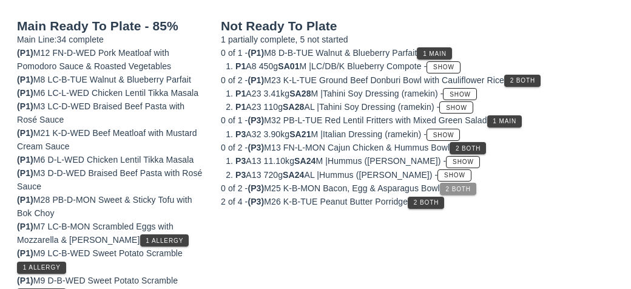
click at [464, 183] on button "2 Both" at bounding box center [458, 189] width 36 height 12
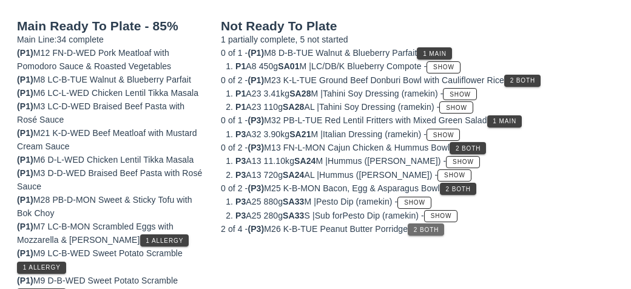
click at [417, 226] on button "2 Both" at bounding box center [426, 229] width 36 height 12
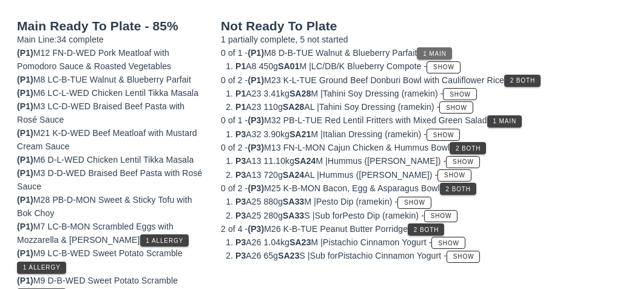
click at [447, 50] on span "1 Main" at bounding box center [435, 53] width 24 height 7
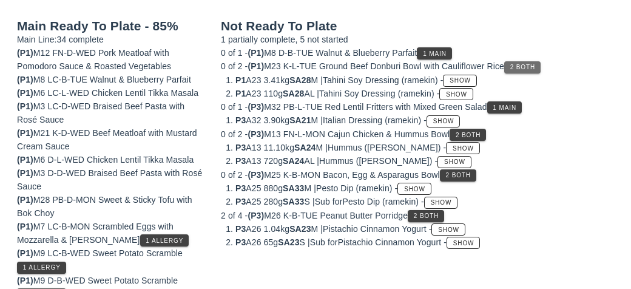
click at [538, 61] on button "2 Both" at bounding box center [523, 67] width 36 height 12
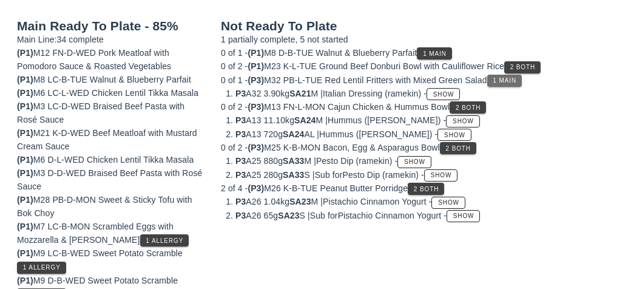
click at [517, 77] on span "1 Main" at bounding box center [504, 80] width 24 height 7
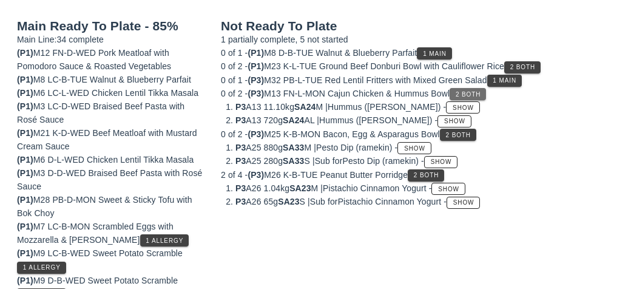
click at [480, 97] on button "2 Both" at bounding box center [468, 94] width 36 height 12
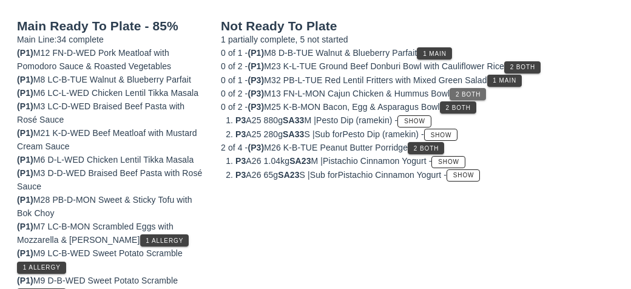
click at [478, 93] on span "2 Both" at bounding box center [468, 94] width 26 height 7
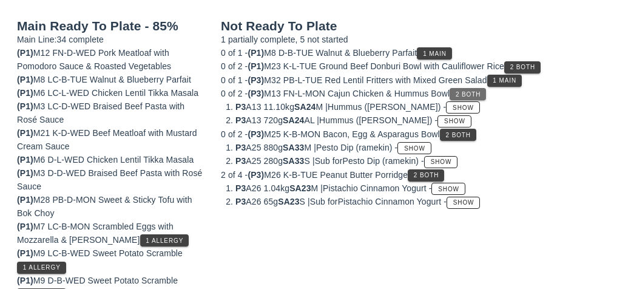
click at [481, 94] on span "2 Both" at bounding box center [468, 94] width 26 height 7
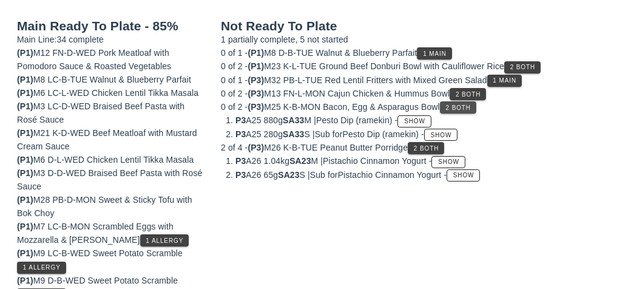
click at [470, 110] on button "2 Both" at bounding box center [458, 107] width 36 height 12
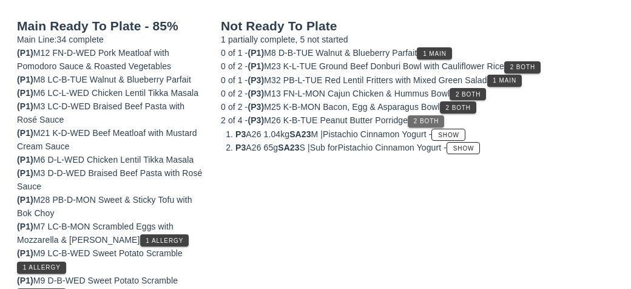
click at [439, 118] on span "2 Both" at bounding box center [426, 121] width 26 height 7
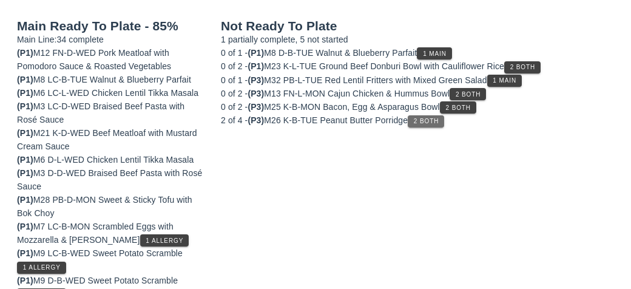
click at [439, 121] on span "2 Both" at bounding box center [426, 121] width 26 height 7
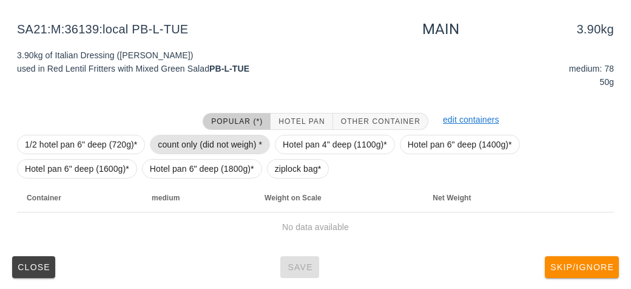
click at [189, 149] on span "count only (did not weigh) *" at bounding box center [210, 144] width 104 height 18
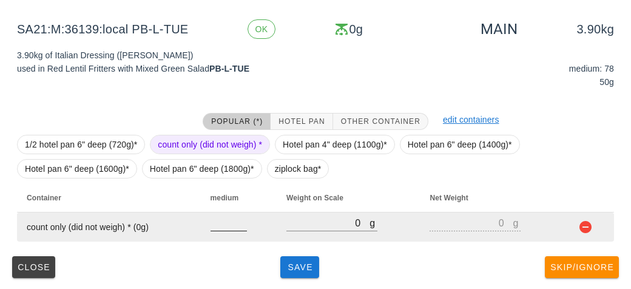
click at [216, 227] on input "number" at bounding box center [229, 223] width 36 height 16
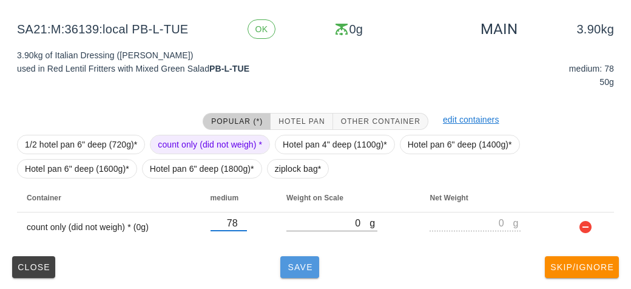
click at [298, 273] on button "Save" at bounding box center [300, 267] width 39 height 22
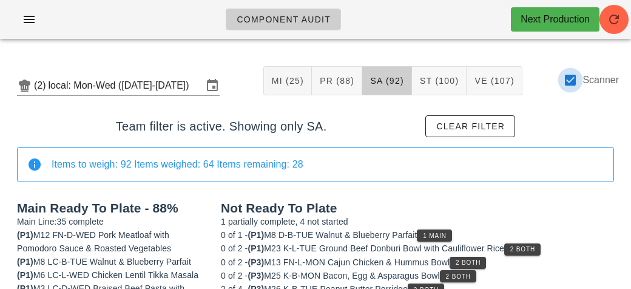
click at [579, 75] on div at bounding box center [570, 80] width 21 height 21
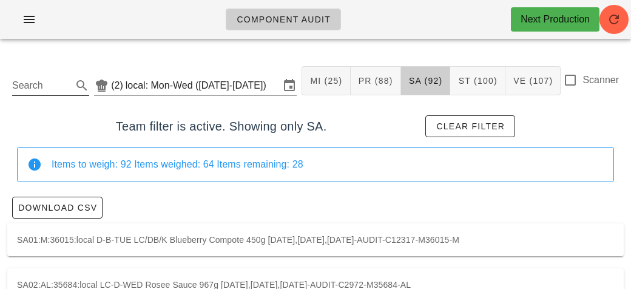
click at [40, 89] on input "Search" at bounding box center [41, 85] width 58 height 19
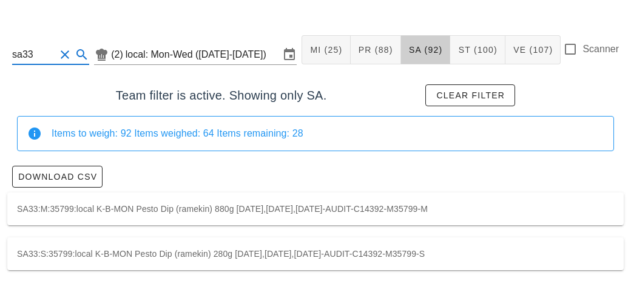
click at [167, 251] on div "SA33:S:35799:local K-B-MON Pesto Dip (ramekin) 280g [DATE],[DATE],[DATE]-AUDIT-…" at bounding box center [315, 253] width 617 height 33
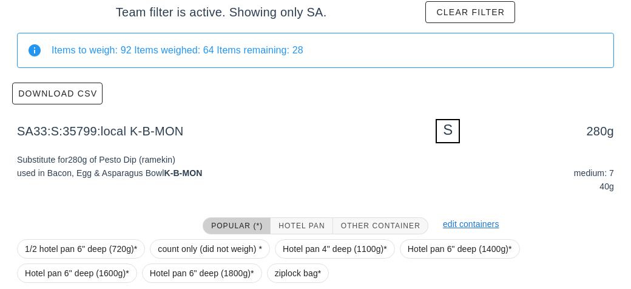
scroll to position [219, 0]
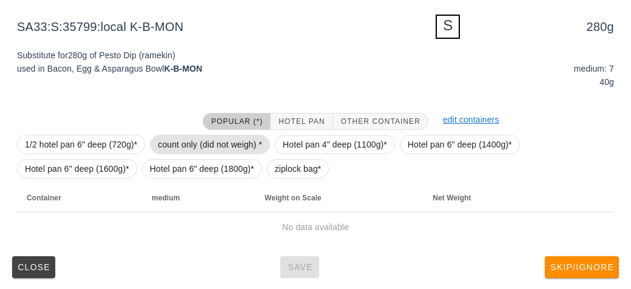
click at [184, 138] on span "count only (did not weigh) *" at bounding box center [210, 144] width 104 height 18
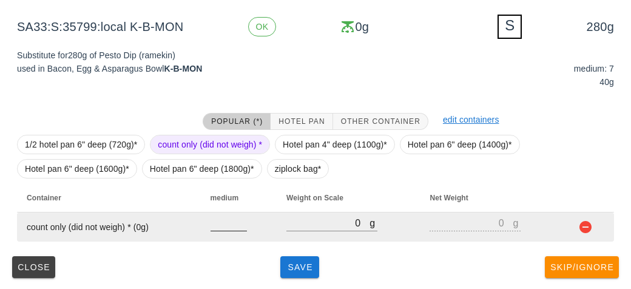
click at [219, 217] on input "number" at bounding box center [229, 223] width 36 height 16
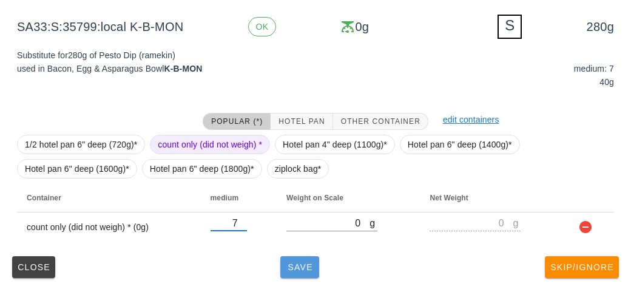
click at [298, 267] on span "Save" at bounding box center [299, 267] width 29 height 10
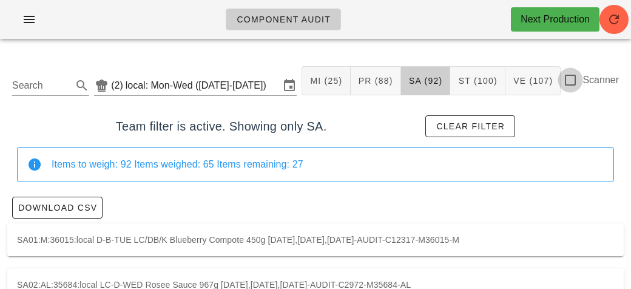
click at [574, 78] on div at bounding box center [570, 80] width 21 height 21
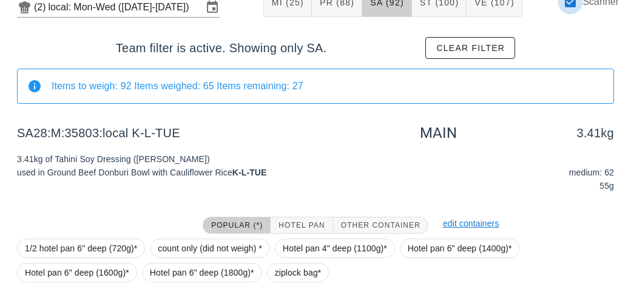
scroll to position [182, 0]
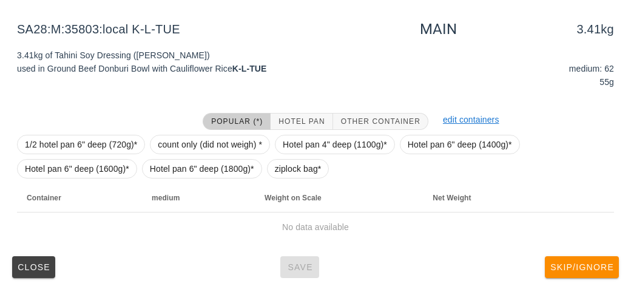
click at [188, 128] on div at bounding box center [103, 122] width 186 height 32
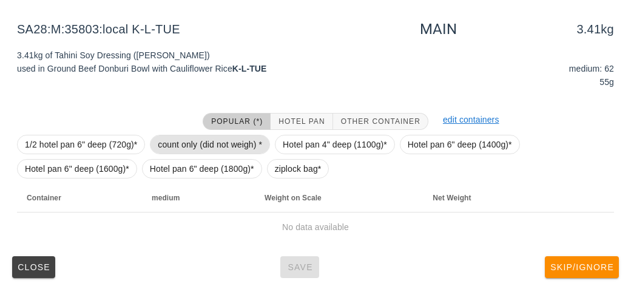
click at [189, 135] on span "count only (did not weigh) *" at bounding box center [210, 144] width 104 height 18
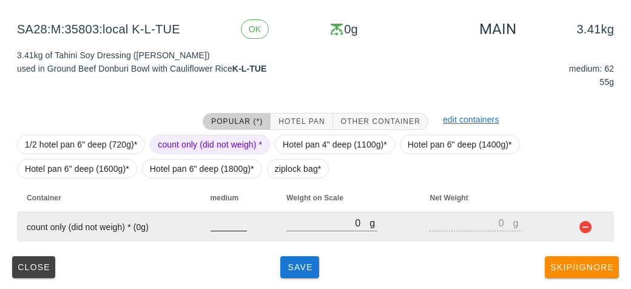
click at [223, 222] on input "number" at bounding box center [229, 223] width 36 height 16
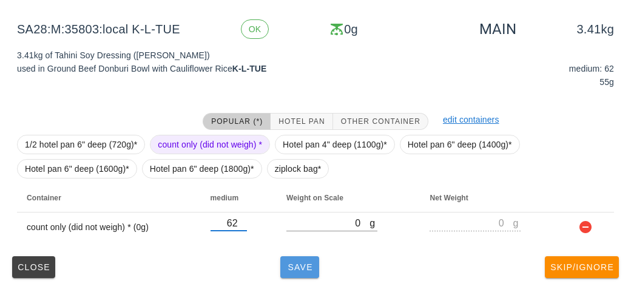
click at [289, 273] on button "Save" at bounding box center [300, 267] width 39 height 22
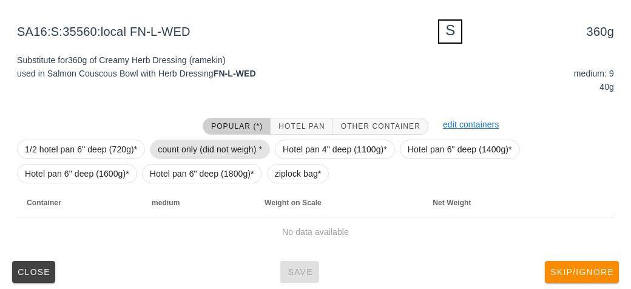
click at [197, 147] on span "count only (did not weigh) *" at bounding box center [210, 149] width 104 height 18
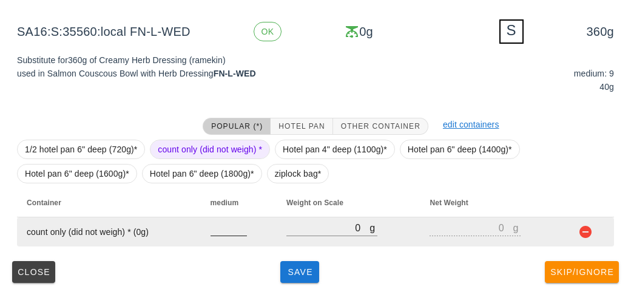
click at [232, 223] on input "number" at bounding box center [229, 228] width 36 height 16
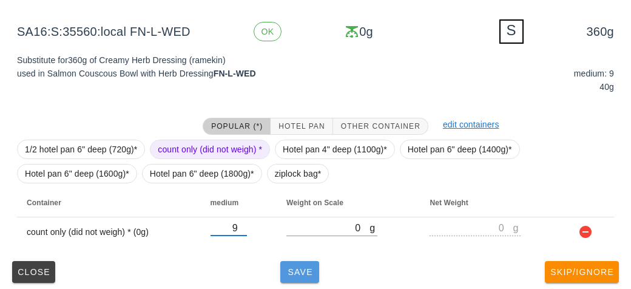
click at [298, 271] on span "Save" at bounding box center [299, 272] width 29 height 10
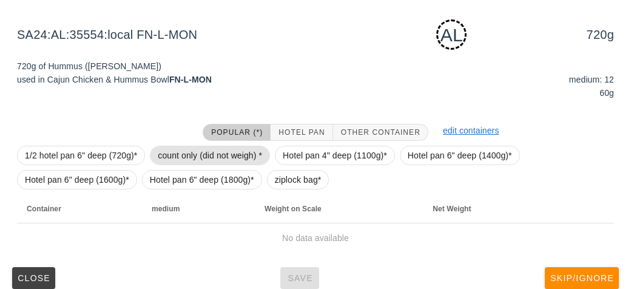
click at [183, 150] on span "count only (did not weigh) *" at bounding box center [210, 155] width 104 height 18
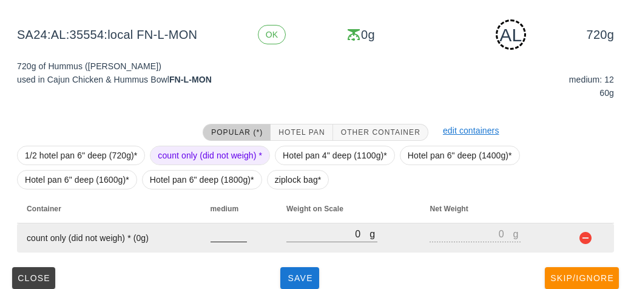
click at [226, 230] on input "number" at bounding box center [229, 234] width 36 height 16
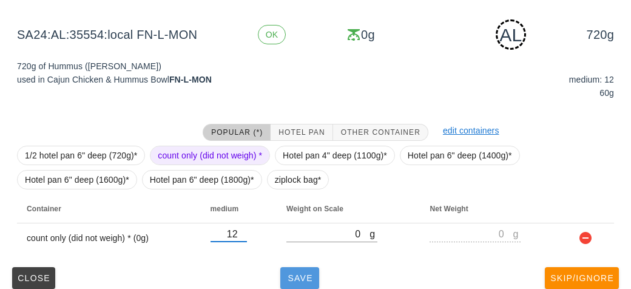
click at [292, 273] on span "Save" at bounding box center [299, 278] width 29 height 10
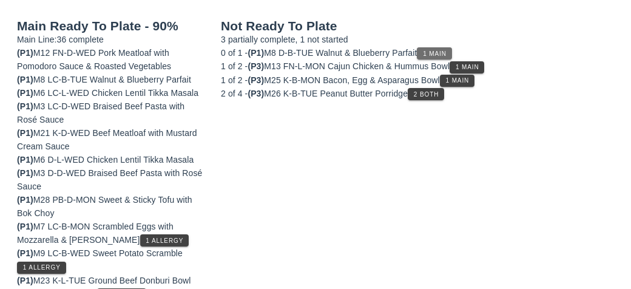
click at [441, 53] on span "1 Main" at bounding box center [435, 53] width 24 height 7
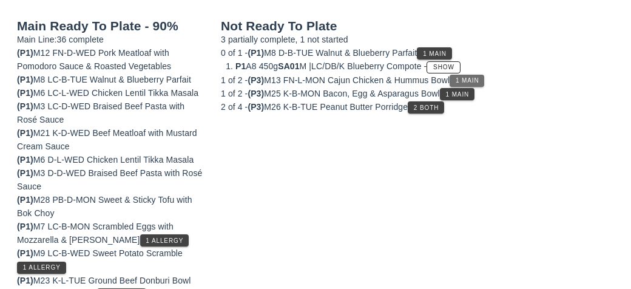
click at [472, 79] on span "1 Main" at bounding box center [467, 80] width 24 height 7
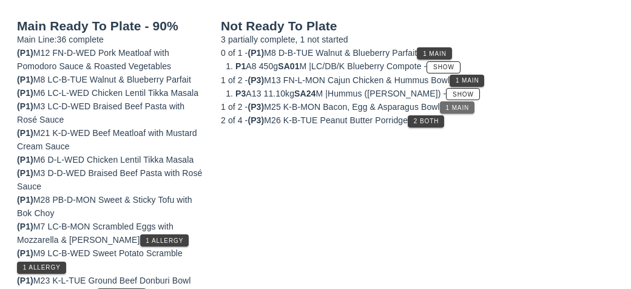
click at [453, 106] on span "1 Main" at bounding box center [458, 107] width 24 height 7
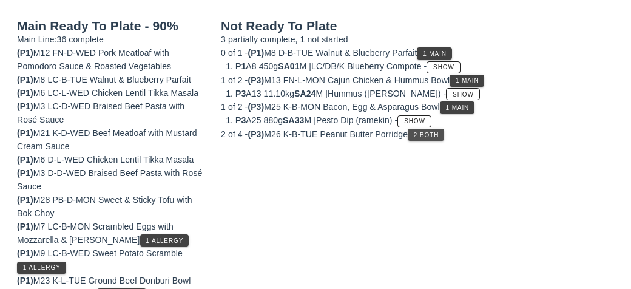
click at [417, 136] on button "2 Both" at bounding box center [426, 135] width 36 height 12
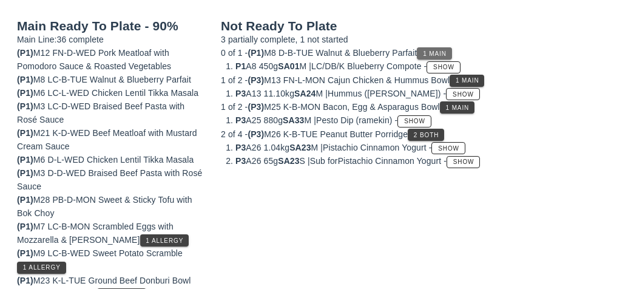
click at [444, 50] on span "1 Main" at bounding box center [435, 53] width 24 height 7
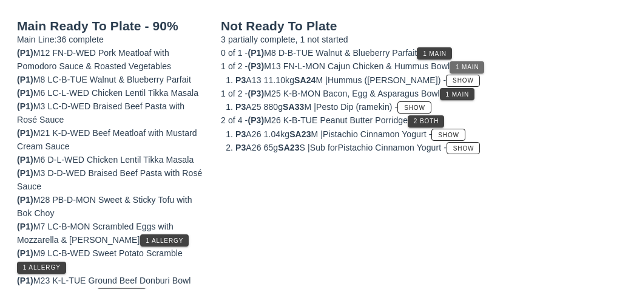
click at [480, 64] on span "1 Main" at bounding box center [467, 67] width 24 height 7
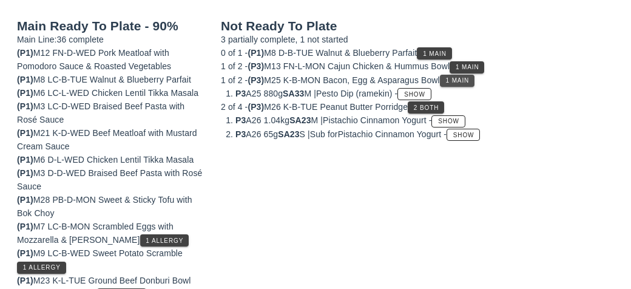
click at [470, 82] on span "1 Main" at bounding box center [458, 80] width 24 height 7
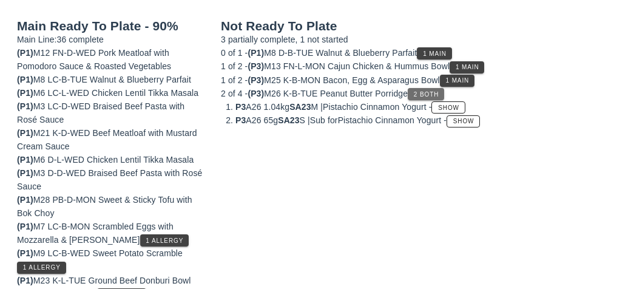
click at [439, 94] on span "2 Both" at bounding box center [426, 94] width 26 height 7
